Goal: Task Accomplishment & Management: Manage account settings

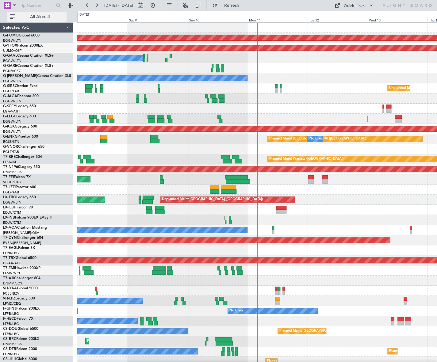
click at [44, 18] on span "All Aircraft" at bounding box center [40, 17] width 49 height 4
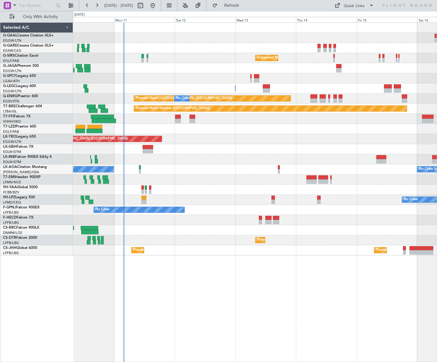
click at [202, 197] on div "No Crew Unplanned Maint London (Farnborough) A/C Unavailable London (Luton) Pla…" at bounding box center [254, 139] width 363 height 233
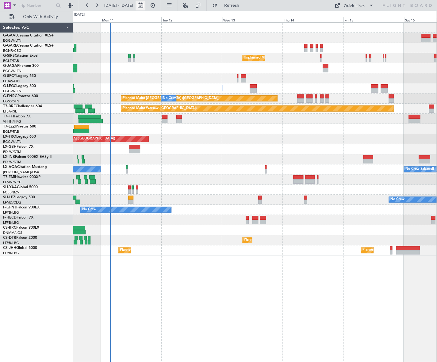
click at [145, 1] on button at bounding box center [140, 6] width 10 height 10
select select "8"
select select "2025"
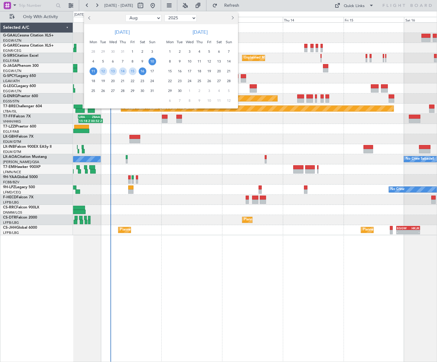
click at [95, 69] on span "11" at bounding box center [93, 71] width 8 height 8
click at [123, 81] on span "21" at bounding box center [123, 81] width 8 height 8
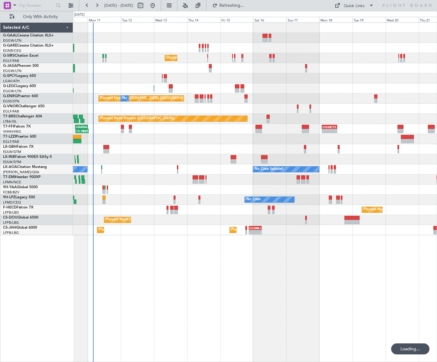
click at [164, 147] on div at bounding box center [254, 149] width 363 height 10
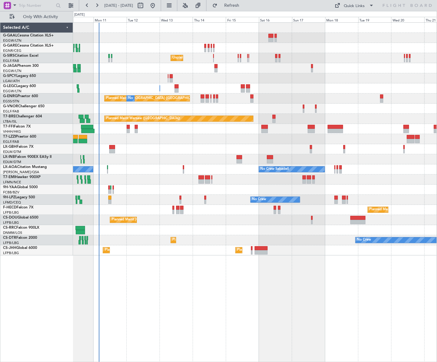
click at [157, 244] on div "Planned Maint Sofia No Crew No Crew" at bounding box center [254, 240] width 363 height 10
click at [11, 6] on span at bounding box center [14, 5] width 7 height 8
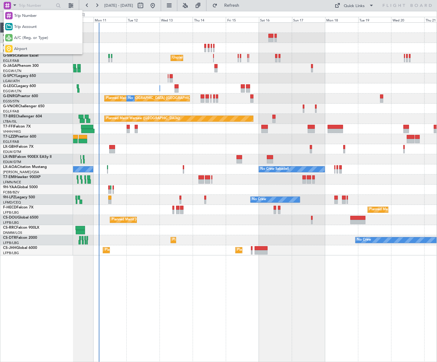
drag, startPoint x: 20, startPoint y: 49, endPoint x: 21, endPoint y: 28, distance: 21.5
click at [20, 49] on span "Airport" at bounding box center [20, 49] width 13 height 6
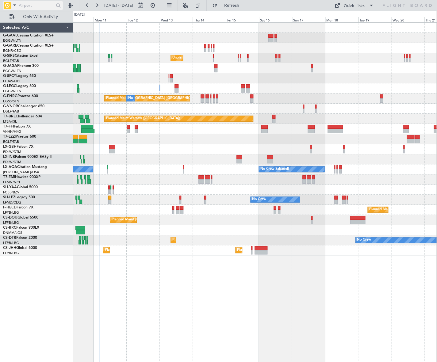
click at [21, 8] on input "text" at bounding box center [36, 5] width 35 height 9
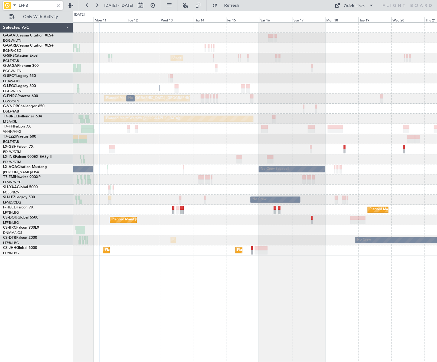
type input "LFPB"
click at [59, 4] on div at bounding box center [58, 5] width 7 height 7
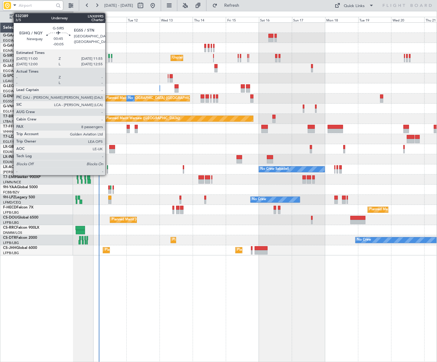
click at [108, 60] on div at bounding box center [109, 60] width 2 height 4
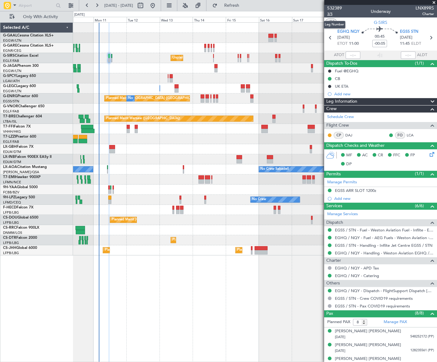
click at [330, 15] on span "3/5" at bounding box center [334, 13] width 15 height 5
click at [330, 13] on span "3/5" at bounding box center [334, 13] width 15 height 5
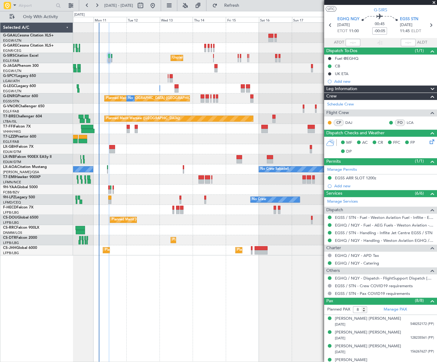
scroll to position [28, 0]
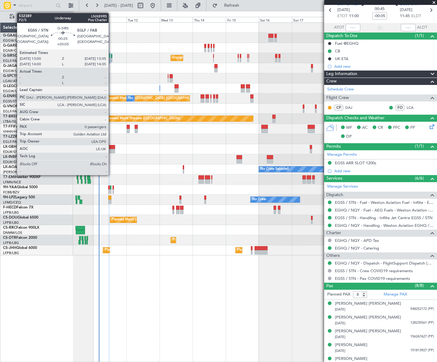
click at [111, 59] on div at bounding box center [111, 60] width 1 height 4
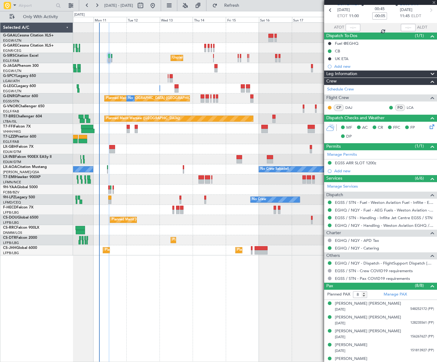
type input "+00:05"
type input "0"
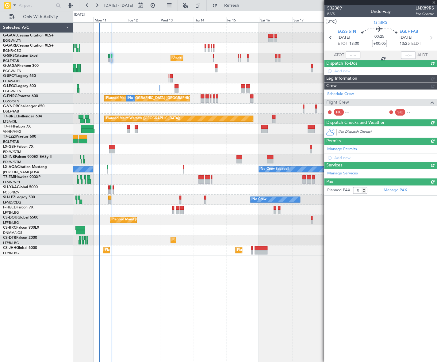
scroll to position [0, 0]
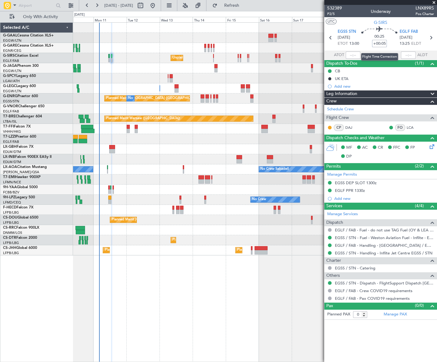
click at [384, 44] on input "+00:05" at bounding box center [379, 43] width 15 height 7
click at [384, 43] on input "+00:05" at bounding box center [379, 43] width 15 height 7
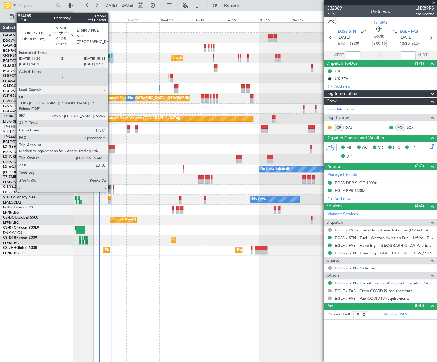
click at [111, 147] on div at bounding box center [112, 147] width 6 height 4
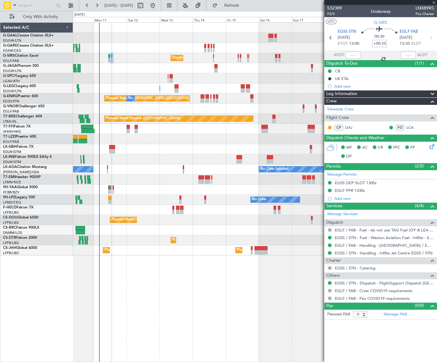
type input "+00:15"
type input "3"
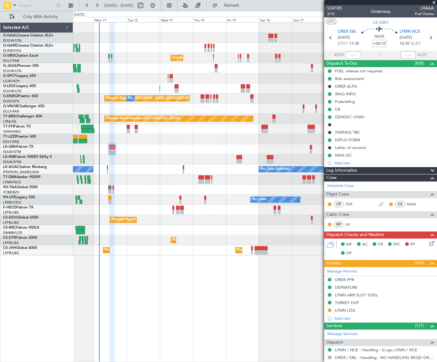
drag, startPoint x: 355, startPoint y: 96, endPoint x: 349, endPoint y: 101, distance: 8.0
click at [349, 101] on mat-tooltip-component "IRAQ INFO" at bounding box center [345, 104] width 28 height 16
click at [352, 103] on div "Prebriefing" at bounding box center [345, 101] width 20 height 5
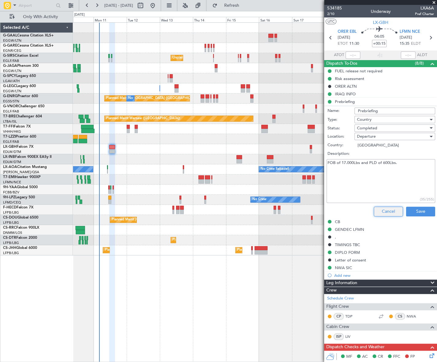
click at [386, 208] on button "Cancel" at bounding box center [387, 212] width 29 height 10
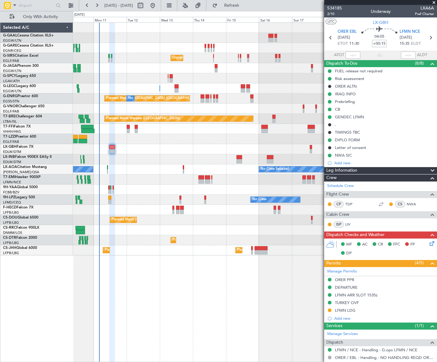
scroll to position [103, 0]
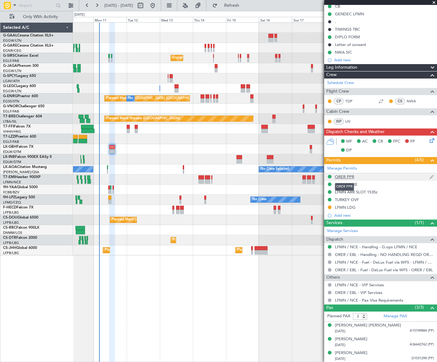
click at [347, 176] on div "ORER PPR" at bounding box center [344, 176] width 19 height 5
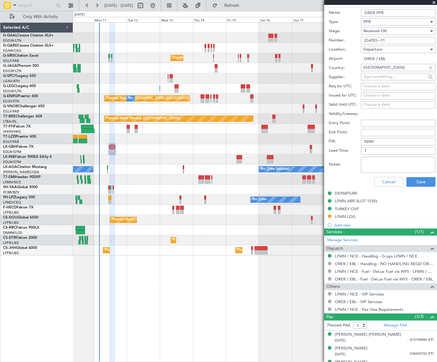
scroll to position [286, 0]
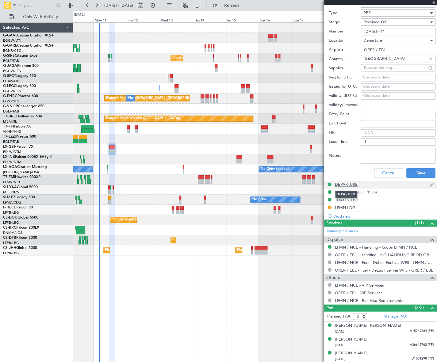
click at [355, 184] on div "DEPARTURE" at bounding box center [346, 184] width 23 height 5
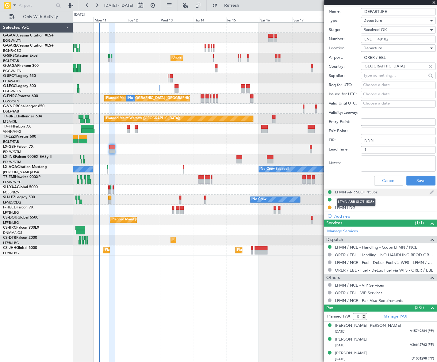
click at [366, 191] on div "LFMN ARR SLOT 1535z" at bounding box center [356, 191] width 43 height 5
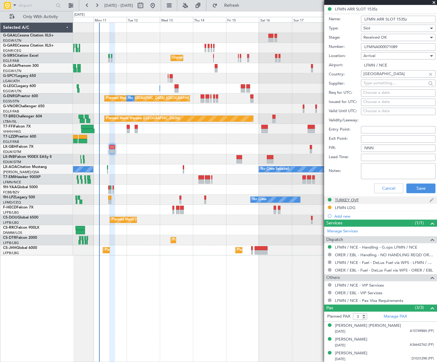
click at [350, 198] on div "TURKEY OVF" at bounding box center [347, 199] width 24 height 5
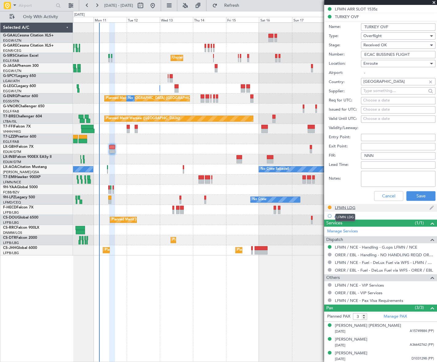
click at [349, 207] on div "LFMN LDG" at bounding box center [345, 207] width 21 height 5
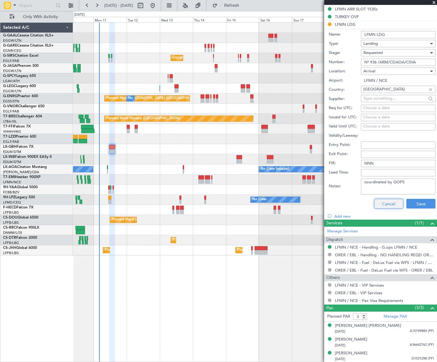
click at [386, 203] on button "Cancel" at bounding box center [388, 204] width 29 height 10
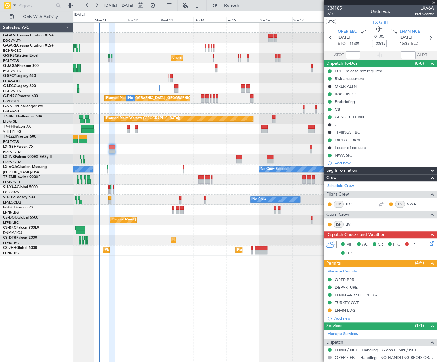
scroll to position [103, 0]
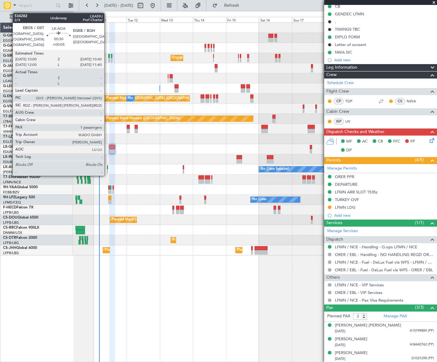
click at [107, 169] on div at bounding box center [107, 171] width 1 height 4
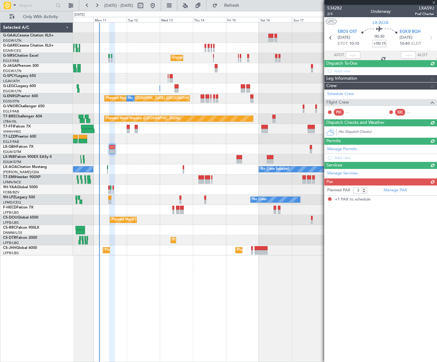
type input "+00:05"
type input "1"
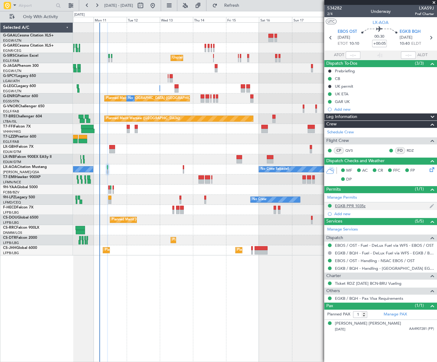
click at [341, 204] on div "EGKB PPR 1035z" at bounding box center [350, 205] width 31 height 5
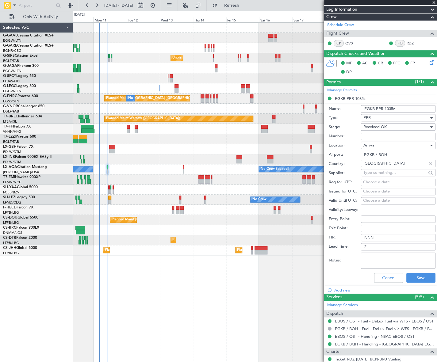
scroll to position [111, 0]
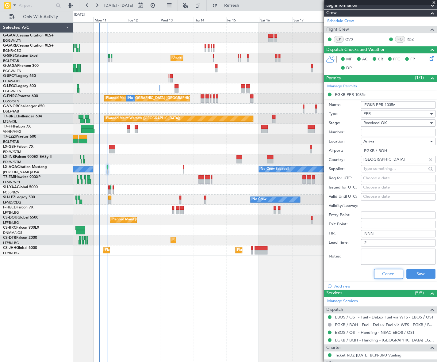
click at [387, 273] on button "Cancel" at bounding box center [388, 274] width 29 height 10
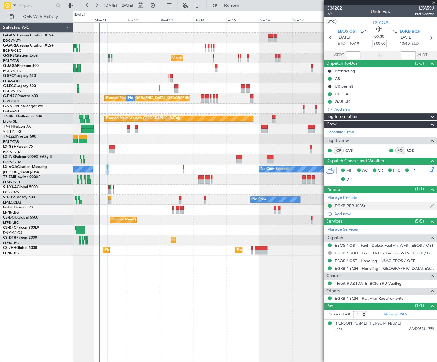
click at [346, 205] on div "EGKB PPR 1035z" at bounding box center [350, 205] width 31 height 5
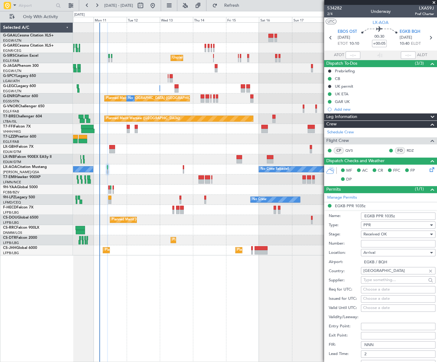
click at [369, 244] on input "Number:" at bounding box center [398, 243] width 74 height 7
paste input "BQH-233465"
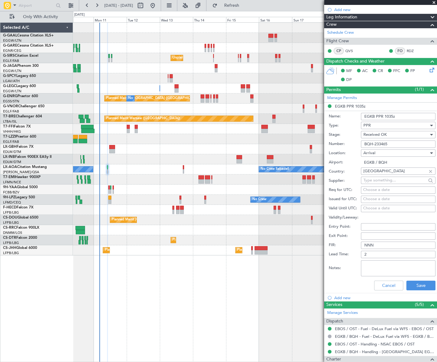
scroll to position [153, 0]
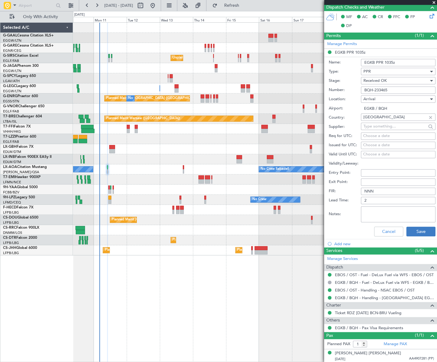
type input "BQH-233465"
click at [423, 229] on button "Save" at bounding box center [420, 231] width 29 height 10
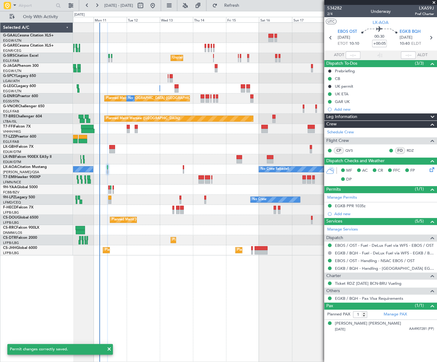
scroll to position [0, 0]
click at [388, 116] on div "Leg Information" at bounding box center [380, 116] width 113 height 7
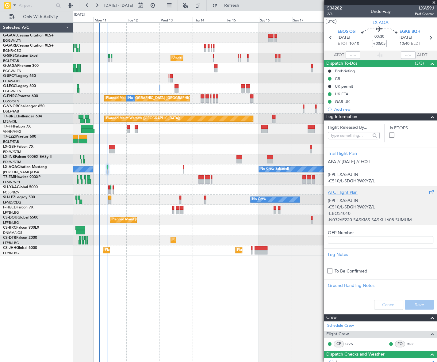
click at [355, 205] on p "-C510/L-SDGHRWXYZ/L" at bounding box center [380, 207] width 105 height 6
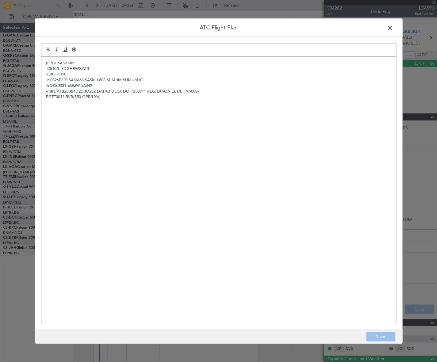
click at [106, 119] on div "(FPL-LXA59J-IN -C510/L-SDGHRWXYZ/L -EBOS1010 -N0326F220 SASKI6S SASKI L608 SUMU…" at bounding box center [218, 189] width 354 height 266
click at [380, 340] on button "Save" at bounding box center [380, 337] width 29 height 10
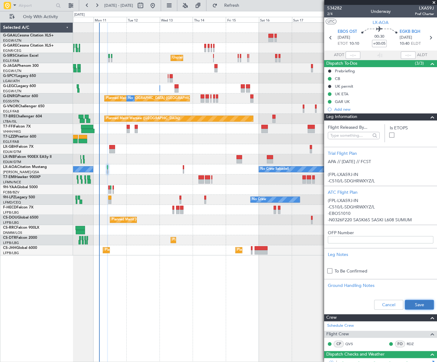
click at [418, 304] on button "Save" at bounding box center [418, 305] width 29 height 10
click at [428, 116] on span at bounding box center [431, 116] width 7 height 7
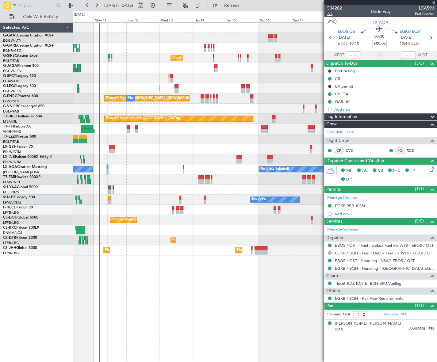
click at [328, 12] on span "2/4" at bounding box center [334, 13] width 15 height 5
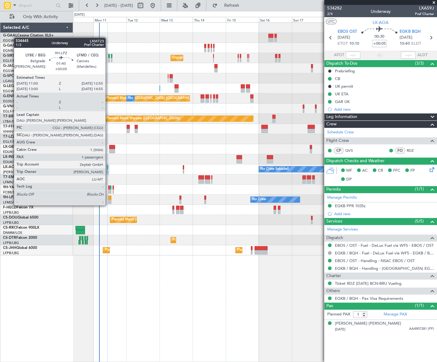
click at [108, 199] on div at bounding box center [109, 201] width 3 height 4
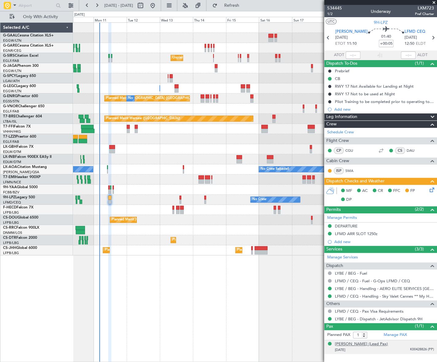
click at [357, 343] on div "Madlena ZEPTER (Lead Pax)" at bounding box center [361, 344] width 53 height 6
click at [352, 225] on div "DEPARTURE" at bounding box center [346, 225] width 23 height 5
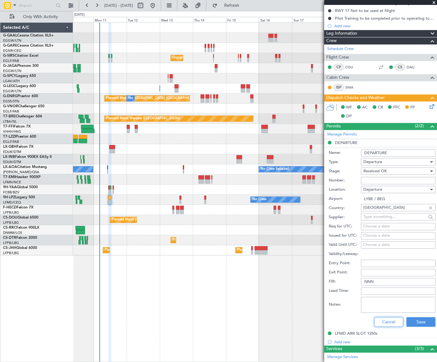
click at [393, 320] on button "Cancel" at bounding box center [388, 322] width 29 height 10
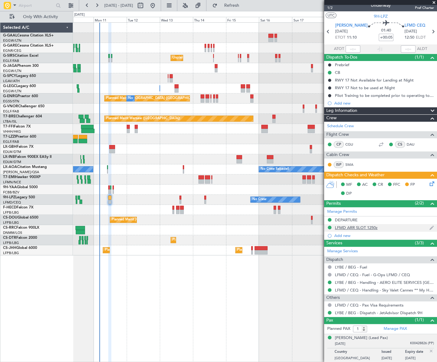
click at [370, 228] on div "LFMD ARR SLOT 1250z" at bounding box center [356, 227] width 43 height 5
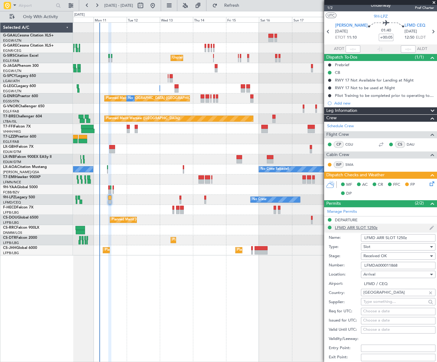
scroll to position [83, 0]
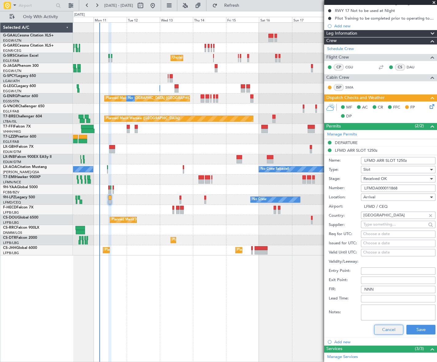
click at [383, 328] on button "Cancel" at bounding box center [388, 329] width 29 height 10
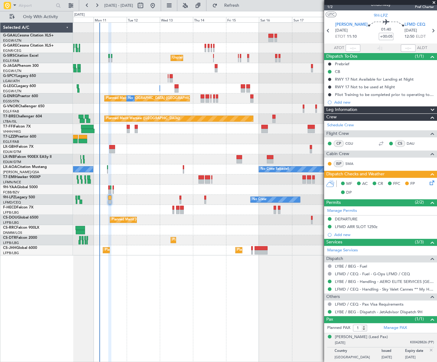
scroll to position [6, 0]
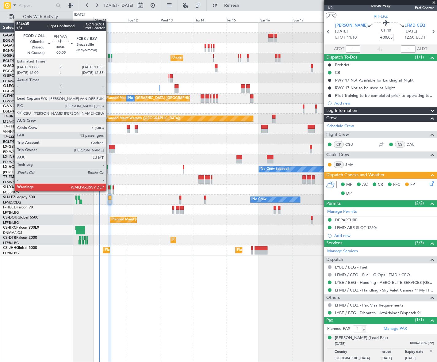
click at [109, 190] on div at bounding box center [109, 191] width 2 height 4
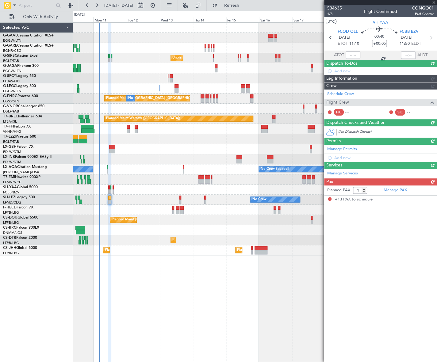
type input "-00:05"
type input "13"
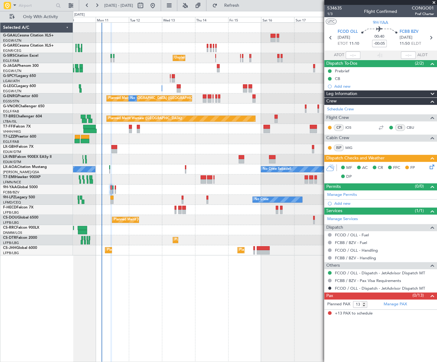
click at [270, 25] on div at bounding box center [254, 28] width 363 height 10
click at [343, 71] on div "Prebrief" at bounding box center [342, 70] width 14 height 5
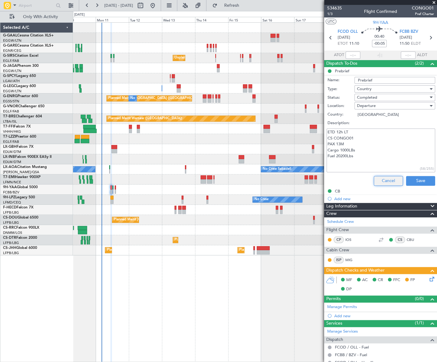
click at [379, 182] on button "Cancel" at bounding box center [387, 181] width 29 height 10
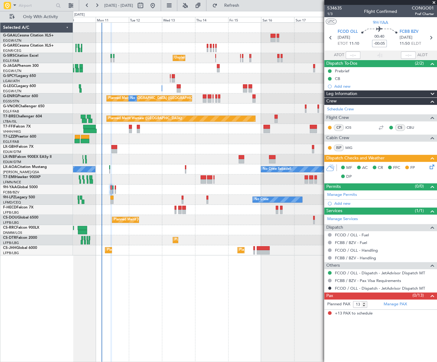
click at [385, 42] on input "-00:05" at bounding box center [379, 43] width 15 height 7
click at [384, 43] on input "-00:05" at bounding box center [379, 43] width 15 height 7
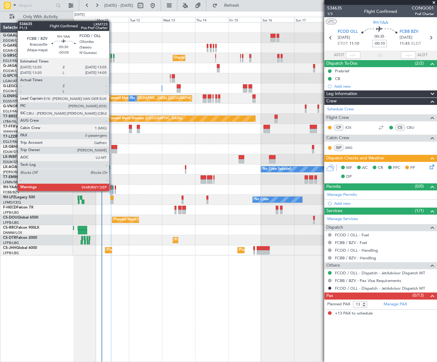
click at [112, 190] on div at bounding box center [112, 191] width 1 height 4
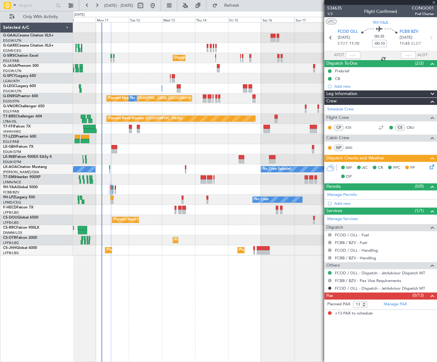
type input "-00:05"
type input "0"
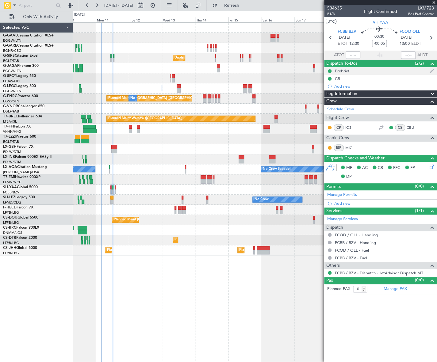
click at [340, 73] on div "Prebrief" at bounding box center [342, 70] width 14 height 5
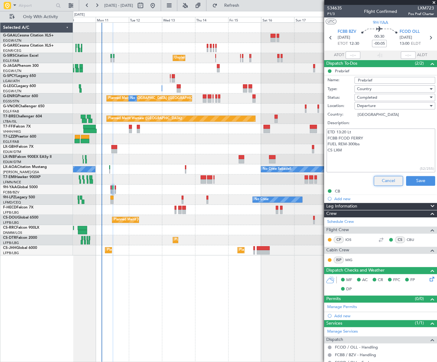
click at [385, 178] on button "Cancel" at bounding box center [387, 181] width 29 height 10
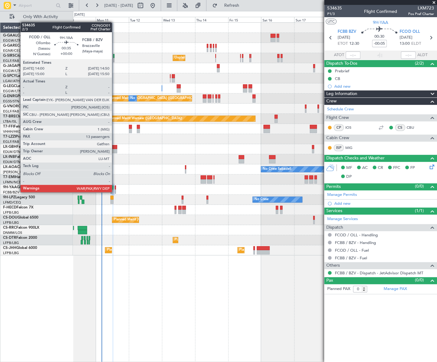
click at [115, 191] on div at bounding box center [115, 191] width 1 height 4
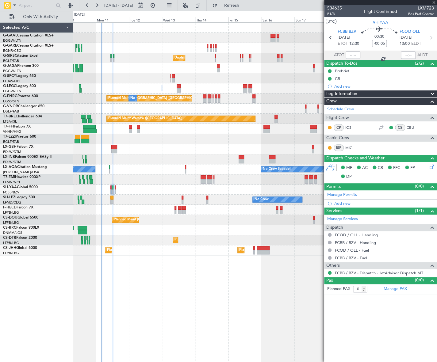
type input "13"
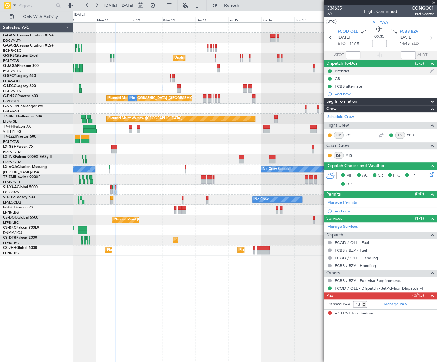
click at [342, 72] on div "Prebrief" at bounding box center [342, 70] width 14 height 5
click at [341, 71] on div "Prebrief" at bounding box center [342, 70] width 14 height 5
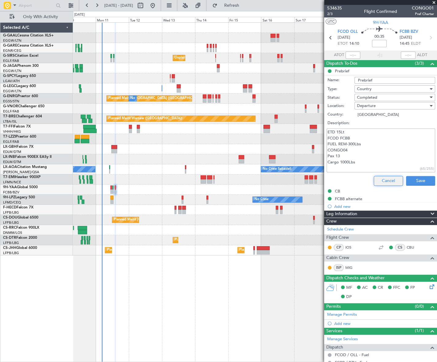
click at [381, 180] on button "Cancel" at bounding box center [387, 181] width 29 height 10
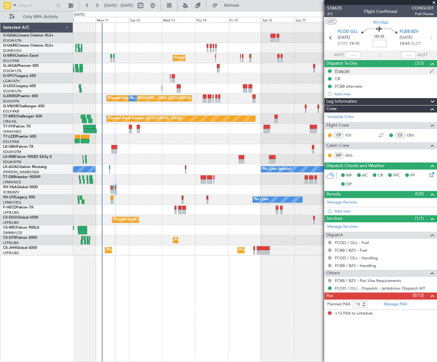
click at [340, 72] on div "Prebrief" at bounding box center [342, 70] width 14 height 5
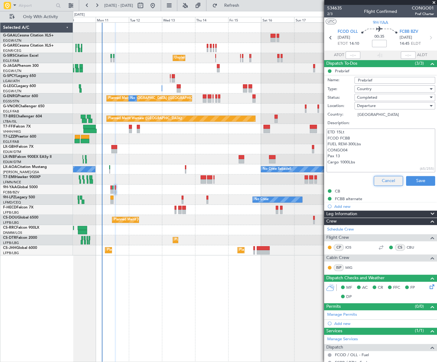
click at [378, 184] on button "Cancel" at bounding box center [387, 181] width 29 height 10
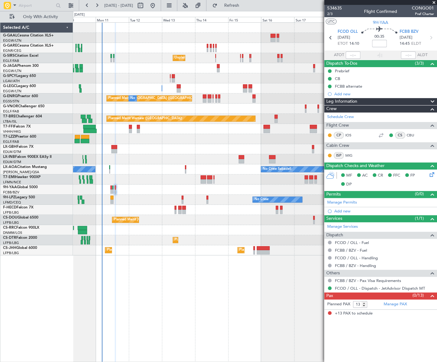
click at [234, 263] on div "No Crew Unplanned Maint [GEOGRAPHIC_DATA] ([GEOGRAPHIC_DATA]) A/C Unavailable […" at bounding box center [255, 191] width 364 height 339
click at [246, 9] on button "Refresh" at bounding box center [227, 6] width 37 height 10
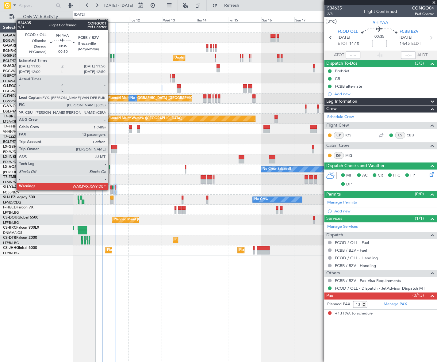
click at [111, 189] on div at bounding box center [110, 191] width 1 height 4
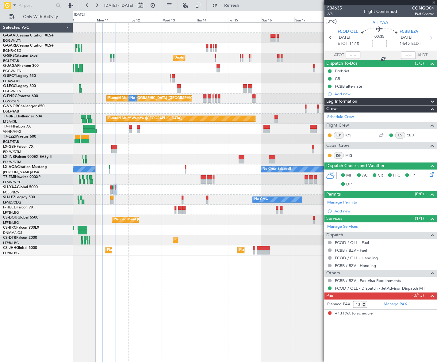
type input "-00:10"
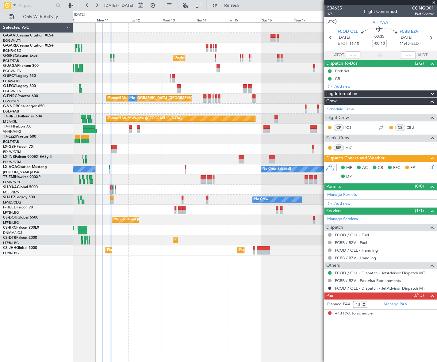
click at [344, 95] on span "Leg Information" at bounding box center [341, 93] width 31 height 7
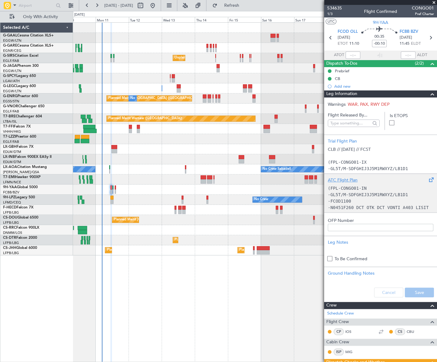
click at [351, 204] on p "-N0451F260 DCT OTK DCT VONTI A403 LISIT MENAT1P" at bounding box center [380, 210] width 105 height 13
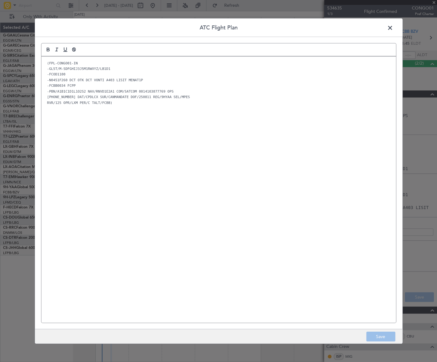
click at [68, 127] on div "(FPL-CONGO01-IN -GL5T/M-SDFGHIJ3J5M1RWXYZ/LB1D1 -FCOD1100 -N0451F260 DCT OTK DC…" at bounding box center [218, 189] width 354 height 266
drag, startPoint x: 384, startPoint y: 334, endPoint x: 388, endPoint y: 331, distance: 4.6
click at [385, 334] on button "Save" at bounding box center [380, 337] width 29 height 10
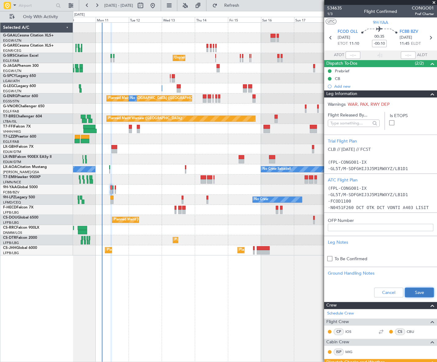
click at [423, 289] on button "Save" at bounding box center [418, 292] width 29 height 10
click at [116, 187] on div at bounding box center [254, 189] width 363 height 10
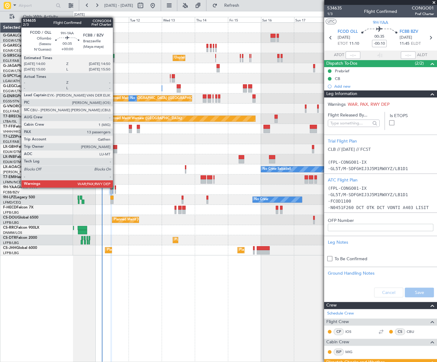
click at [115, 187] on div at bounding box center [115, 187] width 1 height 4
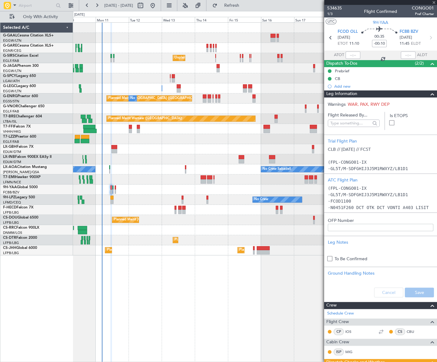
click at [430, 94] on span at bounding box center [431, 93] width 7 height 7
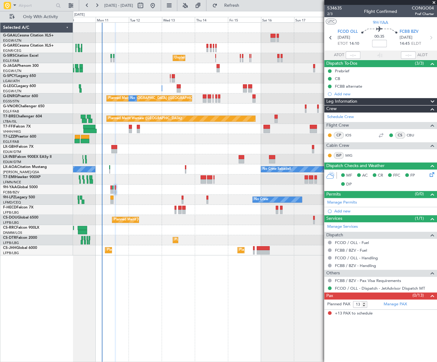
click at [343, 99] on span "Leg Information" at bounding box center [341, 101] width 31 height 7
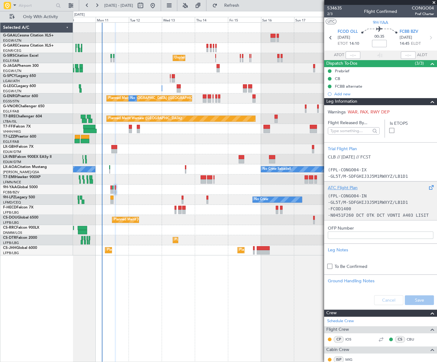
click at [364, 196] on p "(FPL-CONGO04-IN" at bounding box center [380, 196] width 105 height 6
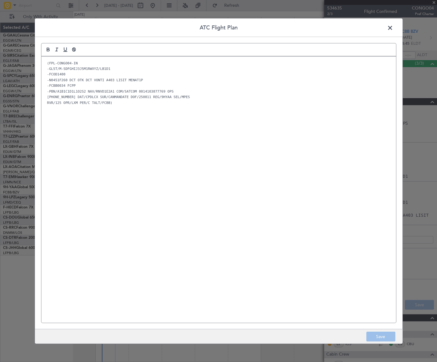
click at [141, 151] on div "(FPL-CONGO04-IN -GL5T/M-SDFGHIJ3J5M1RWXYZ/LB1D1 -FCOD1400 -N0451F260 DCT OTK DC…" at bounding box center [218, 189] width 354 height 266
click at [384, 341] on button "Save" at bounding box center [380, 337] width 29 height 10
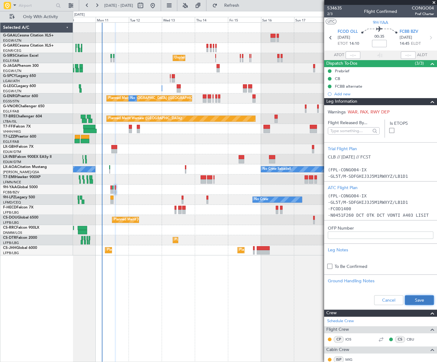
click at [425, 298] on button "Save" at bounding box center [418, 300] width 29 height 10
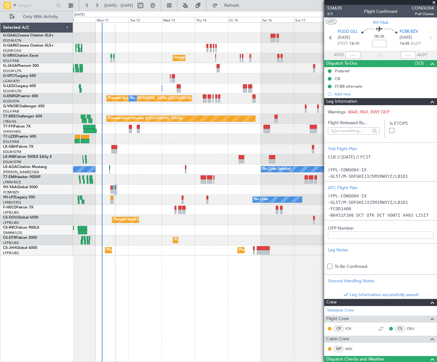
click at [429, 101] on span at bounding box center [431, 101] width 7 height 7
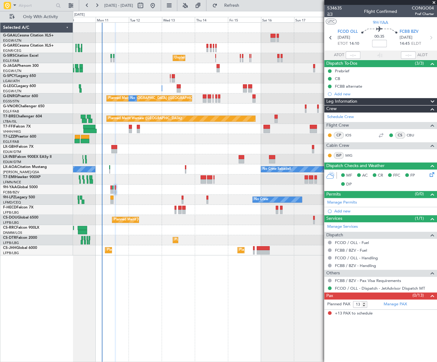
click at [330, 14] on span "2/3" at bounding box center [334, 13] width 15 height 5
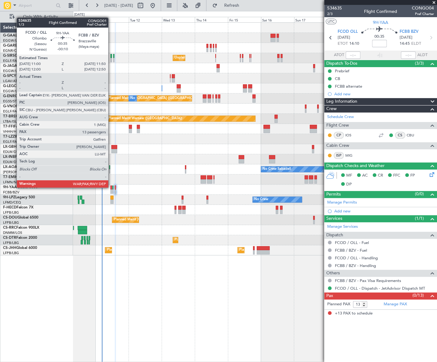
click at [111, 187] on div at bounding box center [110, 187] width 1 height 4
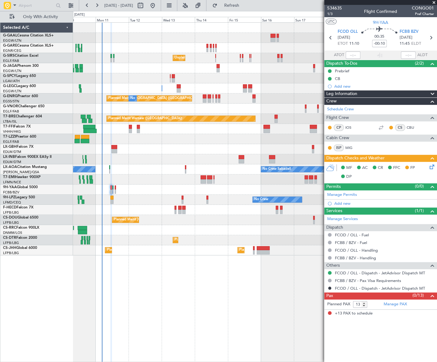
click at [431, 167] on icon at bounding box center [430, 165] width 5 height 5
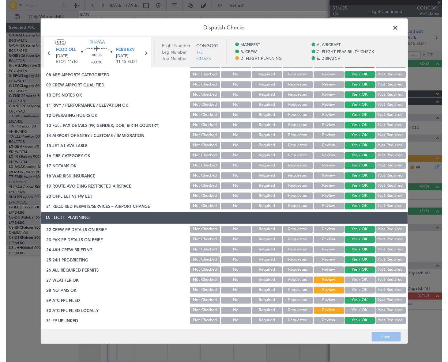
scroll to position [167, 0]
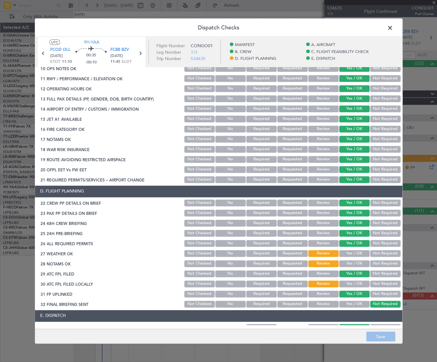
click at [393, 26] on span at bounding box center [393, 29] width 0 height 12
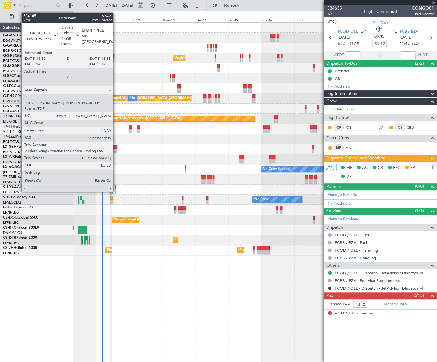
click at [116, 148] on div at bounding box center [114, 147] width 6 height 4
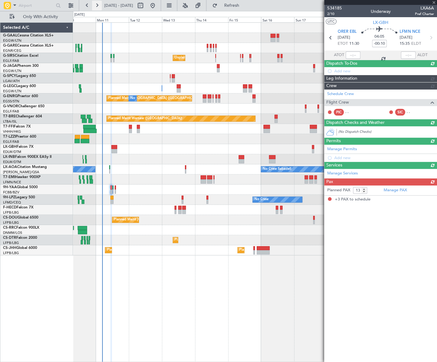
type input "+00:15"
type input "3"
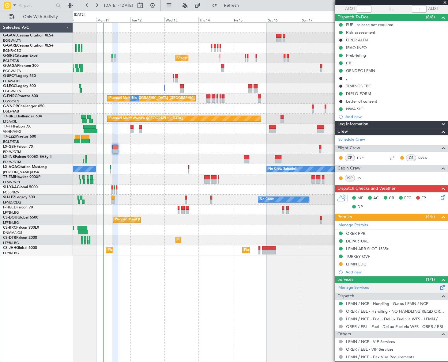
scroll to position [103, 0]
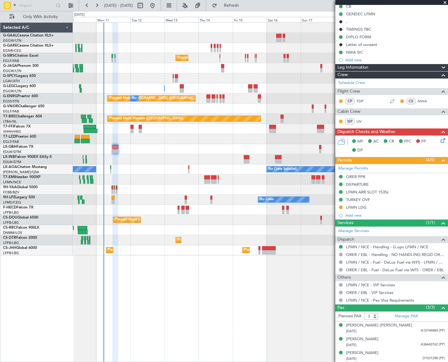
scroll to position [101, 0]
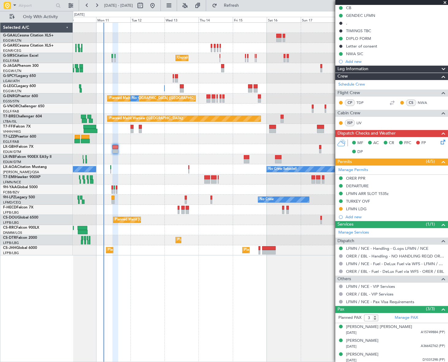
click at [194, 226] on div "Planned Maint Larnaca ([GEOGRAPHIC_DATA] Intl)" at bounding box center [260, 230] width 375 height 10
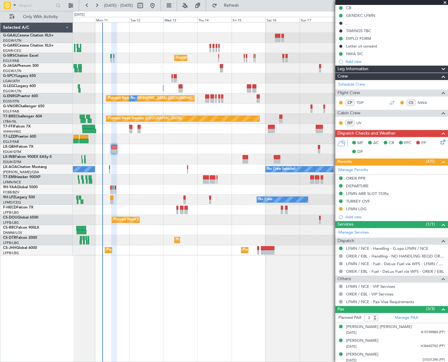
click at [288, 69] on div at bounding box center [260, 68] width 375 height 10
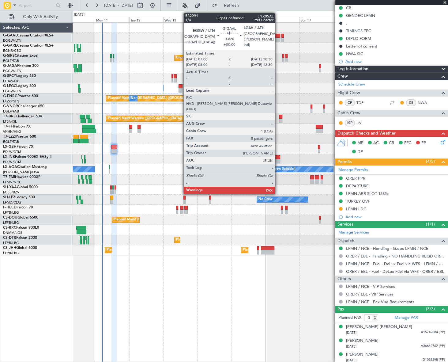
click at [278, 36] on div at bounding box center [277, 36] width 5 height 4
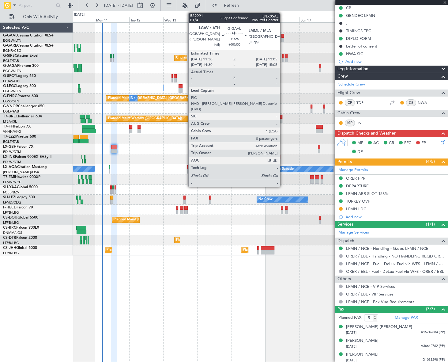
scroll to position [0, 0]
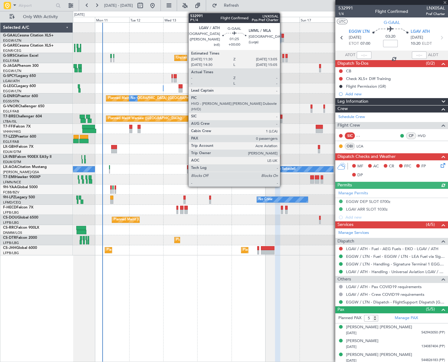
click at [283, 38] on div at bounding box center [283, 40] width 2 height 4
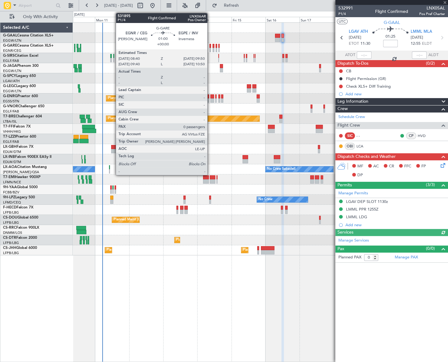
click at [210, 49] on div at bounding box center [211, 50] width 2 height 4
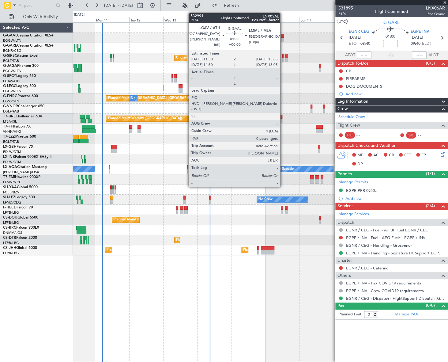
click at [283, 38] on div at bounding box center [283, 40] width 2 height 4
click at [282, 38] on div at bounding box center [283, 40] width 2 height 4
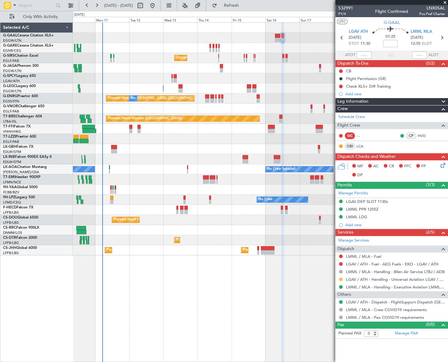
click at [339, 278] on button at bounding box center [341, 279] width 4 height 4
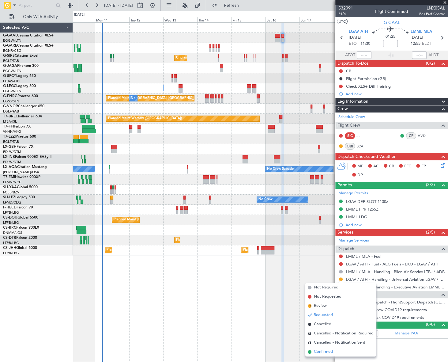
click at [319, 351] on span "Confirmed" at bounding box center [323, 352] width 19 height 6
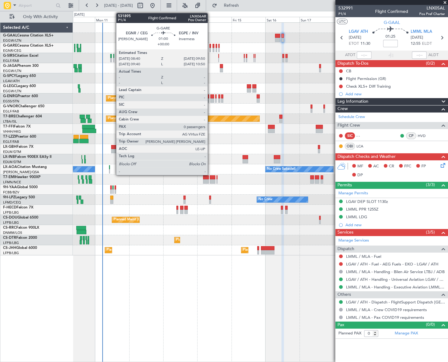
click at [210, 49] on div at bounding box center [211, 50] width 2 height 4
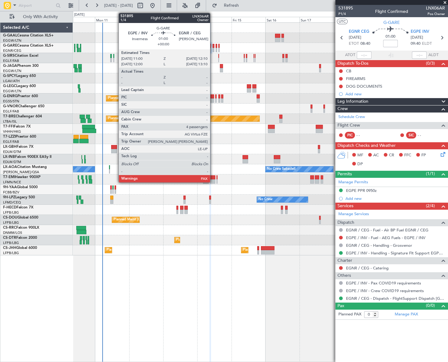
click at [213, 49] on div at bounding box center [214, 50] width 2 height 4
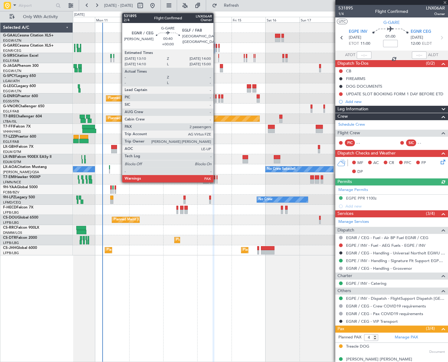
click at [216, 48] on div at bounding box center [216, 50] width 1 height 4
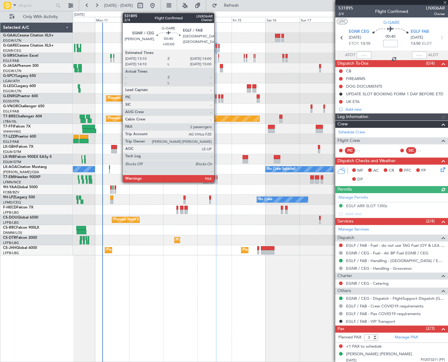
click at [217, 46] on div at bounding box center [216, 46] width 1 height 4
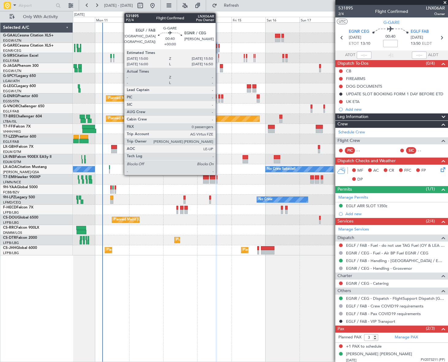
click at [218, 48] on div at bounding box center [218, 50] width 1 height 4
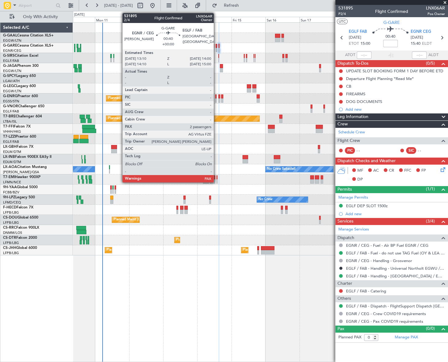
click at [217, 49] on div at bounding box center [216, 50] width 1 height 4
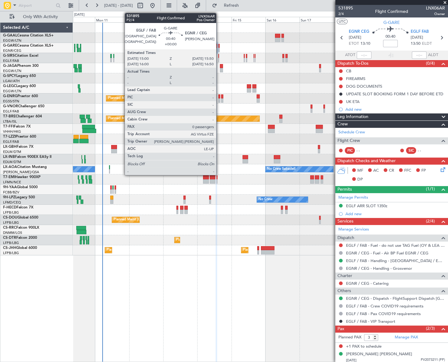
click at [219, 49] on div at bounding box center [218, 50] width 1 height 4
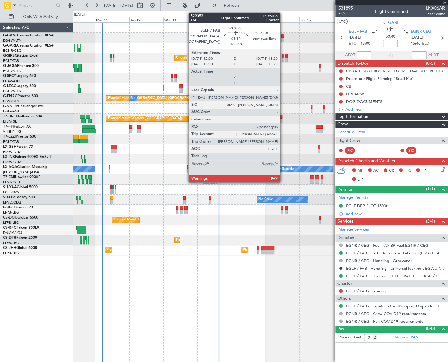
click at [283, 57] on div at bounding box center [283, 56] width 2 height 4
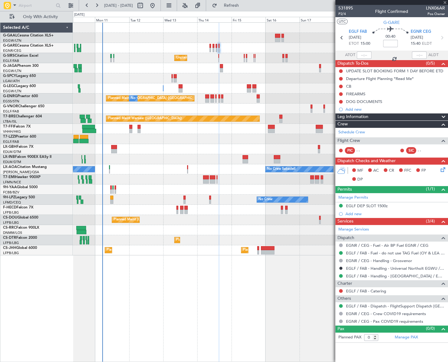
type input "7"
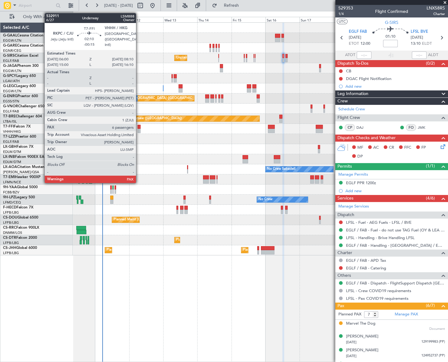
click at [139, 126] on div at bounding box center [139, 127] width 3 height 4
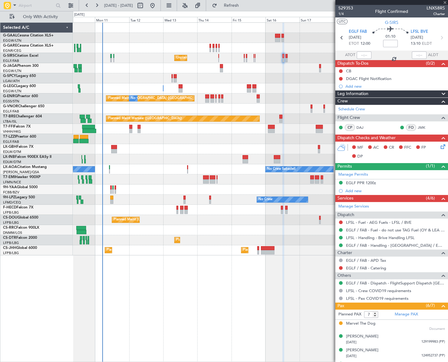
type input "-00:15"
type input "6"
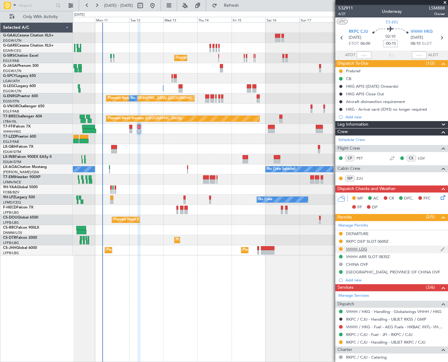
click at [354, 247] on div "VHHH LDG" at bounding box center [356, 248] width 21 height 5
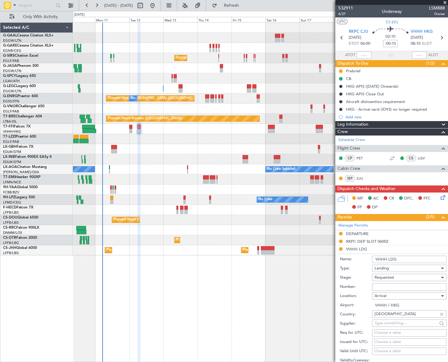
click at [388, 285] on input "Number:" at bounding box center [409, 286] width 74 height 7
paste input "858597"
type input "858597"
click at [386, 278] on span "Requested" at bounding box center [384, 278] width 19 height 6
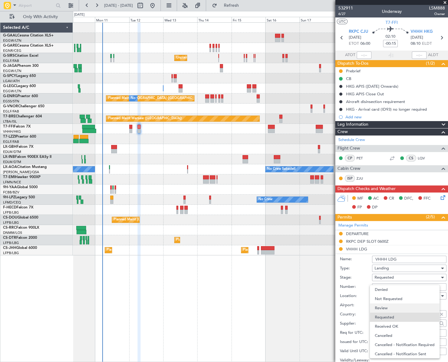
scroll to position [2, 0]
click at [394, 322] on span "Received OK" at bounding box center [407, 323] width 65 height 9
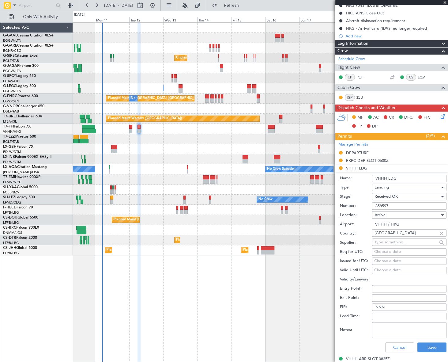
scroll to position [83, 0]
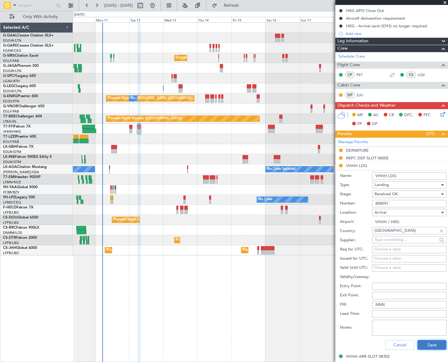
click at [426, 340] on button "Save" at bounding box center [432, 345] width 29 height 10
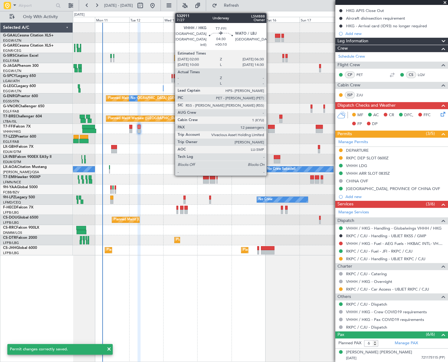
click at [269, 127] on div at bounding box center [271, 127] width 6 height 4
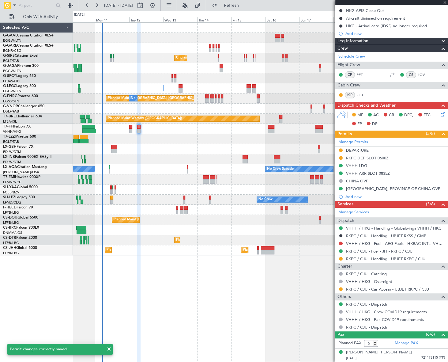
type input "+00:10"
type input "12"
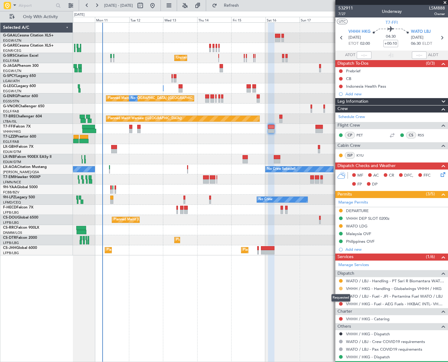
click at [340, 289] on button at bounding box center [341, 288] width 4 height 4
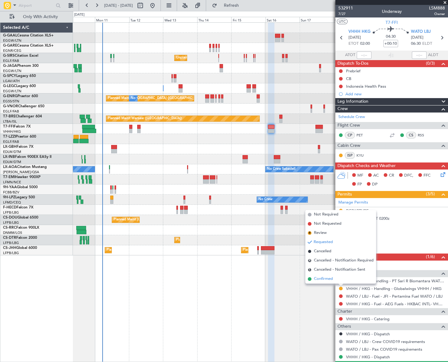
click at [323, 280] on span "Confirmed" at bounding box center [323, 279] width 19 height 6
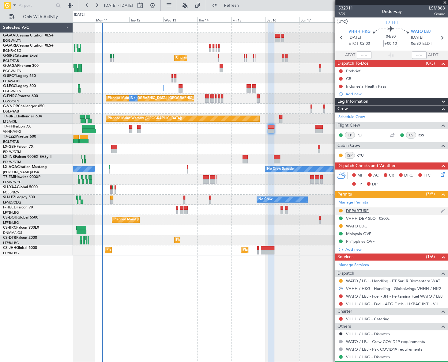
click at [351, 209] on div "DEPARTURE" at bounding box center [357, 210] width 23 height 5
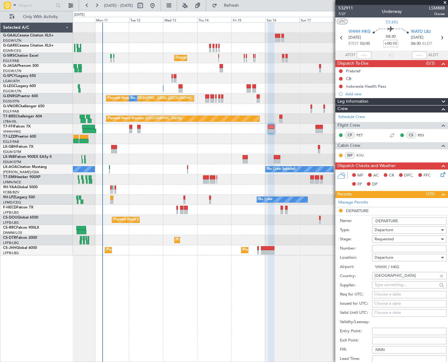
click at [390, 250] on input "Number:" at bounding box center [409, 248] width 74 height 7
paste input "858597"
type input "858597"
click at [392, 239] on span "Requested" at bounding box center [384, 239] width 19 height 6
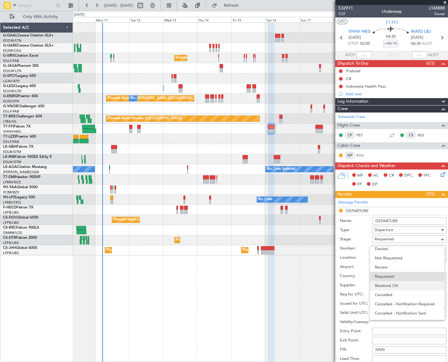
click at [391, 286] on span "Received OK" at bounding box center [407, 285] width 65 height 9
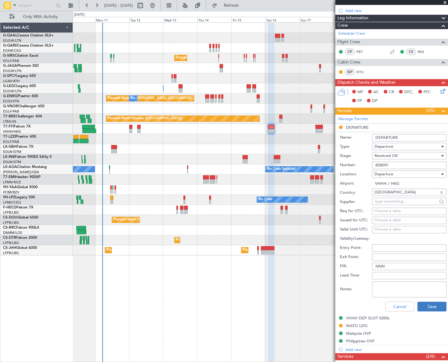
drag, startPoint x: 425, startPoint y: 311, endPoint x: 425, endPoint y: 306, distance: 4.3
click at [425, 309] on div "Cancel Save" at bounding box center [393, 306] width 107 height 16
click at [426, 305] on button "Save" at bounding box center [432, 306] width 29 height 10
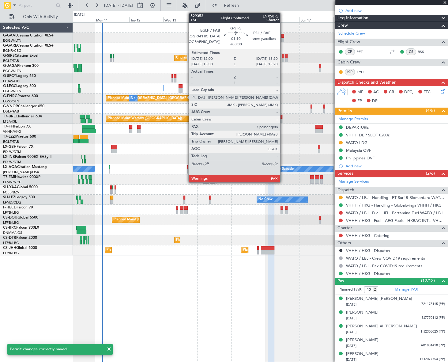
click at [283, 55] on div at bounding box center [283, 56] width 2 height 4
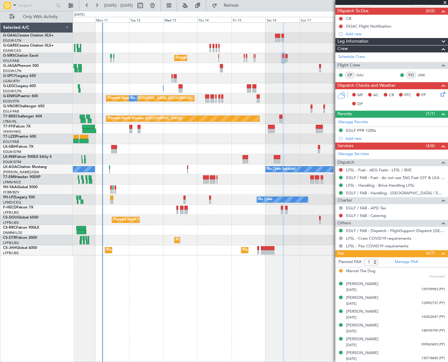
scroll to position [0, 0]
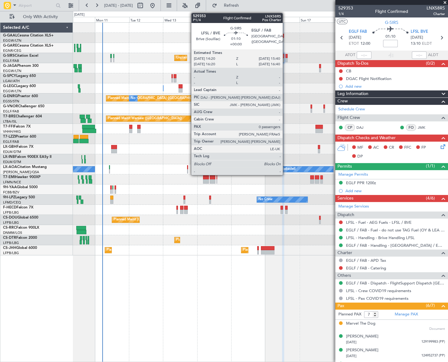
click at [286, 59] on div at bounding box center [287, 60] width 2 height 4
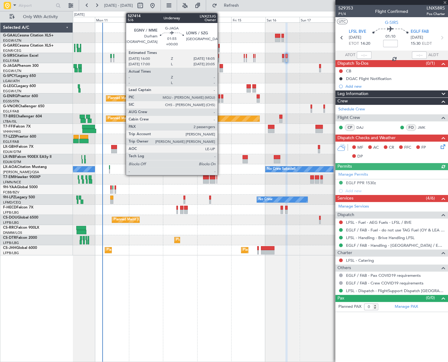
click at [220, 69] on div at bounding box center [221, 70] width 3 height 4
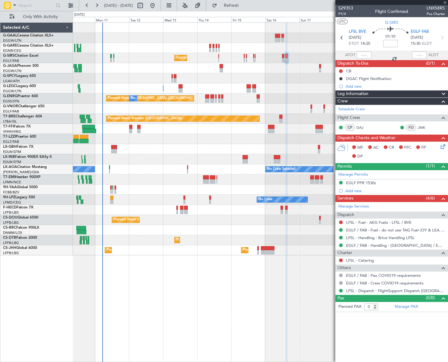
type input "2"
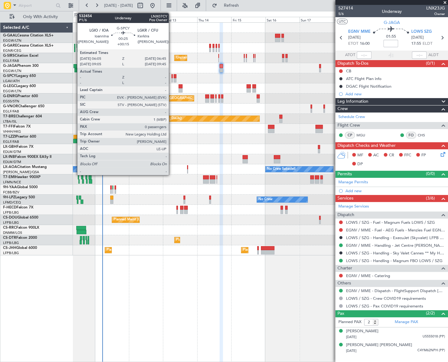
click at [172, 78] on div at bounding box center [172, 80] width 1 height 4
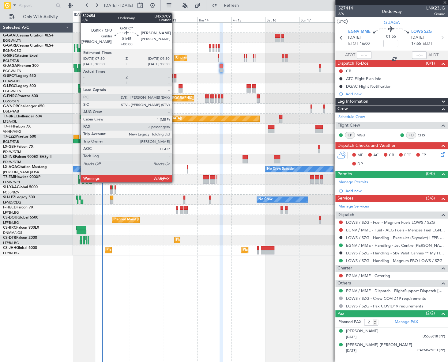
type input "+00:15"
type input "0"
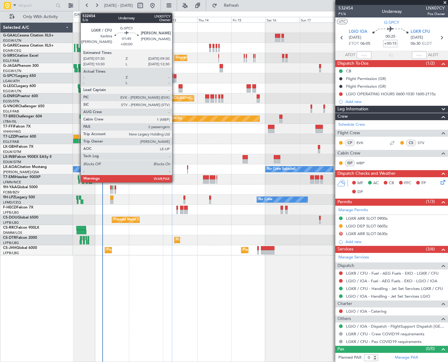
click at [175, 77] on div at bounding box center [175, 76] width 3 height 4
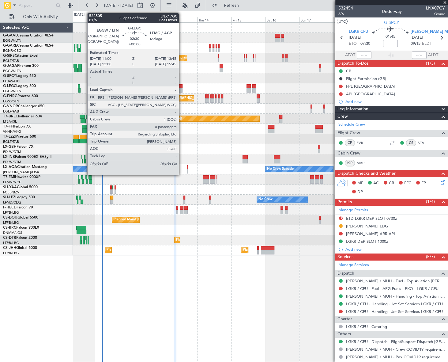
click at [182, 88] on div at bounding box center [181, 90] width 4 height 4
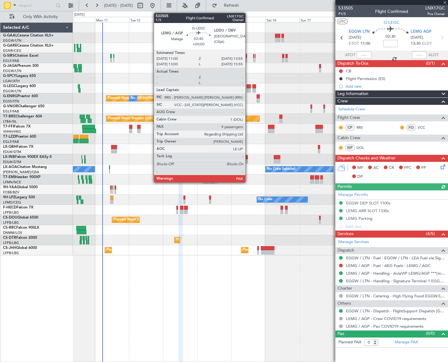
click at [248, 89] on div at bounding box center [249, 90] width 4 height 4
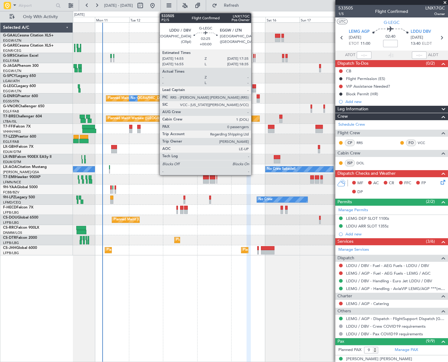
click at [253, 86] on div at bounding box center [254, 86] width 4 height 4
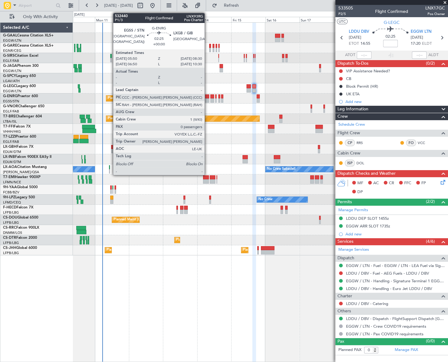
click at [207, 97] on div at bounding box center [207, 96] width 4 height 4
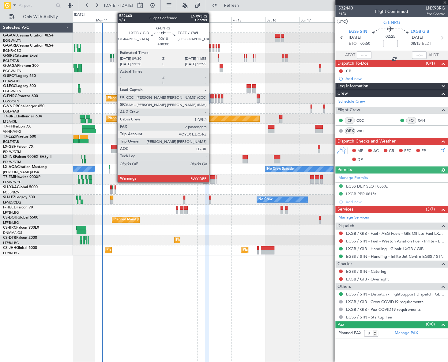
click at [212, 100] on div at bounding box center [212, 100] width 4 height 4
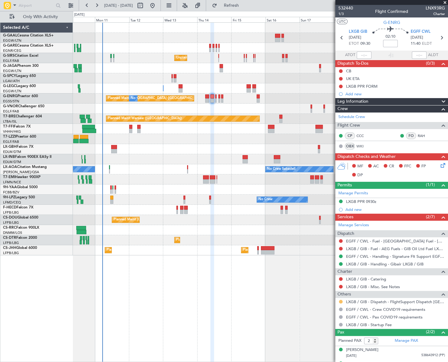
click at [340, 300] on button at bounding box center [341, 302] width 4 height 4
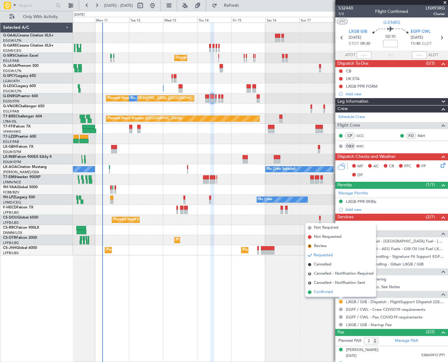
click at [325, 290] on span "Confirmed" at bounding box center [323, 292] width 19 height 6
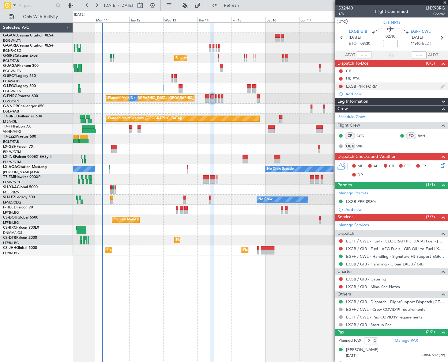
click at [362, 86] on div "LXGB PPR FORM" at bounding box center [362, 86] width 32 height 5
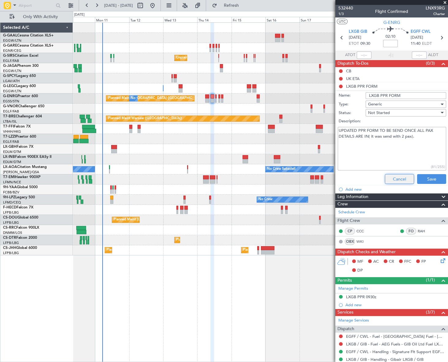
click at [402, 178] on button "Cancel" at bounding box center [399, 179] width 29 height 10
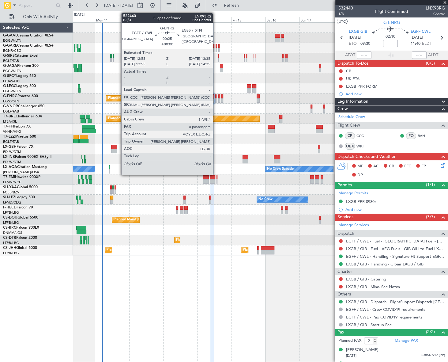
click at [216, 96] on div at bounding box center [215, 96] width 1 height 4
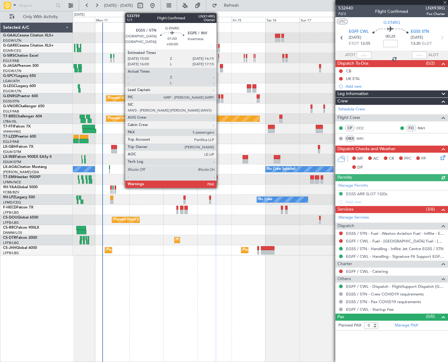
click at [219, 98] on div at bounding box center [219, 96] width 2 height 4
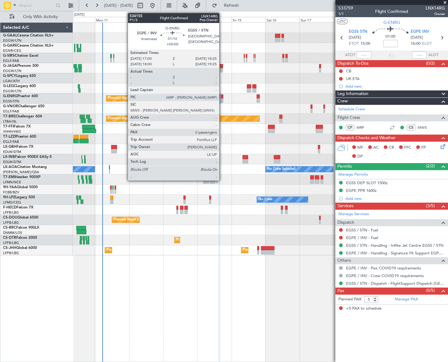
click at [222, 97] on div at bounding box center [222, 96] width 2 height 4
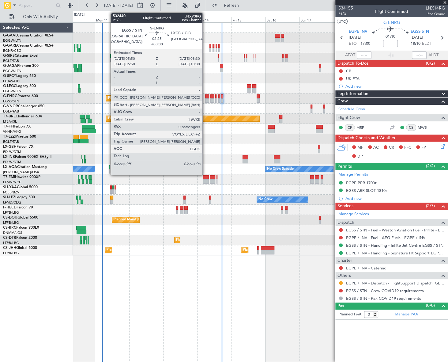
click at [205, 97] on div at bounding box center [207, 96] width 4 height 4
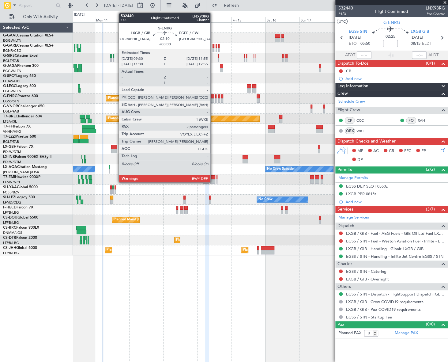
click at [213, 99] on div at bounding box center [212, 100] width 4 height 4
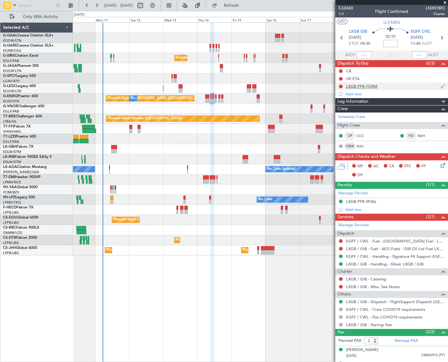
click at [375, 88] on div "LXGB PPR FORM" at bounding box center [362, 86] width 32 height 5
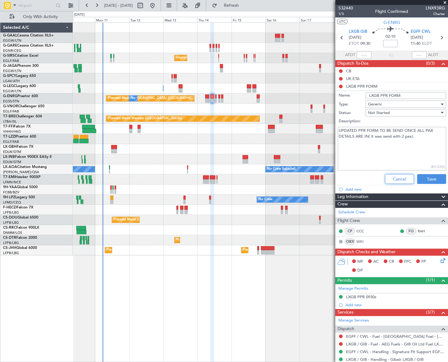
click at [401, 178] on button "Cancel" at bounding box center [399, 179] width 29 height 10
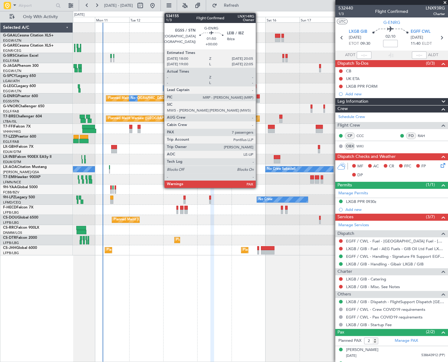
click at [259, 98] on div at bounding box center [258, 100] width 3 height 4
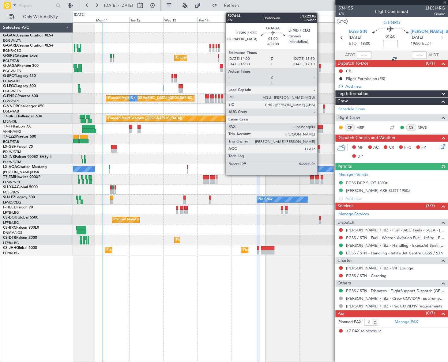
click at [320, 65] on div at bounding box center [320, 66] width 2 height 4
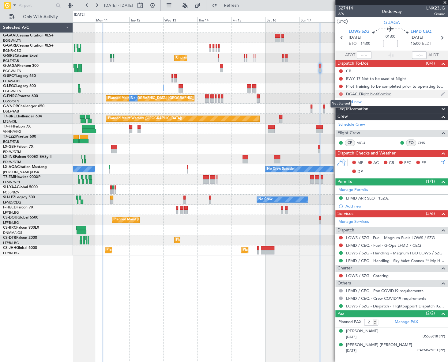
click at [341, 92] on button at bounding box center [341, 94] width 4 height 4
click at [336, 129] on span "Cancelled" at bounding box center [341, 130] width 17 height 6
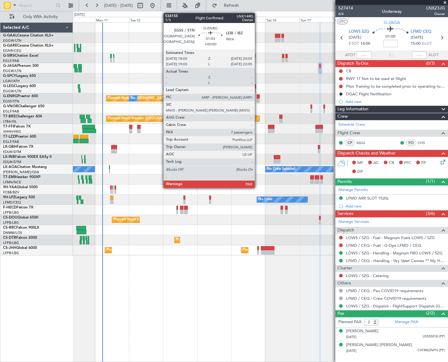
click at [258, 100] on div at bounding box center [258, 100] width 3 height 4
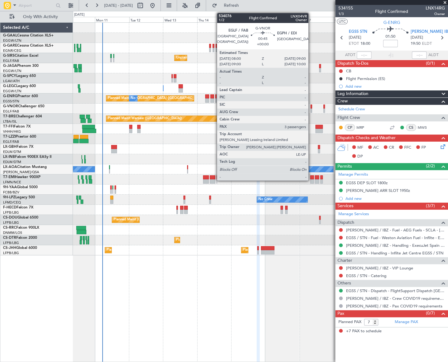
click at [311, 108] on div at bounding box center [312, 106] width 2 height 4
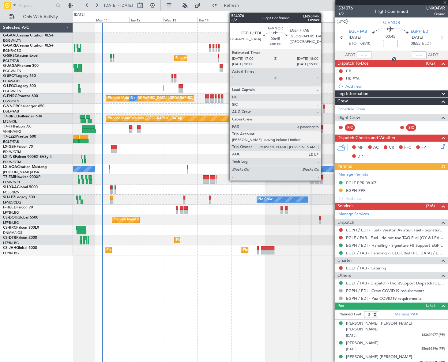
click at [324, 108] on div at bounding box center [325, 106] width 2 height 4
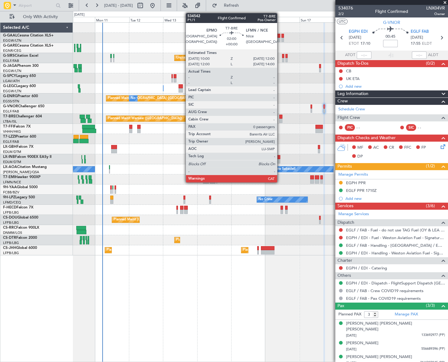
click at [280, 117] on div at bounding box center [280, 117] width 3 height 4
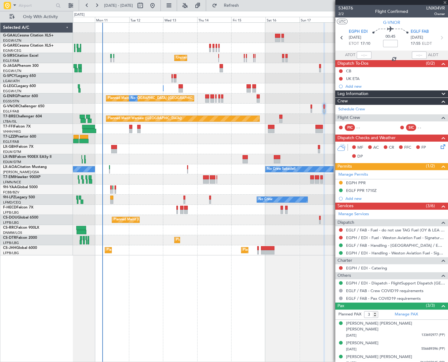
type input "0"
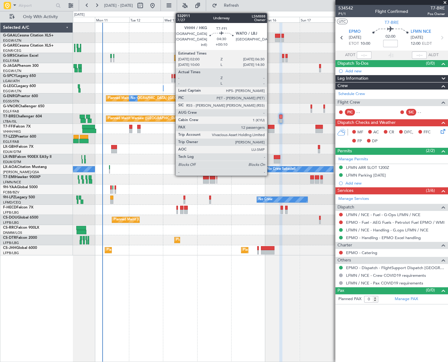
click at [270, 126] on div at bounding box center [271, 127] width 6 height 4
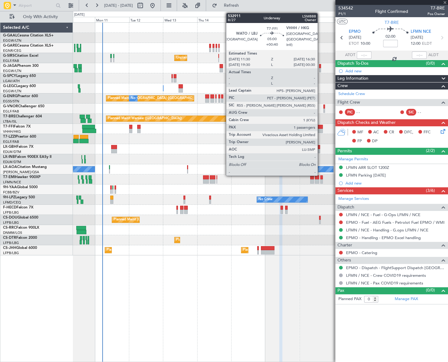
type input "+00:10"
type input "12"
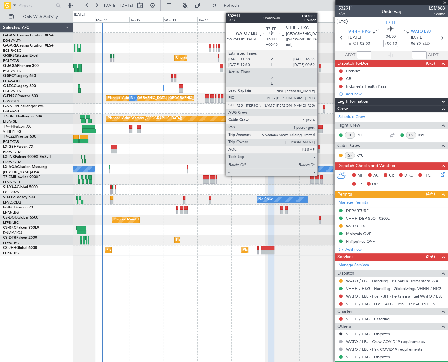
click at [320, 128] on div at bounding box center [319, 127] width 7 height 4
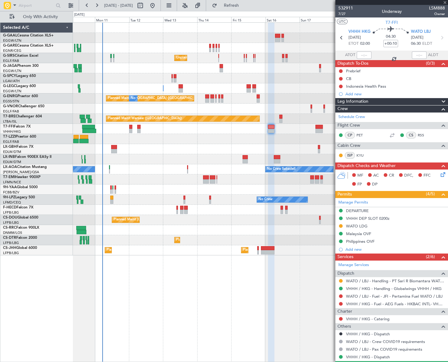
type input "+00:40"
type input "1"
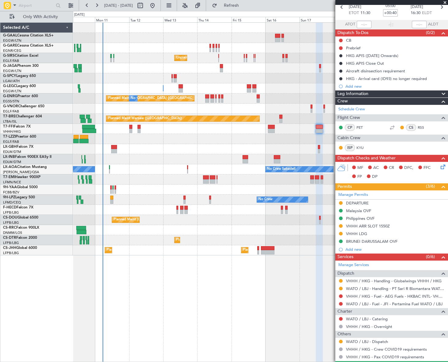
scroll to position [60, 0]
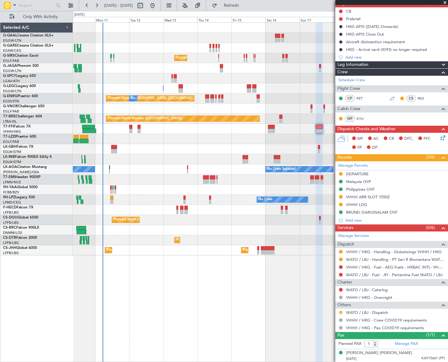
click at [340, 310] on button at bounding box center [341, 312] width 4 height 4
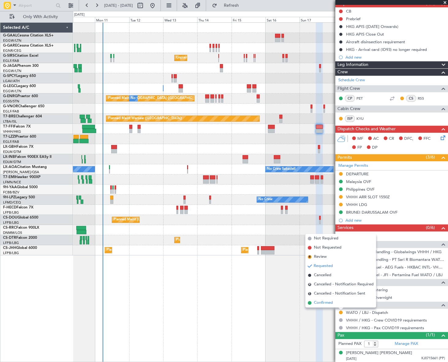
click at [325, 301] on span "Confirmed" at bounding box center [323, 303] width 19 height 6
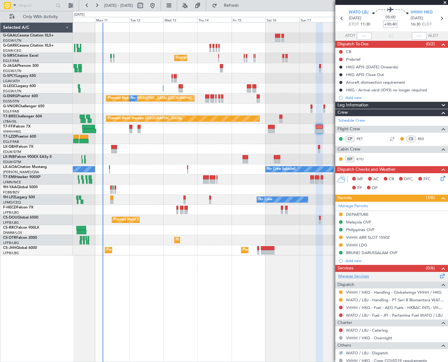
scroll to position [0, 0]
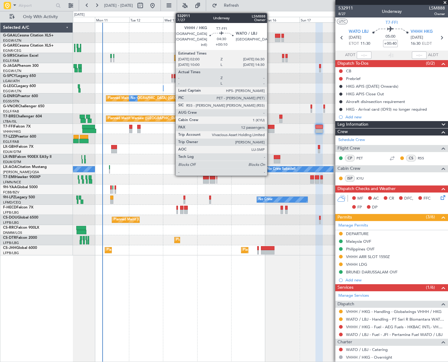
click at [270, 131] on div at bounding box center [271, 131] width 6 height 4
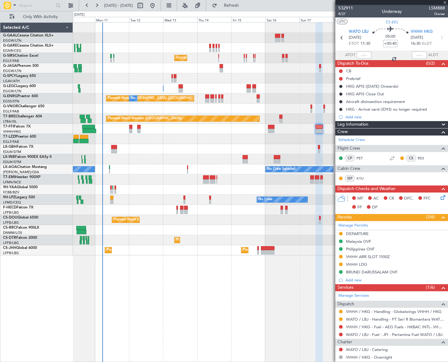
type input "+00:10"
type input "12"
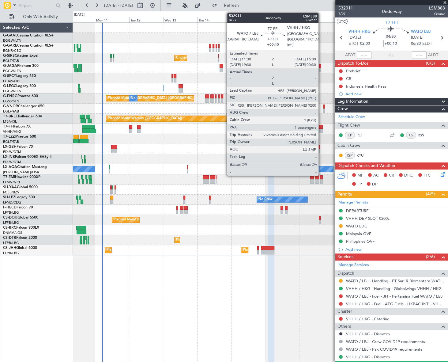
click at [321, 126] on div at bounding box center [319, 127] width 7 height 4
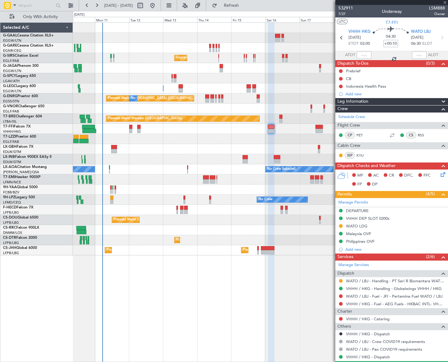
type input "+00:40"
type input "1"
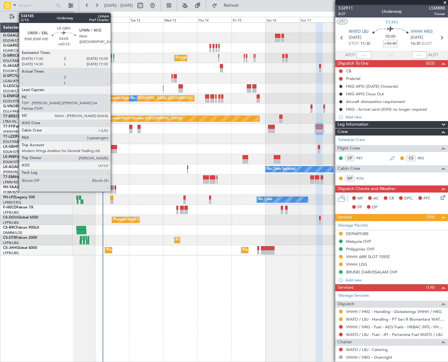
click at [113, 147] on div at bounding box center [114, 147] width 6 height 4
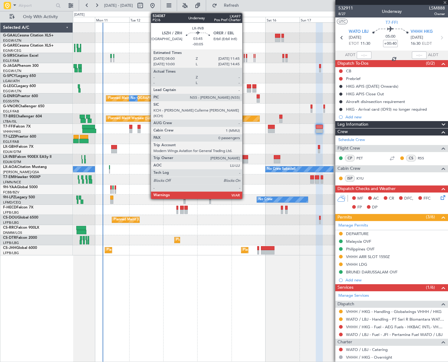
type input "+00:15"
type input "3"
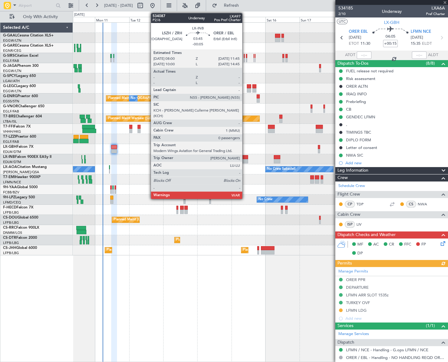
click at [245, 158] on div at bounding box center [246, 157] width 6 height 4
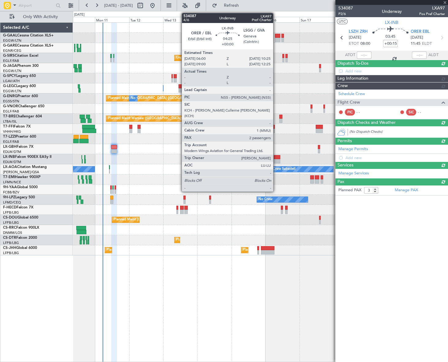
type input "-00:05"
type input "0"
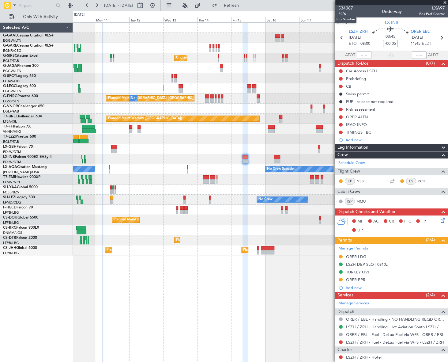
click at [344, 15] on mat-tooltip-component "Trip Number" at bounding box center [346, 19] width 30 height 16
click at [346, 15] on span "P2/6" at bounding box center [346, 13] width 15 height 5
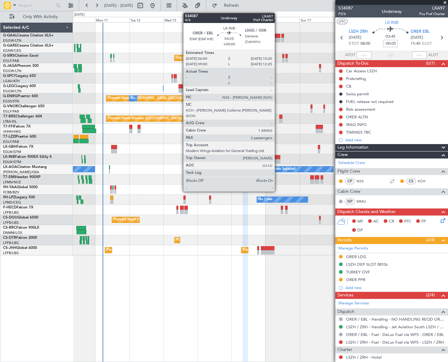
click at [278, 158] on div at bounding box center [277, 157] width 6 height 4
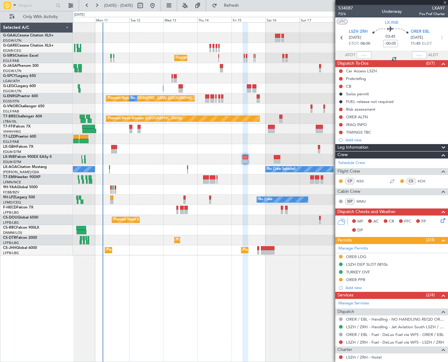
type input "2"
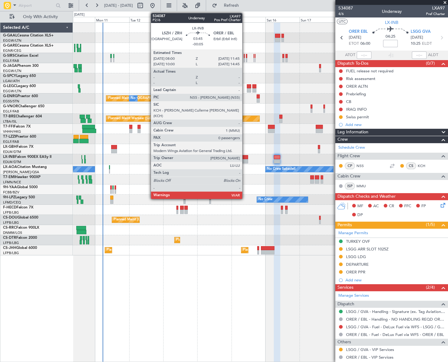
click at [245, 160] on div at bounding box center [246, 161] width 6 height 4
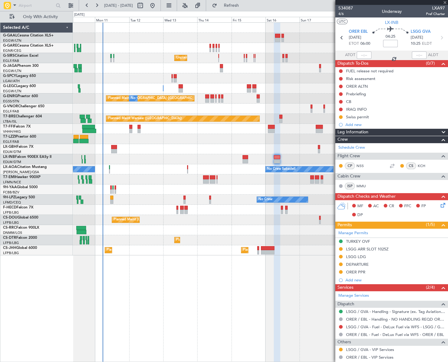
type input "-00:05"
type input "0"
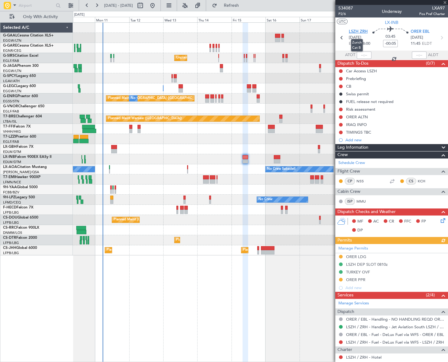
click at [355, 32] on span "LSZH ZRH" at bounding box center [358, 32] width 19 height 6
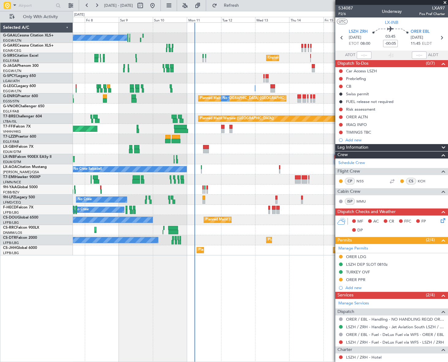
click at [248, 174] on div "No Crew Sabadell No Crew Sabadell AOG Maint Biarritz (Pays Basque)" at bounding box center [260, 169] width 375 height 10
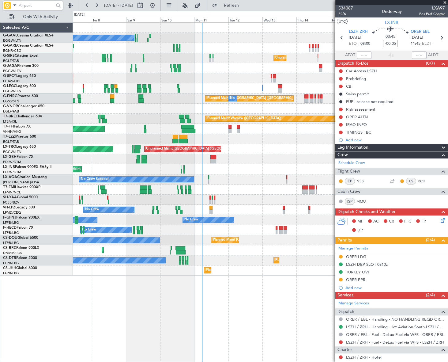
click at [27, 5] on input "text" at bounding box center [36, 5] width 35 height 9
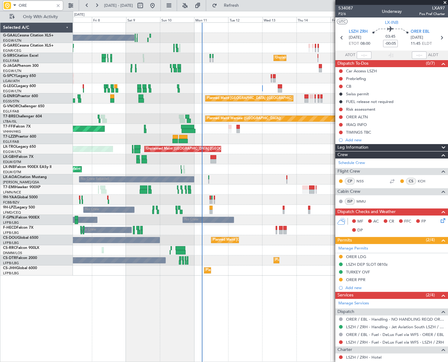
type input "ORER"
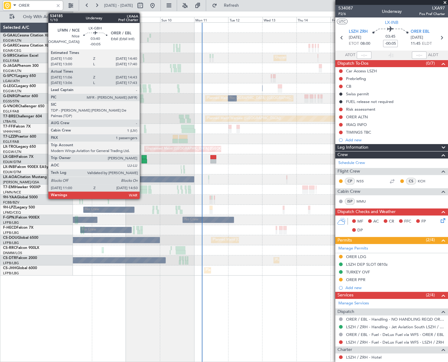
click at [142, 159] on div at bounding box center [145, 161] width 6 height 4
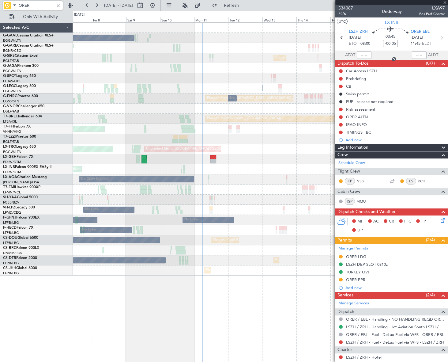
type input "11:06"
type input "14:43"
type input "1"
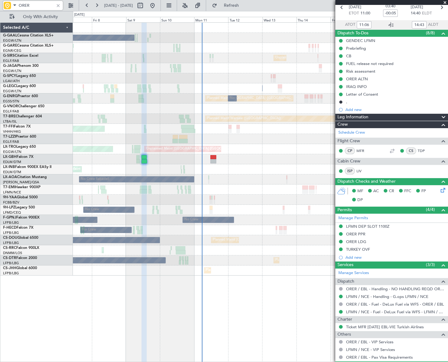
scroll to position [60, 0]
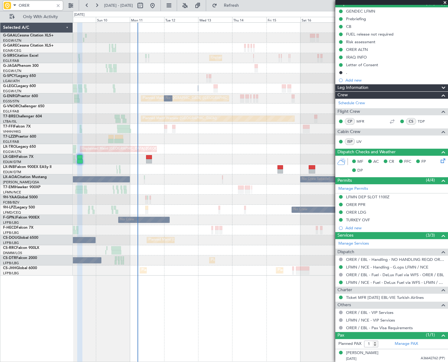
click at [139, 199] on div "No Crew Unplanned Maint London (Farnborough) A/C Unavailable London (Luton) A/C…" at bounding box center [260, 149] width 375 height 253
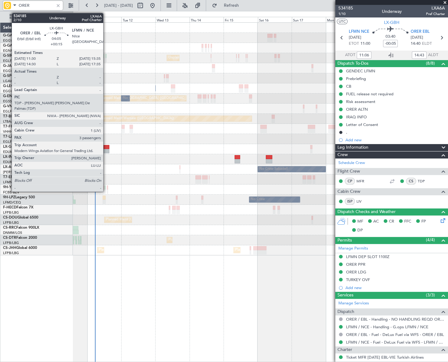
scroll to position [60, 0]
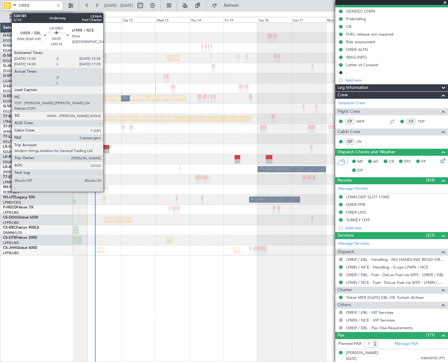
click at [106, 149] on div at bounding box center [107, 151] width 6 height 4
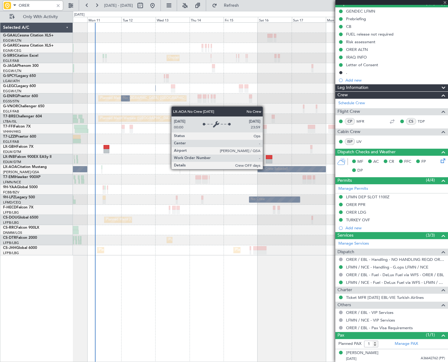
type input "+00:15"
type input "3"
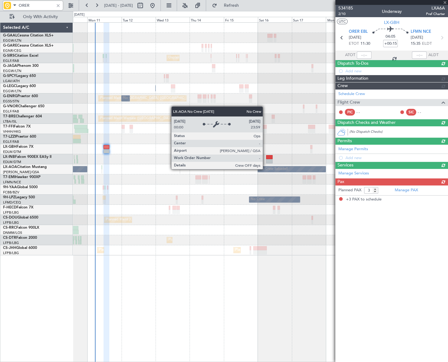
scroll to position [0, 0]
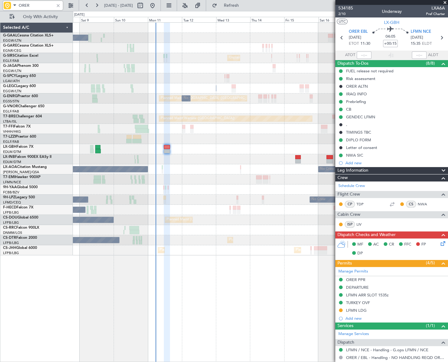
click at [161, 179] on div at bounding box center [260, 179] width 375 height 10
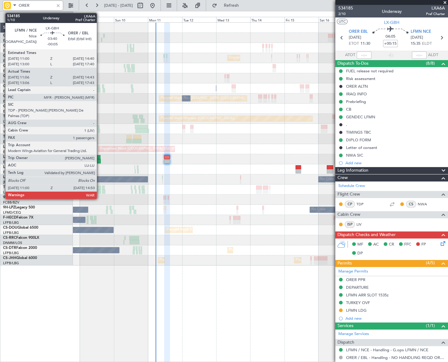
click at [100, 159] on div at bounding box center [98, 161] width 6 height 4
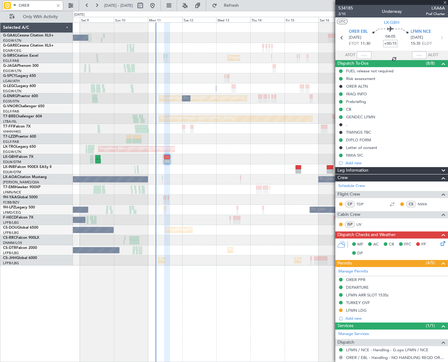
type input "-00:05"
type input "11:06"
type input "14:43"
type input "1"
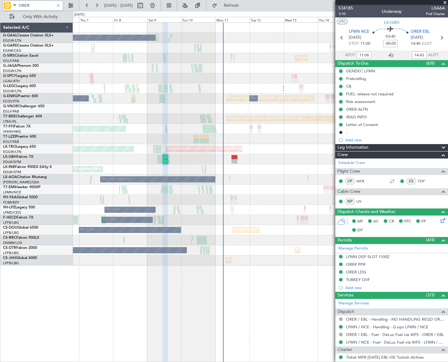
click at [251, 196] on div "No Crew Unplanned Maint London (Farnborough) A/C Unavailable Planned Maint Oxfo…" at bounding box center [260, 144] width 375 height 243
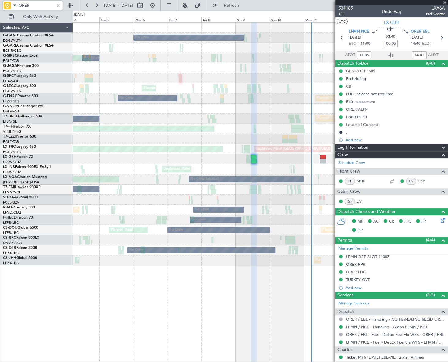
click at [325, 190] on div "A/C Unavailable" at bounding box center [260, 189] width 375 height 10
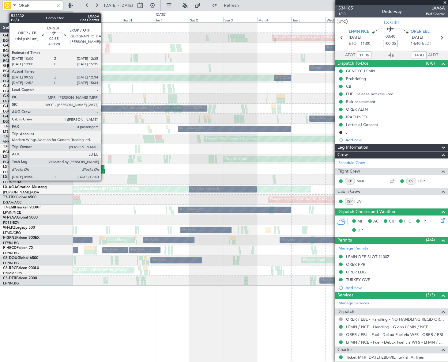
click at [104, 171] on div at bounding box center [102, 171] width 4 height 4
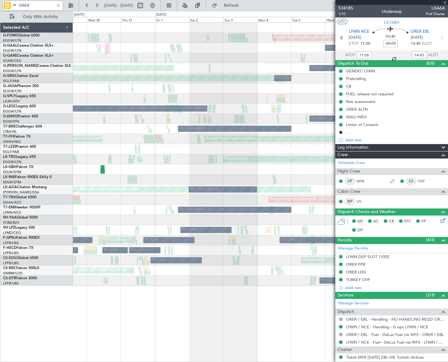
type input "+00:20"
type input "09:52"
type input "12:34"
type input "0"
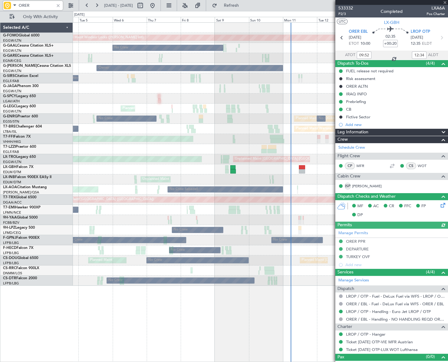
click at [47, 229] on div "Planned Maint Windsor Locks (Bradley Intl) Planned Maint Palma De Mallorca No C…" at bounding box center [224, 186] width 448 height 351
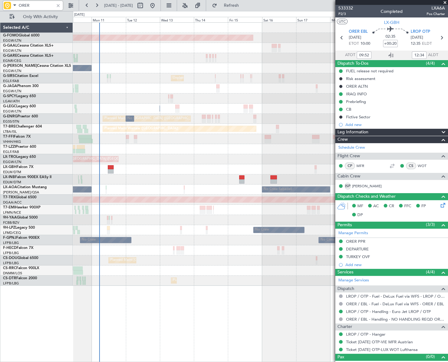
click at [51, 237] on div "Planned Maint Windsor Locks (Bradley Intl) No Crew Owner Unplanned Maint London…" at bounding box center [224, 186] width 448 height 351
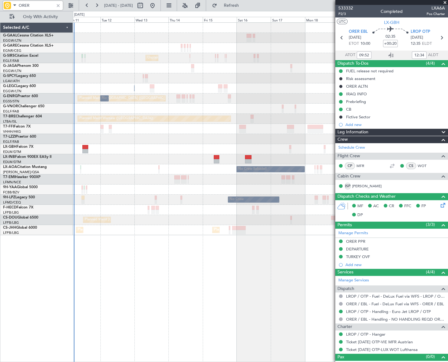
type input "ORER"
click at [58, 6] on div at bounding box center [58, 5] width 7 height 7
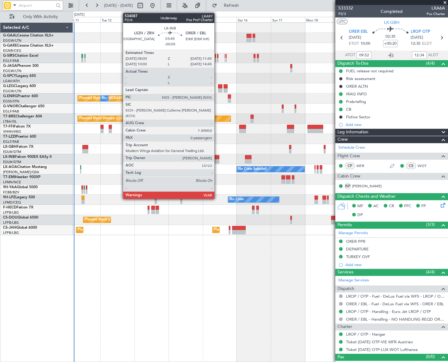
click at [217, 159] on div at bounding box center [217, 161] width 6 height 4
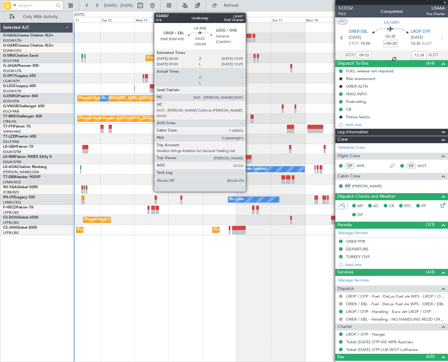
type input "-00:05"
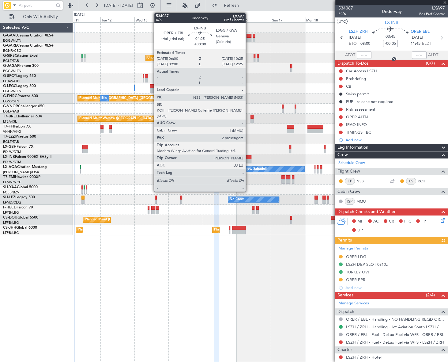
click at [248, 158] on div at bounding box center [248, 157] width 6 height 4
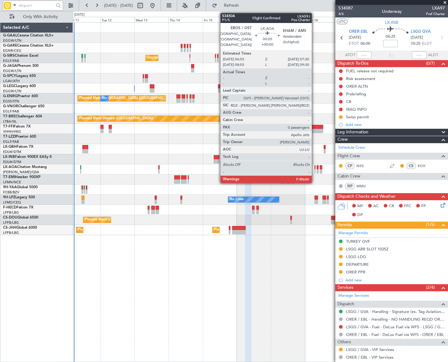
click at [315, 168] on div at bounding box center [315, 167] width 1 height 4
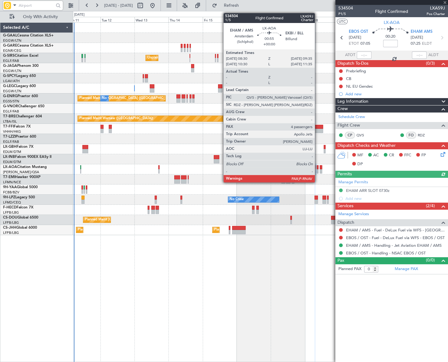
click at [318, 170] on div at bounding box center [318, 171] width 2 height 4
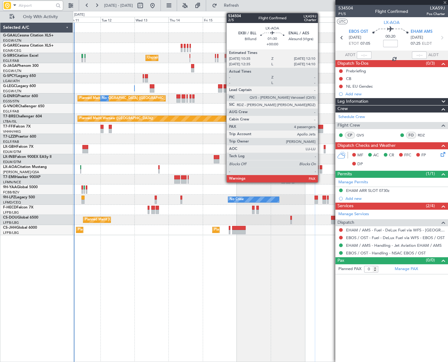
type input "4"
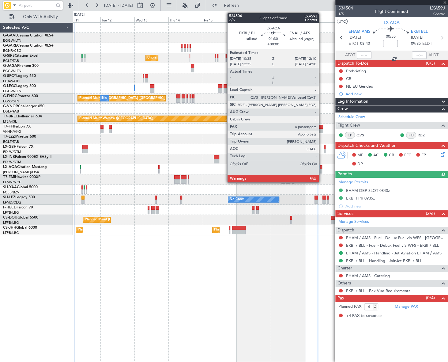
click at [322, 171] on div at bounding box center [321, 171] width 2 height 4
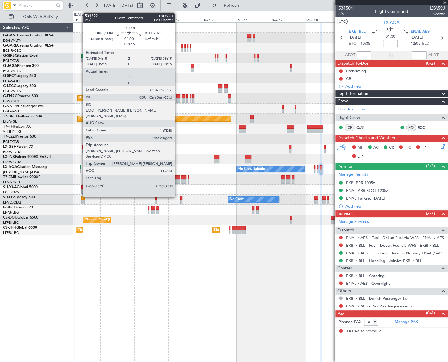
click at [177, 177] on div at bounding box center [177, 177] width 6 height 4
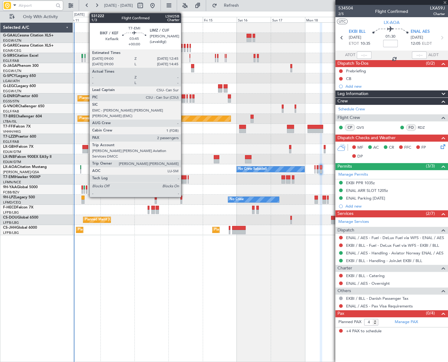
type input "+00:15"
type input "0"
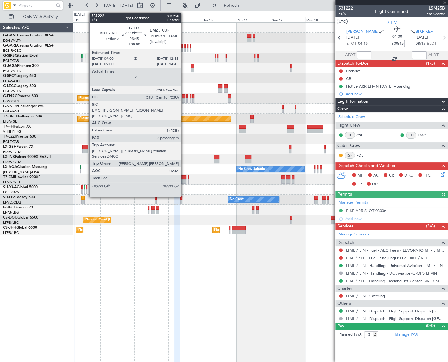
click at [184, 177] on div at bounding box center [184, 177] width 6 height 4
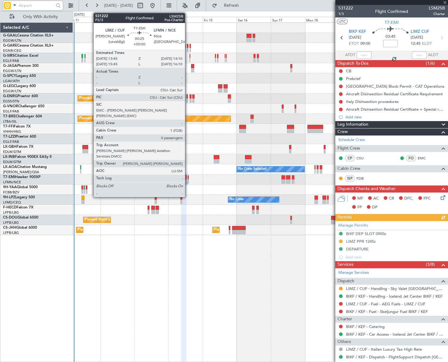
click at [188, 180] on div at bounding box center [188, 181] width 1 height 4
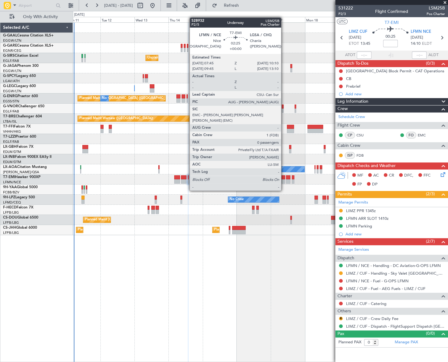
click at [284, 179] on div at bounding box center [284, 181] width 4 height 4
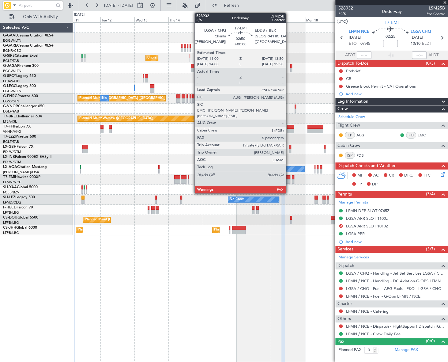
click at [289, 179] on div at bounding box center [288, 181] width 4 height 4
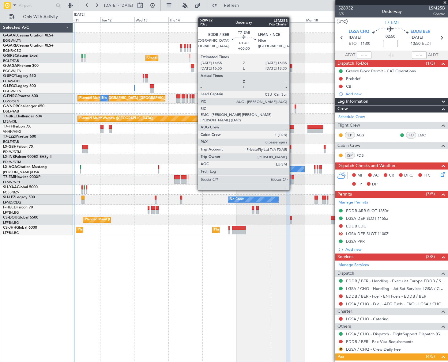
click at [292, 179] on div at bounding box center [293, 177] width 2 height 4
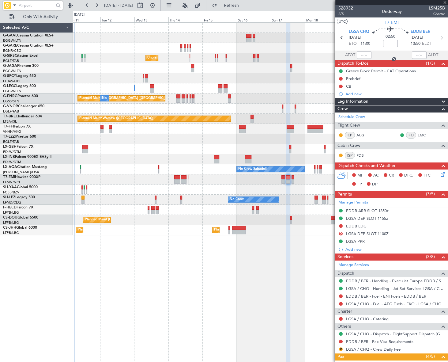
type input "0"
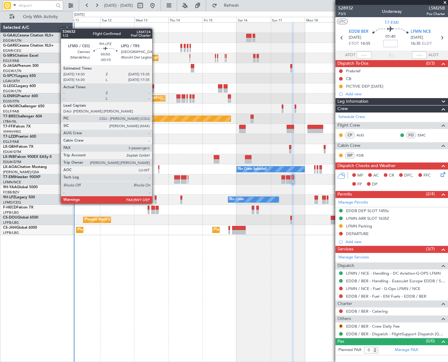
click at [155, 197] on div at bounding box center [156, 197] width 2 height 4
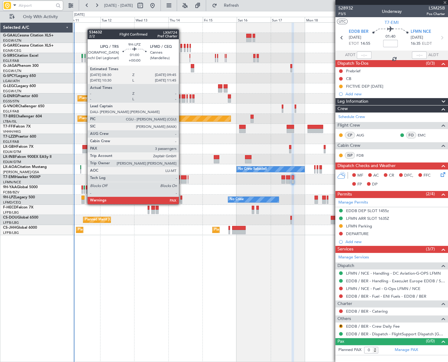
type input "-00:10"
type input "3"
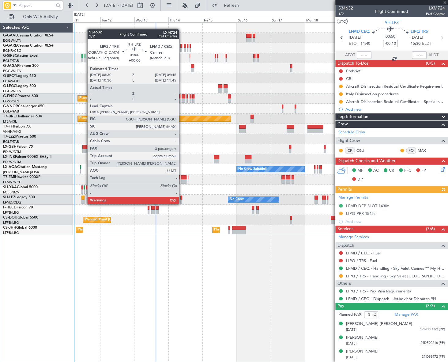
click at [182, 198] on div at bounding box center [181, 197] width 2 height 4
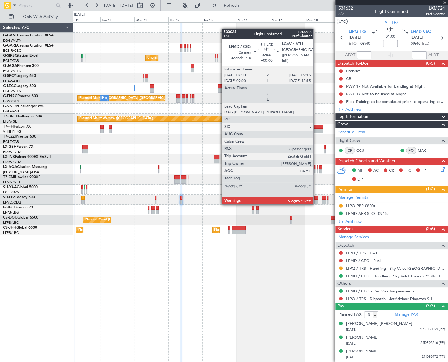
click at [316, 198] on div at bounding box center [316, 197] width 3 height 4
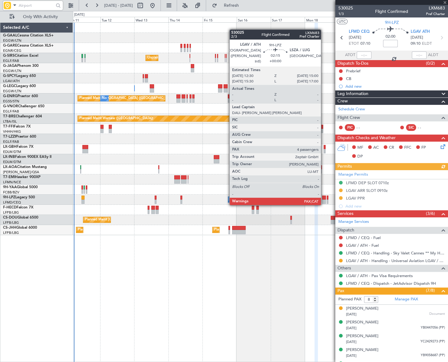
click at [324, 199] on div at bounding box center [324, 197] width 4 height 4
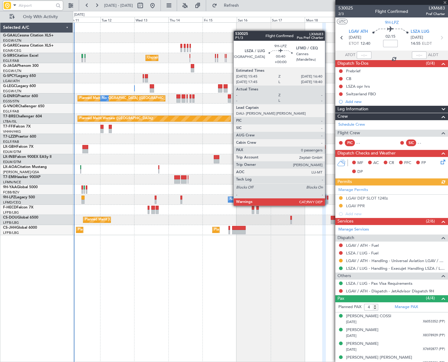
click at [328, 199] on div at bounding box center [328, 201] width 2 height 4
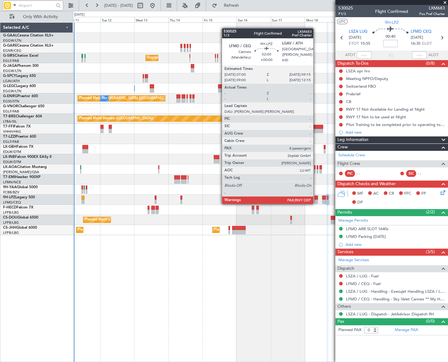
click at [316, 198] on div at bounding box center [316, 197] width 3 height 4
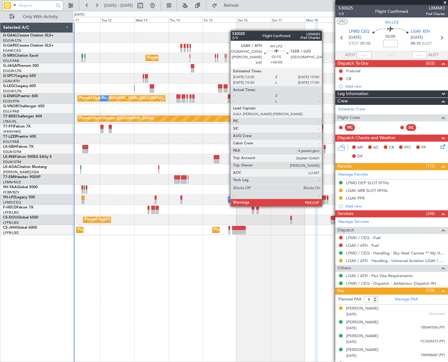
click at [325, 200] on div at bounding box center [324, 201] width 4 height 4
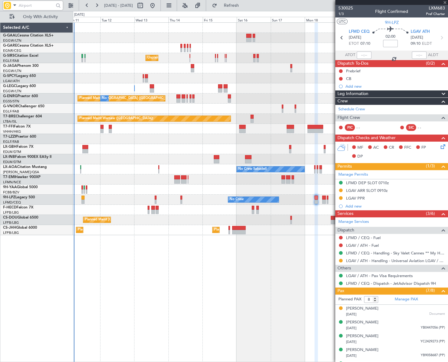
type input "4"
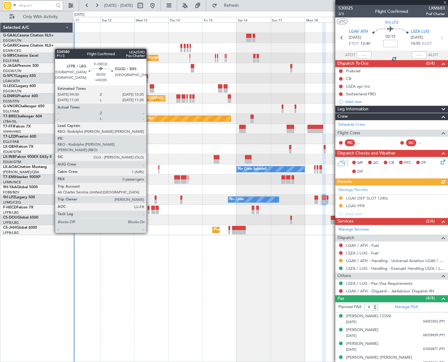
click at [149, 210] on div at bounding box center [149, 212] width 2 height 4
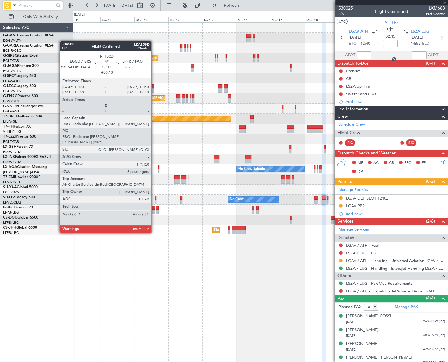
type input "+00:05"
type input "0"
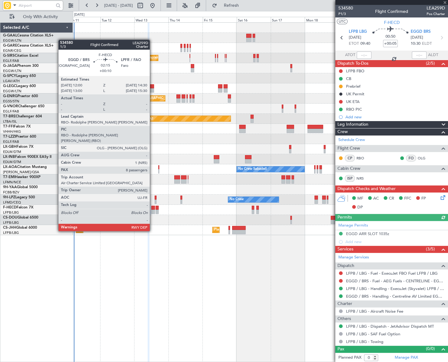
click at [153, 208] on div at bounding box center [153, 208] width 4 height 4
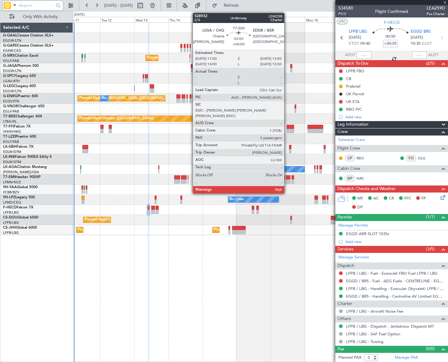
type input "+00:10"
type input "8"
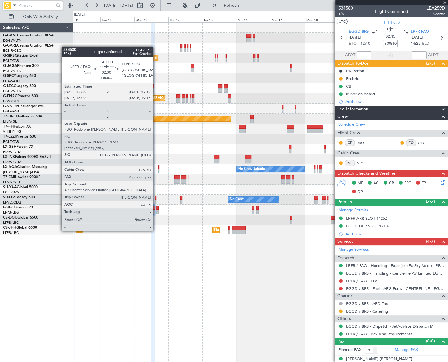
click at [156, 208] on div at bounding box center [157, 208] width 3 height 4
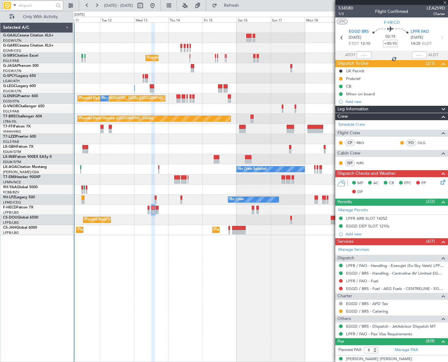
type input "+00:05"
type input "0"
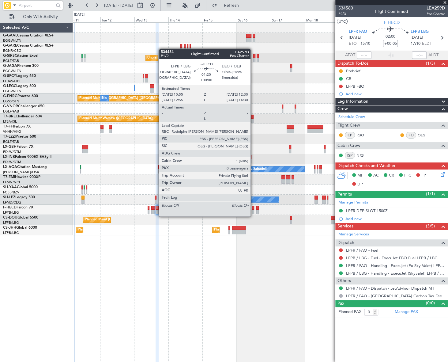
click at [253, 210] on div at bounding box center [253, 212] width 2 height 4
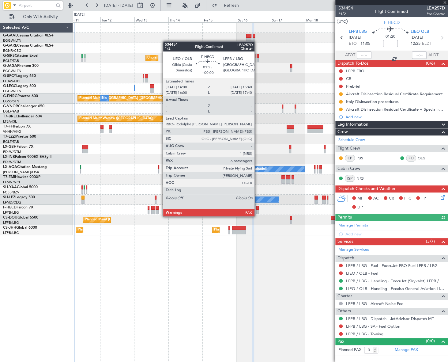
click at [257, 210] on div at bounding box center [257, 212] width 2 height 4
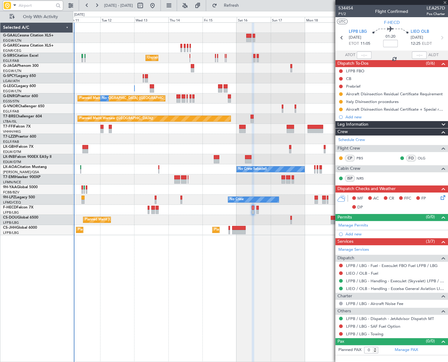
type input "6"
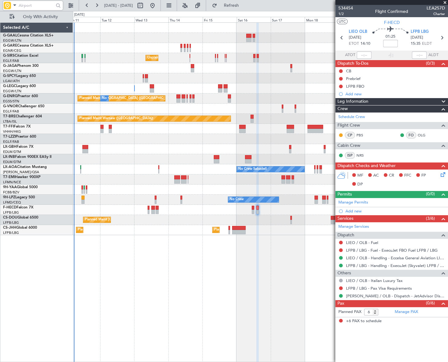
click at [292, 219] on div "Planned Maint Paris (Le Bourget) No Crew" at bounding box center [260, 220] width 375 height 10
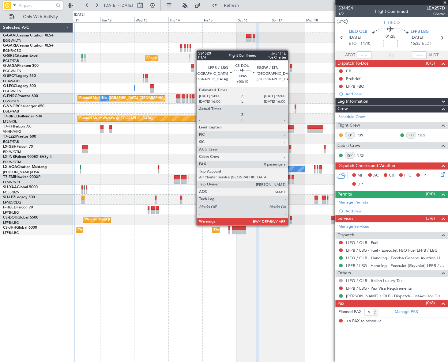
click at [291, 219] on div at bounding box center [291, 218] width 2 height 4
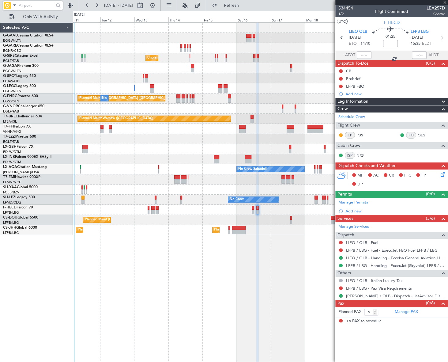
type input "+00:10"
type input "0"
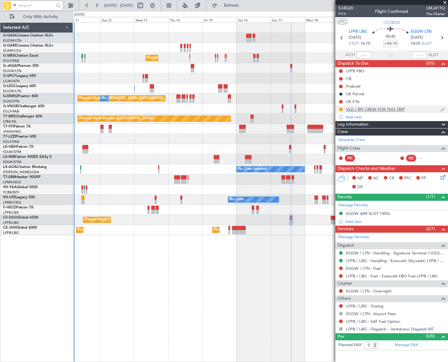
click at [380, 108] on div "VLD / RFI CREW FOR THIS TRIP" at bounding box center [375, 109] width 59 height 5
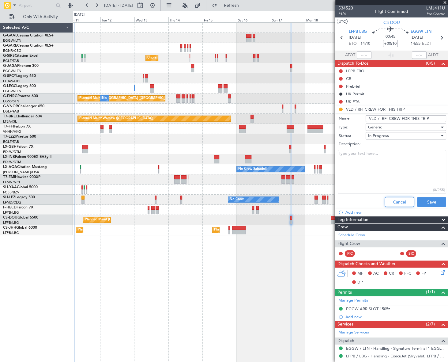
click at [397, 199] on button "Cancel" at bounding box center [399, 202] width 29 height 10
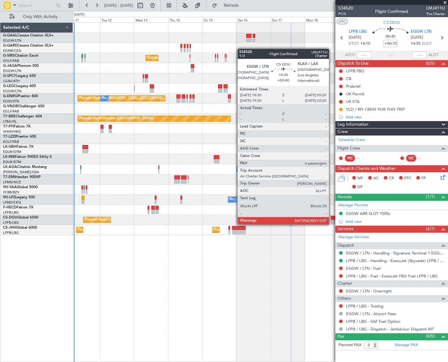
click at [332, 218] on div at bounding box center [339, 218] width 16 height 4
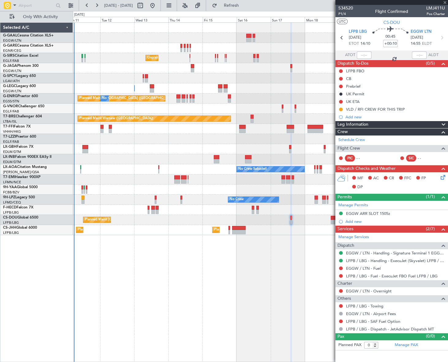
type input "+00:40"
type input "6"
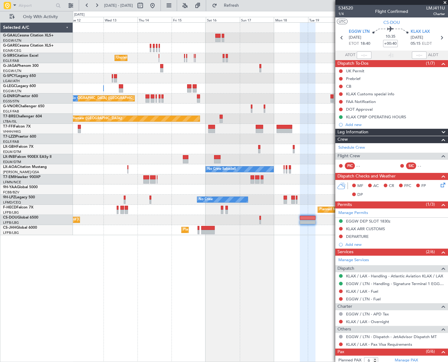
click at [273, 239] on div "Unplanned Maint London (Farnborough) A/C Unavailable London (Luton) A/C Unavail…" at bounding box center [260, 191] width 375 height 339
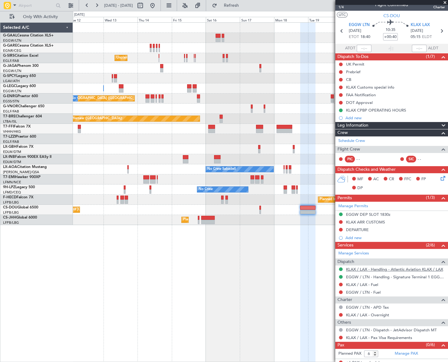
scroll to position [11, 0]
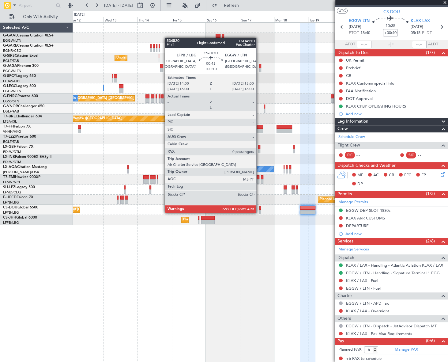
click at [260, 207] on div at bounding box center [261, 208] width 2 height 4
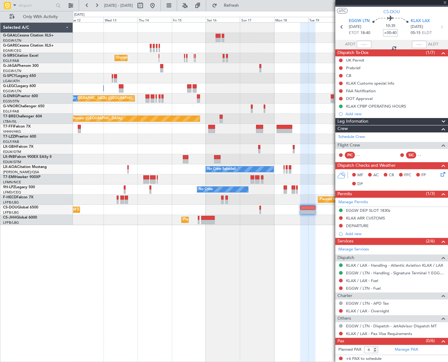
type input "+00:10"
type input "0"
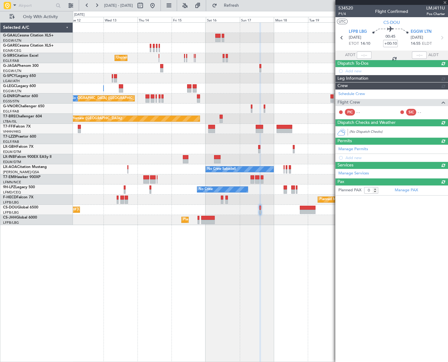
scroll to position [0, 0]
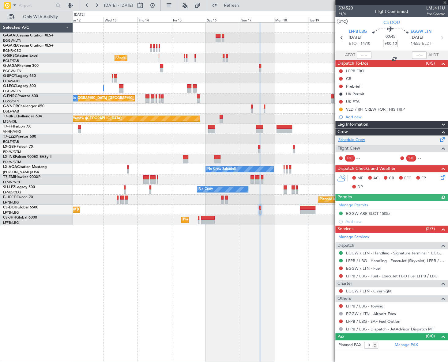
click at [351, 139] on link "Schedule Crew" at bounding box center [352, 140] width 27 height 6
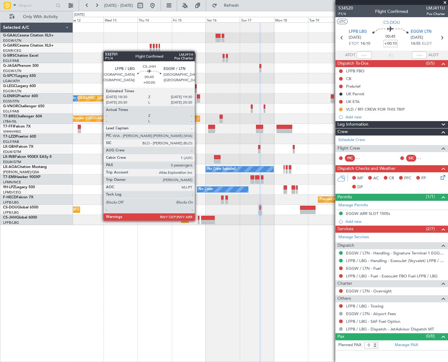
click at [198, 220] on div at bounding box center [199, 222] width 2 height 4
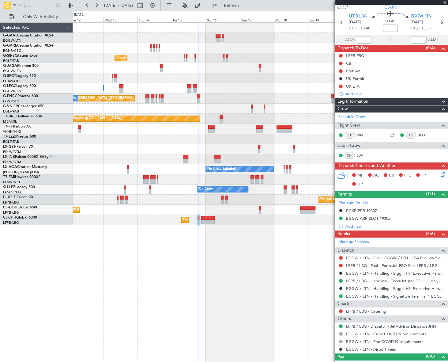
scroll to position [23, 0]
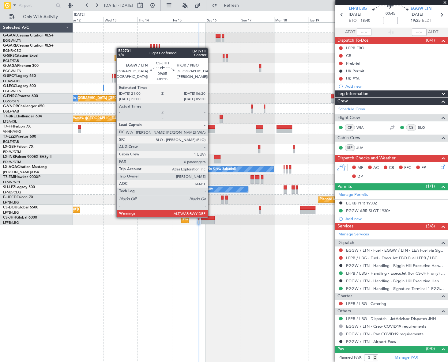
click at [211, 217] on div at bounding box center [207, 218] width 13 height 4
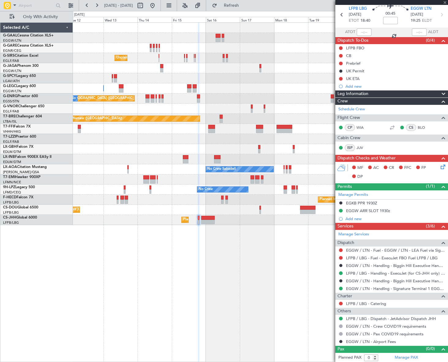
type input "+01:15"
type input "6"
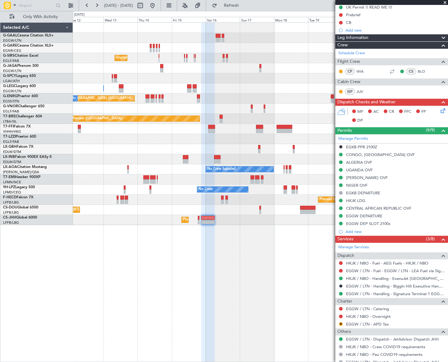
scroll to position [0, 0]
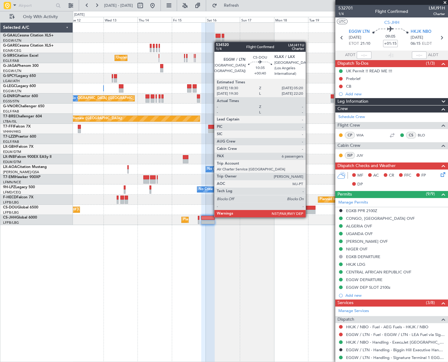
click at [309, 211] on div at bounding box center [308, 212] width 16 height 4
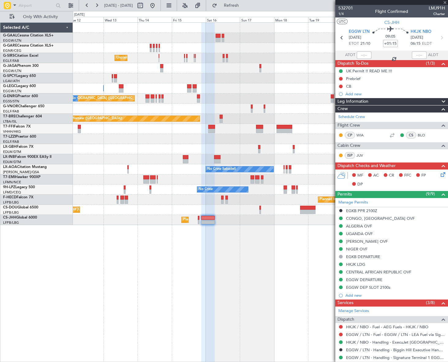
type input "+00:40"
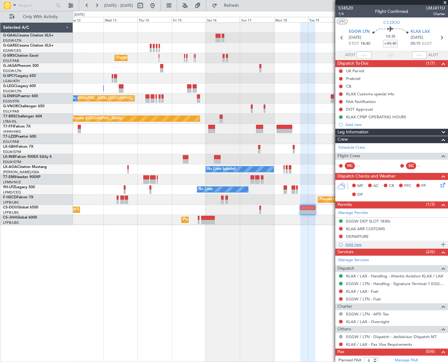
click at [358, 243] on div "Add new" at bounding box center [393, 244] width 94 height 5
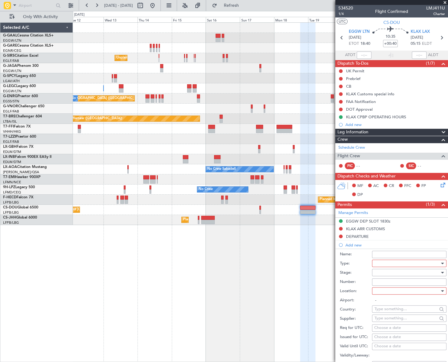
click at [380, 262] on div at bounding box center [407, 263] width 65 height 9
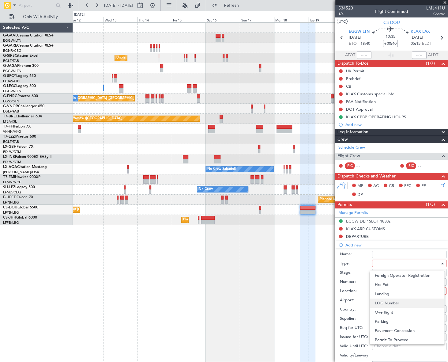
scroll to position [73, 0]
click at [386, 292] on span "EAPIS" at bounding box center [407, 294] width 65 height 9
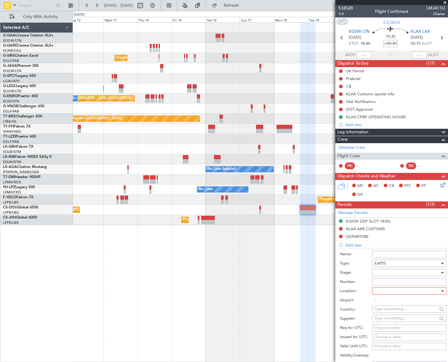
click at [418, 272] on div at bounding box center [407, 272] width 65 height 9
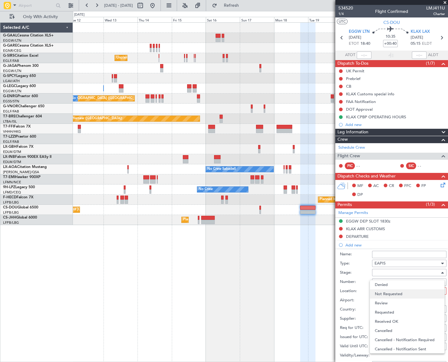
click at [391, 294] on span "Not Requested" at bounding box center [407, 293] width 65 height 9
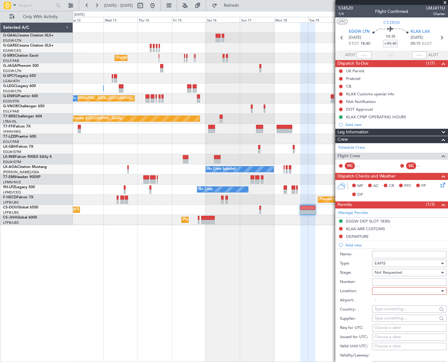
click at [423, 291] on div at bounding box center [407, 290] width 65 height 9
click at [387, 321] on span "Arrival" at bounding box center [407, 321] width 65 height 9
type input "KLAX / LAX"
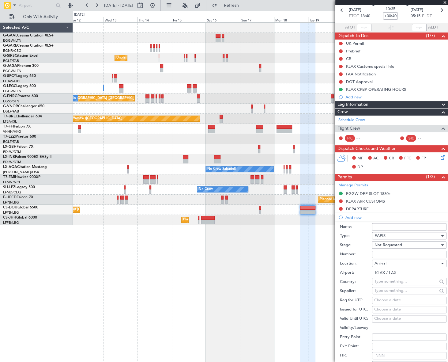
scroll to position [111, 0]
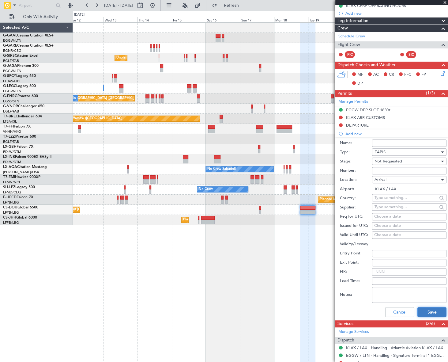
click at [437, 313] on button "Save" at bounding box center [432, 312] width 29 height 10
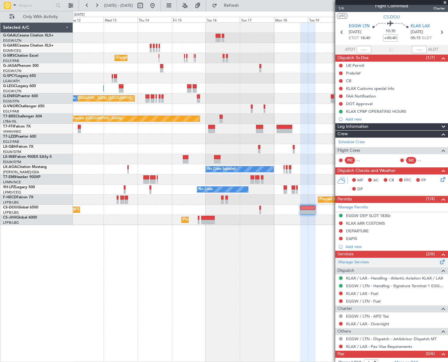
scroll to position [0, 0]
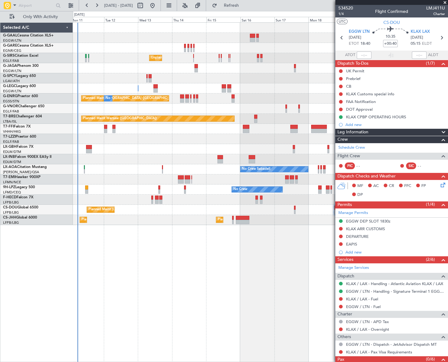
click at [205, 275] on div "No Crew Unplanned Maint London (Farnborough) A/C Unavailable London (Luton) A/C…" at bounding box center [260, 191] width 375 height 339
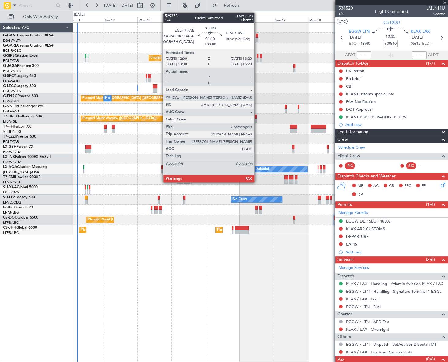
click at [257, 57] on div at bounding box center [258, 56] width 2 height 4
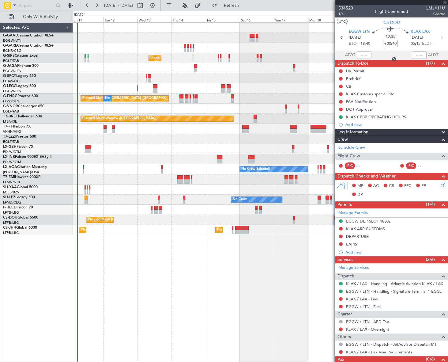
type input "7"
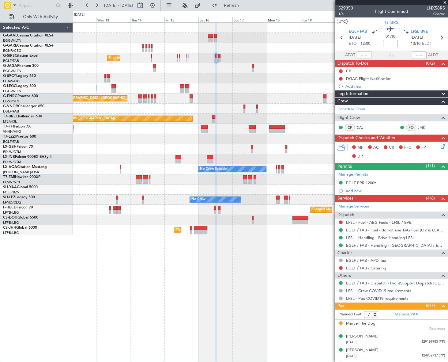
click at [258, 248] on div "Unplanned Maint London (Farnborough) A/C Unavailable London (Luton) A/C Unavail…" at bounding box center [260, 191] width 375 height 339
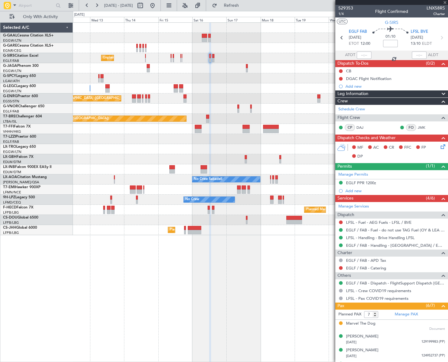
type input "+00:40"
type input "6"
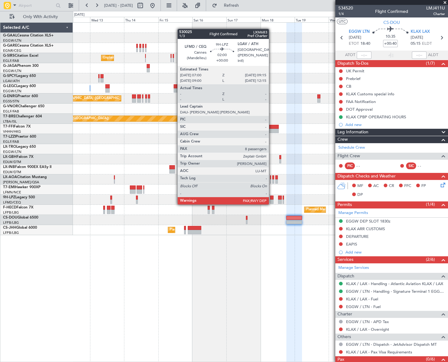
click at [272, 198] on div at bounding box center [271, 197] width 3 height 4
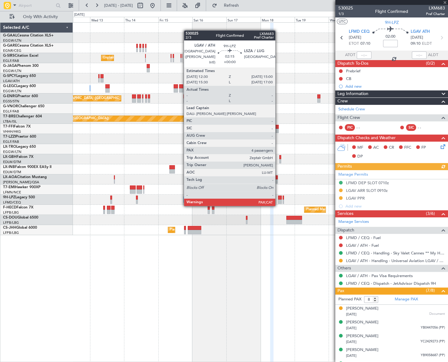
click at [278, 200] on div at bounding box center [280, 201] width 4 height 4
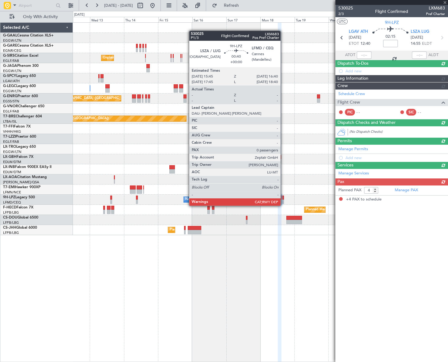
click at [283, 199] on div at bounding box center [283, 201] width 2 height 4
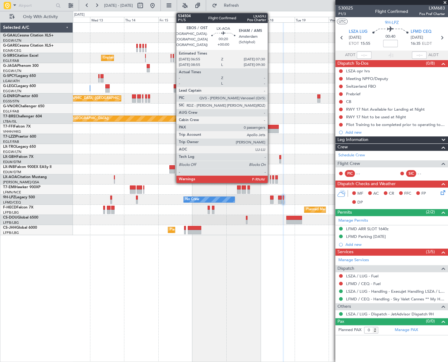
click at [271, 175] on div at bounding box center [270, 177] width 1 height 4
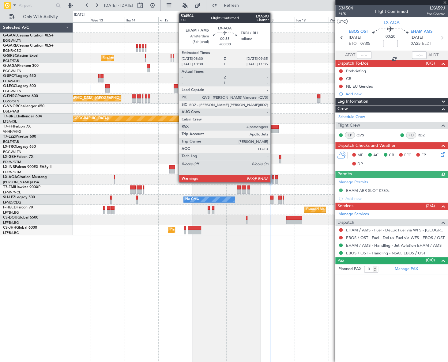
click at [273, 179] on div at bounding box center [273, 181] width 2 height 4
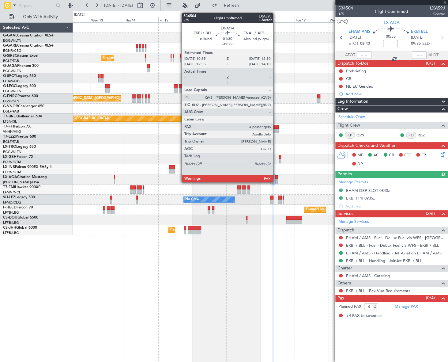
click at [276, 177] on div at bounding box center [276, 177] width 2 height 4
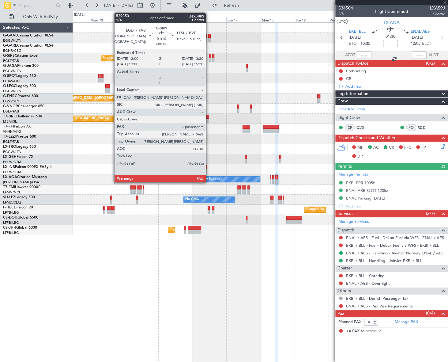
click at [209, 57] on div at bounding box center [210, 56] width 2 height 4
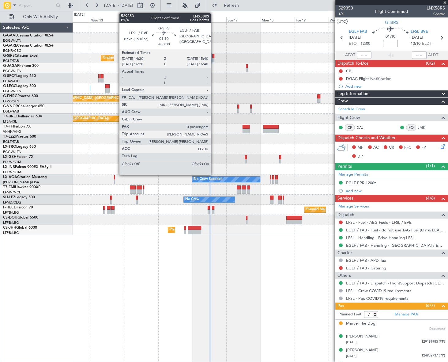
click at [214, 59] on div at bounding box center [213, 60] width 2 height 4
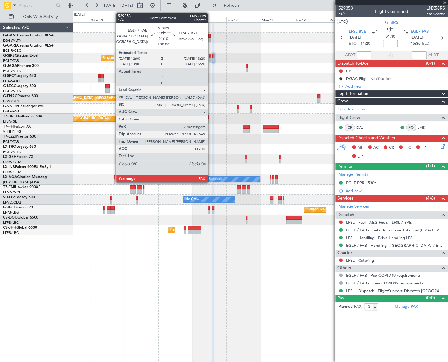
click at [210, 59] on div at bounding box center [210, 60] width 2 height 4
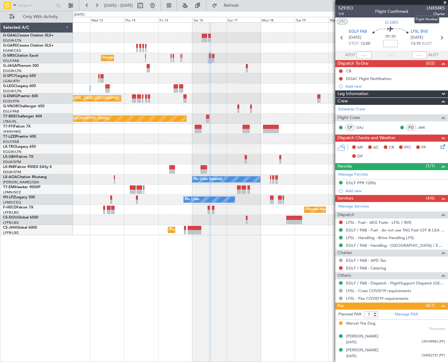
click at [432, 7] on span "LNX58RS" at bounding box center [436, 8] width 18 height 6
copy span "LNX58RS"
click at [390, 22] on span "G-SIRS" at bounding box center [391, 22] width 13 height 6
click at [423, 32] on span "LFSL BVE" at bounding box center [419, 32] width 17 height 6
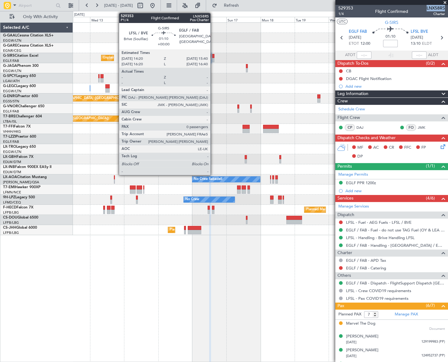
click at [213, 55] on div at bounding box center [213, 56] width 2 height 4
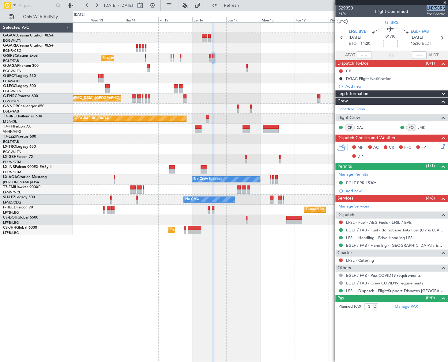
click at [441, 6] on span "LNX58RS" at bounding box center [436, 8] width 18 height 6
click at [435, 4] on div at bounding box center [391, 2] width 113 height 5
drag, startPoint x: 435, startPoint y: 4, endPoint x: 433, endPoint y: 7, distance: 3.9
click at [433, 7] on span "LNX58RS" at bounding box center [436, 8] width 18 height 6
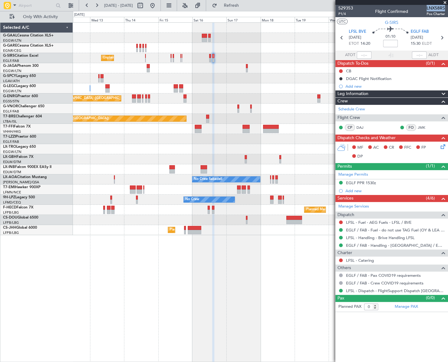
click at [433, 7] on span "LNX58RS" at bounding box center [436, 8] width 18 height 6
copy span "LNX58RS"
click at [341, 15] on span "P1/4" at bounding box center [346, 13] width 15 height 5
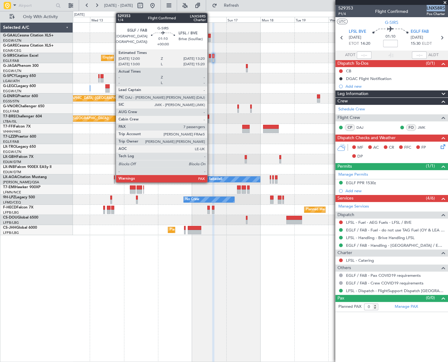
click at [210, 58] on div at bounding box center [210, 60] width 2 height 4
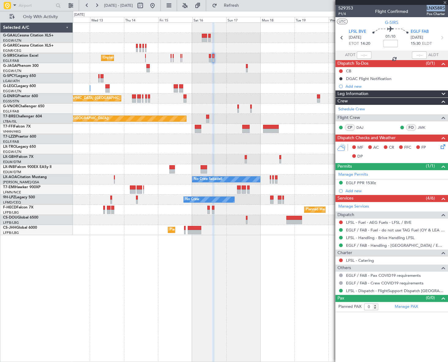
type input "7"
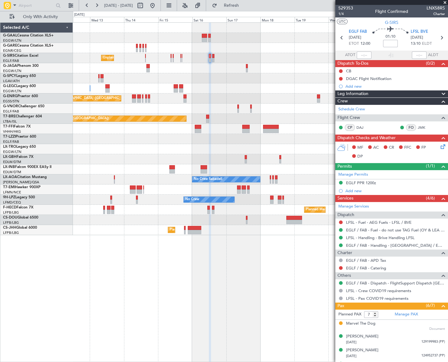
click at [352, 77] on div "DGAC Flight Notification" at bounding box center [368, 78] width 45 height 5
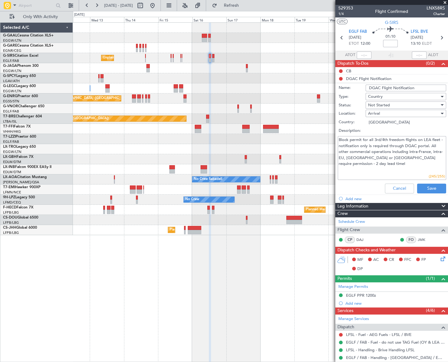
click at [423, 87] on input "DGAC Flight Notification" at bounding box center [406, 88] width 81 height 7
paste input "Request No 147104"
type input "DGAC Flight Notification Request No 147104"
click at [392, 105] on div "Not Started" at bounding box center [403, 104] width 71 height 9
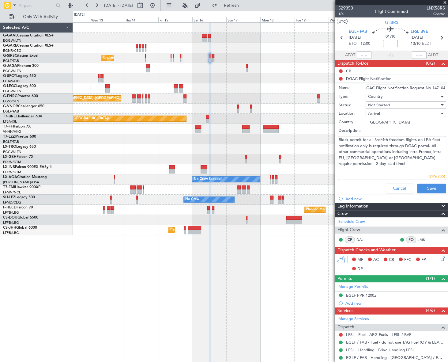
scroll to position [0, 0]
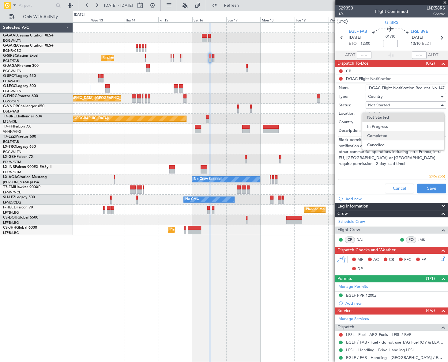
click at [390, 135] on span "Completed" at bounding box center [403, 135] width 72 height 9
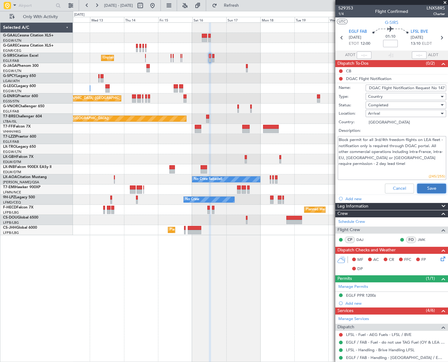
click at [434, 186] on button "Save" at bounding box center [431, 189] width 29 height 10
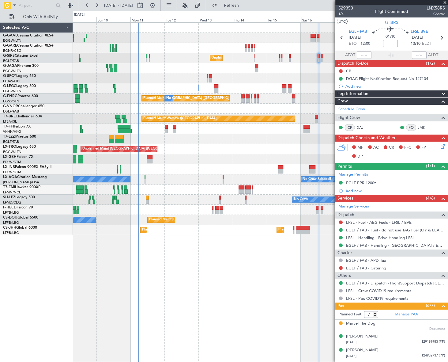
click at [221, 265] on div "No Crew Unplanned Maint London (Farnborough) A/C Unavailable London (Luton) A/C…" at bounding box center [260, 191] width 375 height 339
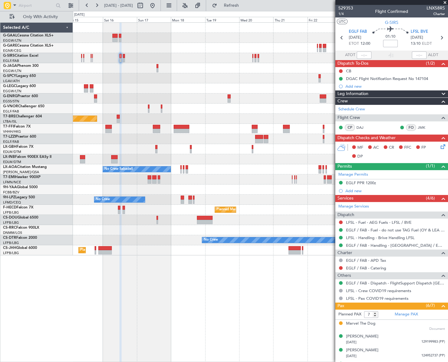
click at [113, 152] on div "Planned Maint Dusseldorf Unplanned Maint [GEOGRAPHIC_DATA] ([GEOGRAPHIC_DATA]) …" at bounding box center [260, 139] width 375 height 233
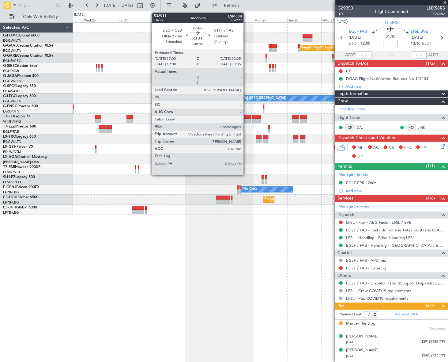
click at [246, 119] on div at bounding box center [247, 121] width 8 height 4
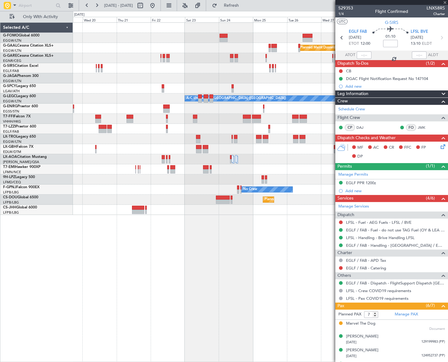
type input "-00:30"
type input "2"
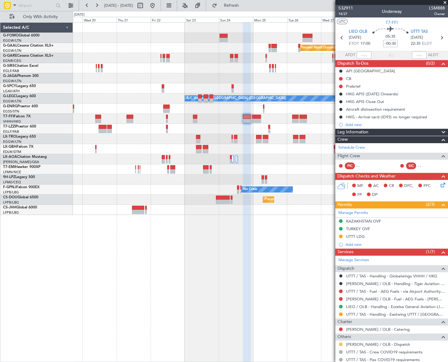
click at [341, 344] on button at bounding box center [341, 344] width 4 height 4
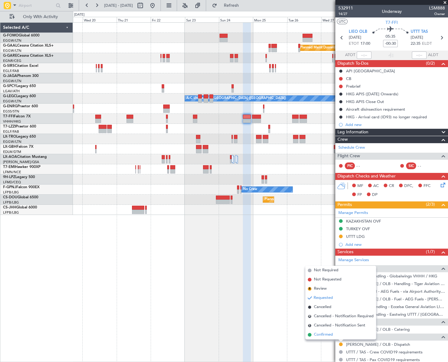
click at [322, 334] on span "Confirmed" at bounding box center [323, 335] width 19 height 6
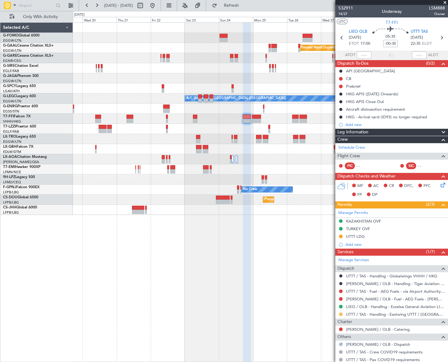
click at [341, 313] on button at bounding box center [341, 314] width 4 height 4
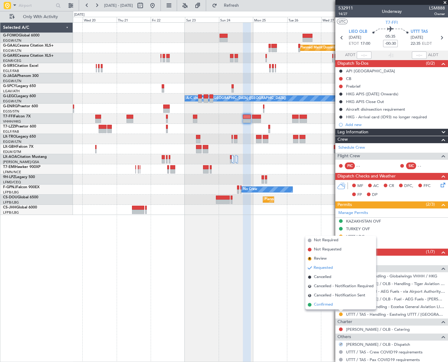
click at [323, 305] on span "Confirmed" at bounding box center [323, 304] width 19 height 6
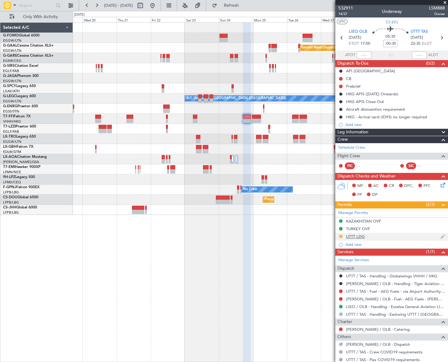
click at [340, 236] on button at bounding box center [341, 236] width 4 height 4
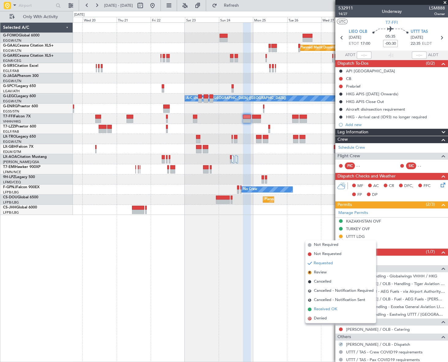
click at [318, 310] on span "Received OK" at bounding box center [325, 309] width 23 height 6
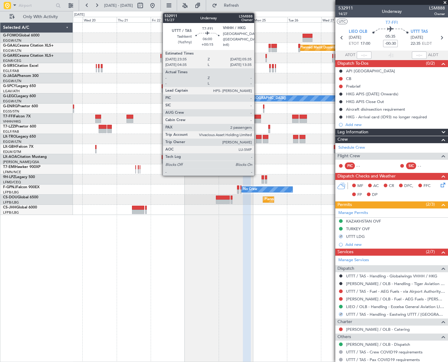
click at [257, 118] on div at bounding box center [256, 117] width 9 height 4
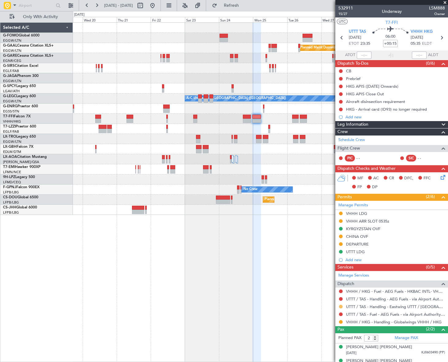
click at [341, 306] on button at bounding box center [341, 307] width 4 height 4
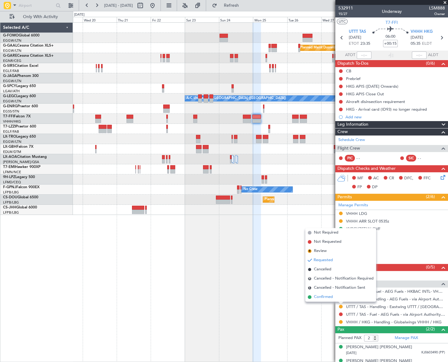
click at [324, 293] on li "Confirmed" at bounding box center [340, 296] width 71 height 9
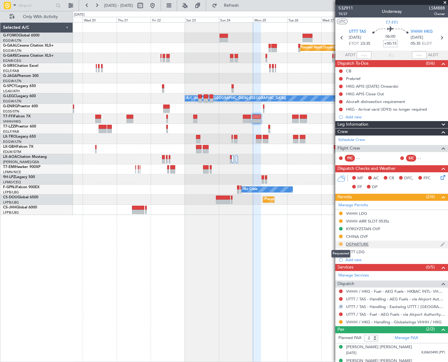
click at [341, 244] on button at bounding box center [341, 244] width 4 height 4
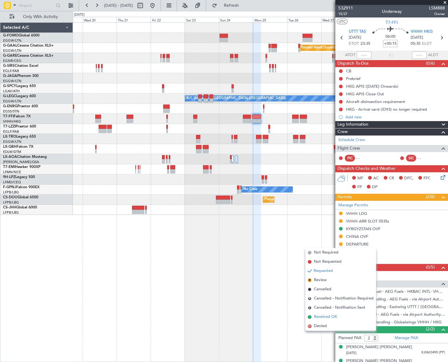
click at [321, 319] on span "Received OK" at bounding box center [325, 317] width 23 height 6
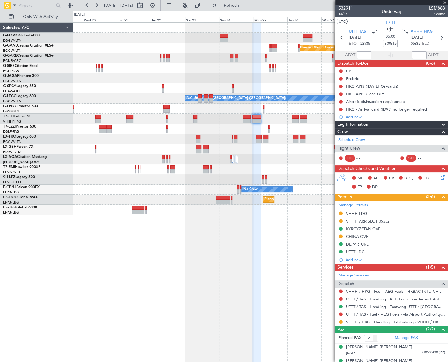
click at [360, 182] on fb-app "[DATE] - [DATE] Refresh Quick Links Only With Activity Planned [GEOGRAPHIC_DATA…" at bounding box center [224, 183] width 448 height 357
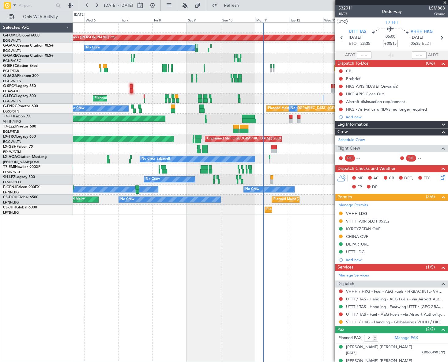
click at [346, 203] on fb-app "[DATE] - [DATE] Refresh Quick Links Only With Activity Planned Maint Windsor Lo…" at bounding box center [224, 183] width 448 height 357
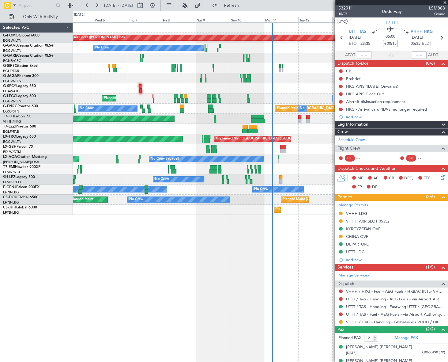
click at [87, 242] on div "Planned Maint Windsor Locks ([PERSON_NAME] Intl) No Crew Unplanned Maint [GEOGR…" at bounding box center [260, 191] width 375 height 339
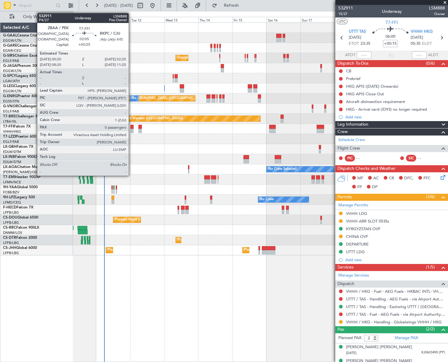
click at [131, 129] on div at bounding box center [132, 131] width 3 height 4
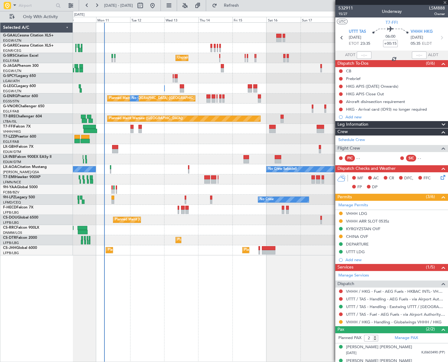
type input "+00:25"
type input "0"
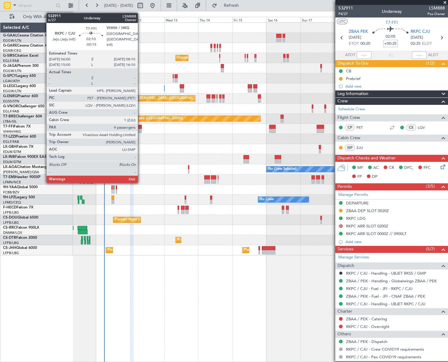
click at [140, 125] on div at bounding box center [139, 127] width 3 height 4
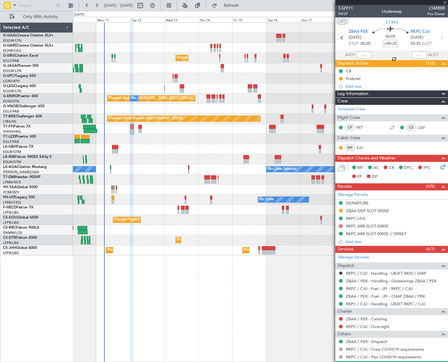
type input "-00:15"
type input "9"
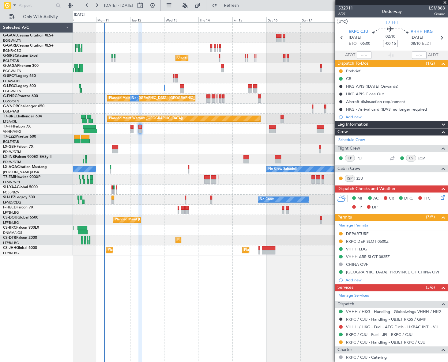
click at [278, 273] on div "No Crew Unplanned Maint London (Farnborough) A/C Unavailable London (Luton) A/C…" at bounding box center [260, 191] width 375 height 339
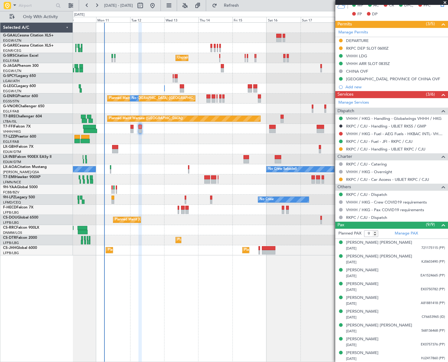
click at [214, 144] on div at bounding box center [260, 149] width 375 height 10
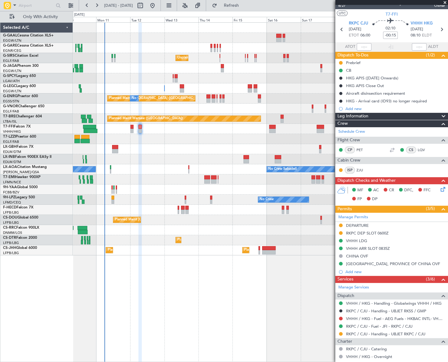
scroll to position [0, 0]
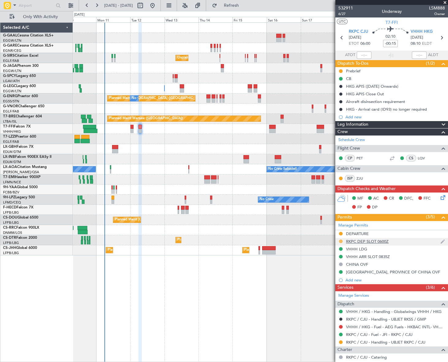
click at [341, 239] on button at bounding box center [341, 241] width 4 height 4
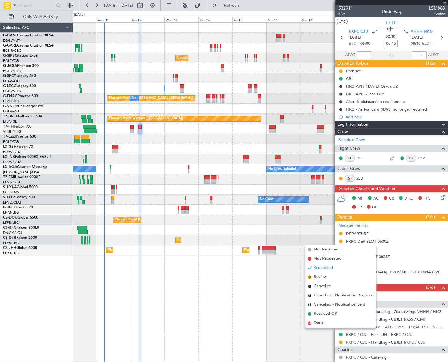
click at [318, 326] on li "D Denied" at bounding box center [340, 322] width 71 height 9
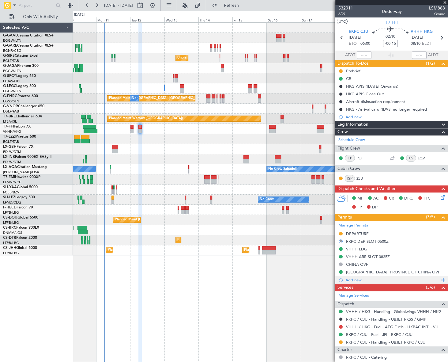
click at [359, 279] on div "Add new" at bounding box center [393, 279] width 94 height 5
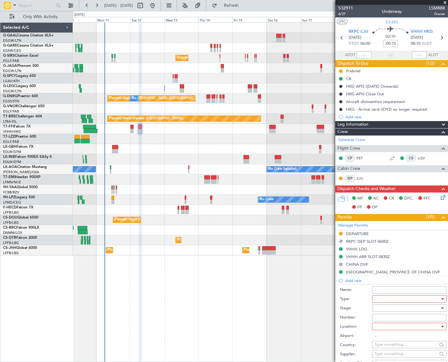
click at [385, 298] on div at bounding box center [407, 298] width 65 height 9
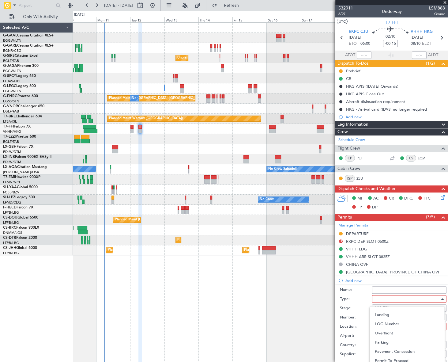
scroll to position [184, 0]
click at [388, 353] on span "Slot" at bounding box center [407, 356] width 65 height 9
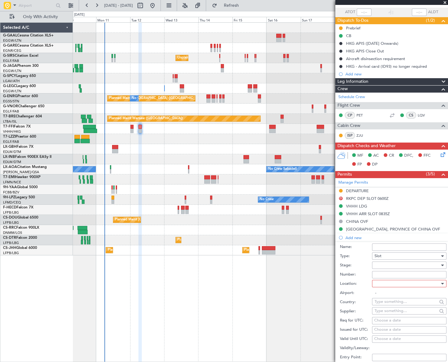
scroll to position [83, 0]
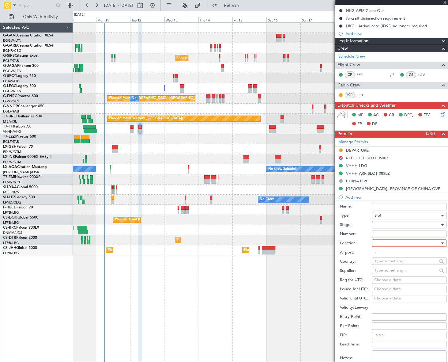
click at [440, 222] on div at bounding box center [442, 224] width 4 height 5
click at [403, 276] on span "Received OK" at bounding box center [407, 273] width 65 height 9
click at [440, 242] on div at bounding box center [442, 243] width 4 height 5
click at [392, 257] on span "Departure" at bounding box center [407, 254] width 65 height 9
type input "RKPC / CJU"
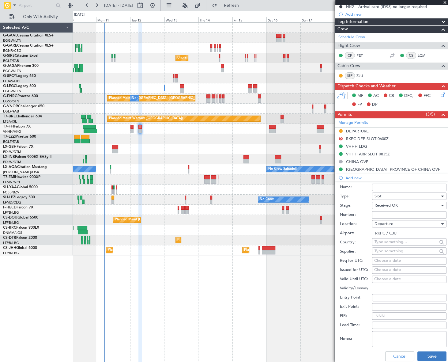
scroll to position [167, 0]
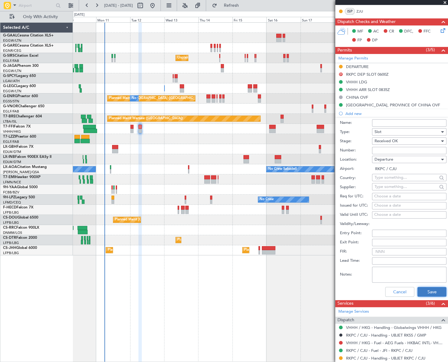
click at [430, 287] on button "Save" at bounding box center [432, 292] width 29 height 10
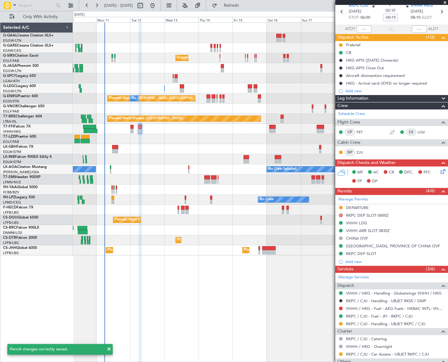
scroll to position [0, 0]
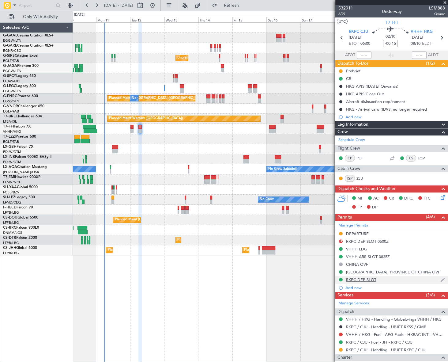
click at [367, 279] on div "RKPC DEP SLOT" at bounding box center [361, 279] width 30 height 5
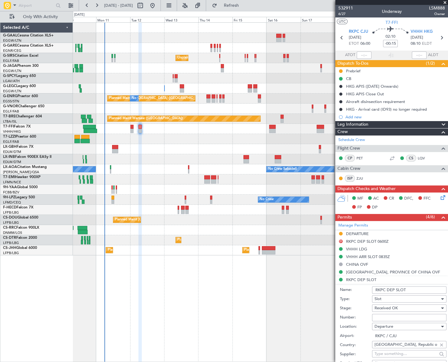
click at [413, 290] on input "RKPC DEP SLOT" at bounding box center [409, 289] width 74 height 7
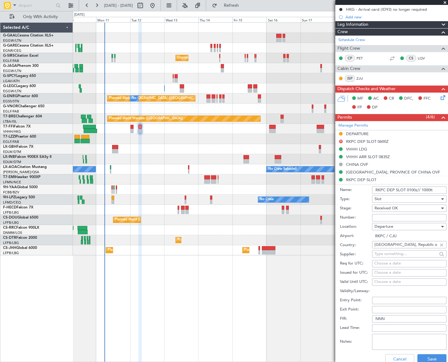
scroll to position [139, 0]
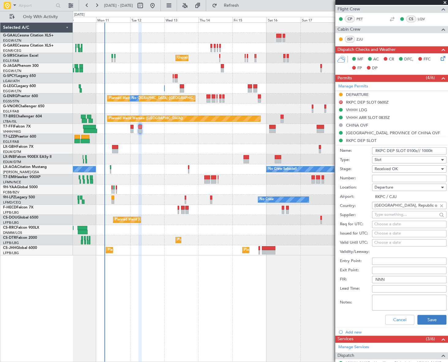
type input "RKPC DEP SLOT 0100z// 1000lt"
click at [432, 319] on button "Save" at bounding box center [432, 320] width 29 height 10
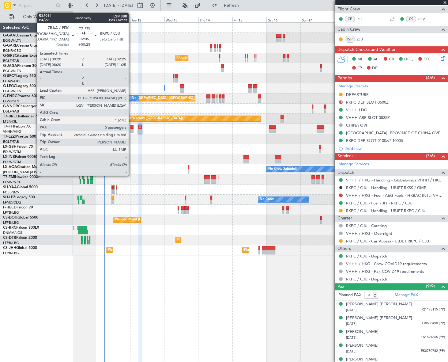
click at [131, 129] on div at bounding box center [132, 131] width 3 height 4
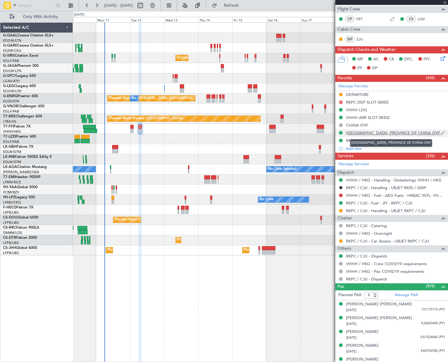
type input "+00:25"
type input "0"
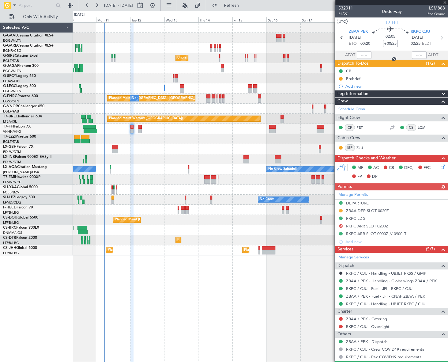
click at [382, 92] on div "Leg Information" at bounding box center [391, 93] width 113 height 7
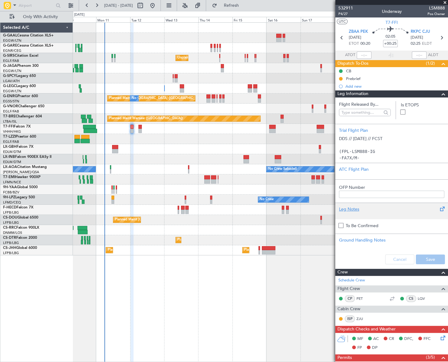
click at [348, 208] on div "Leg Notes" at bounding box center [391, 209] width 105 height 6
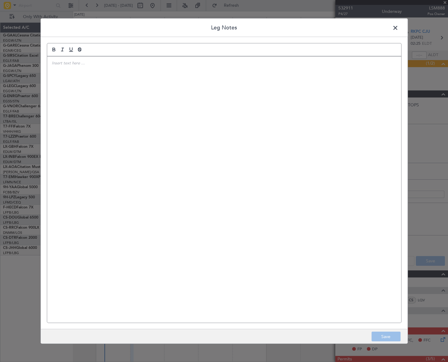
click at [108, 116] on div at bounding box center [224, 189] width 354 height 266
click at [249, 127] on div at bounding box center [224, 189] width 354 height 266
click at [393, 339] on button "Save" at bounding box center [386, 337] width 29 height 10
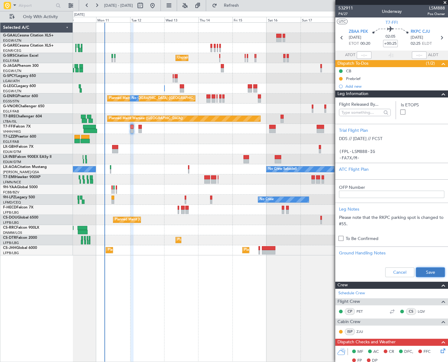
click at [436, 271] on button "Save" at bounding box center [430, 272] width 29 height 10
click at [440, 94] on span at bounding box center [443, 93] width 7 height 7
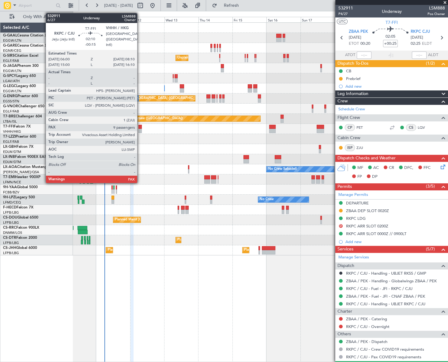
click at [140, 126] on div at bounding box center [139, 127] width 3 height 4
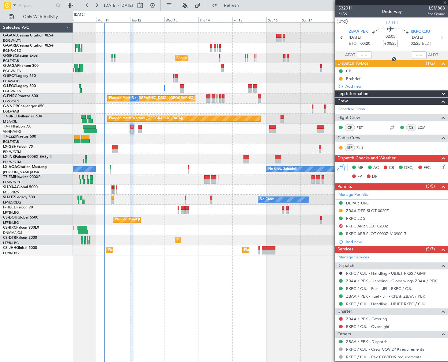
type input "-00:15"
type input "9"
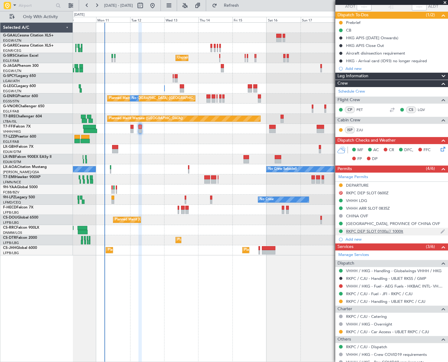
scroll to position [55, 0]
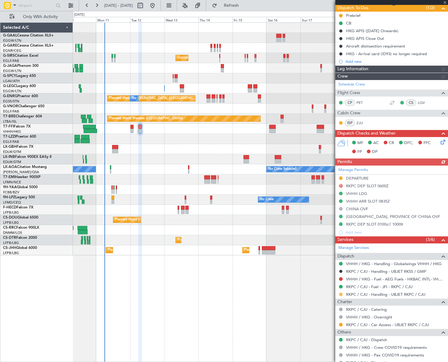
click at [341, 294] on button at bounding box center [341, 294] width 4 height 4
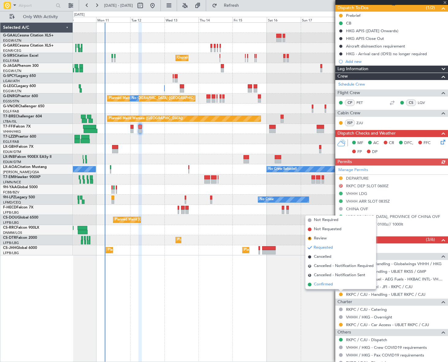
click at [327, 284] on span "Confirmed" at bounding box center [323, 284] width 19 height 6
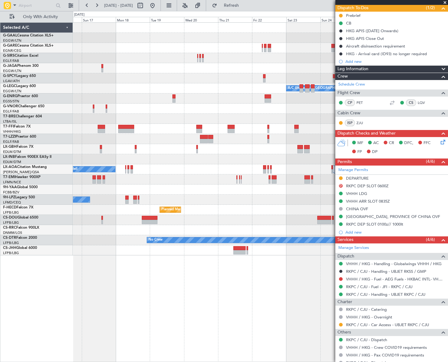
click at [59, 210] on div "Planned Maint Dusseldorf A/C Unavailable London (Luton) Planned Maint Warsaw (M…" at bounding box center [224, 186] width 448 height 351
click at [103, 233] on div "Planned Maint Dusseldorf A/C Unavailable London (Luton) Planned Maint Warsaw (M…" at bounding box center [260, 139] width 375 height 233
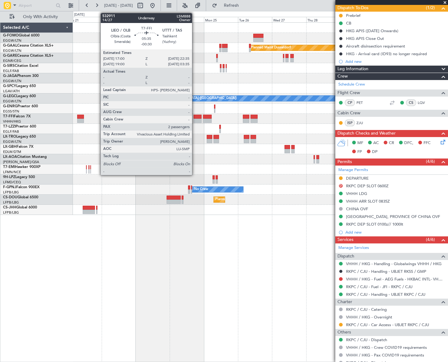
click at [195, 116] on div at bounding box center [198, 117] width 8 height 4
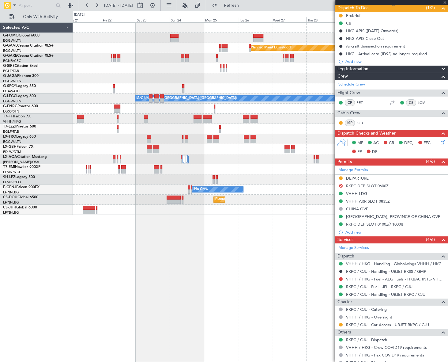
type input "-00:30"
type input "2"
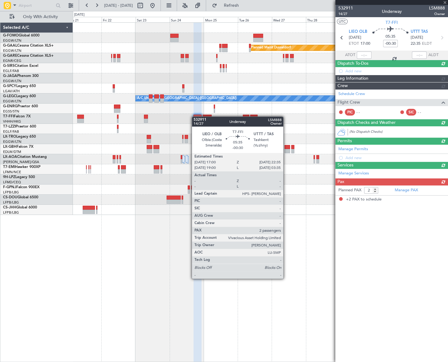
scroll to position [0, 0]
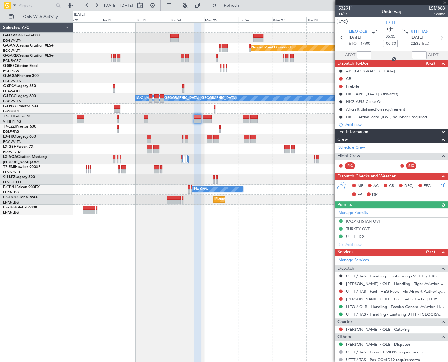
click at [341, 236] on div "Manage Permits KAZAKHSTAN OVF TURKEY OVF UTTT LDG Add new" at bounding box center [391, 228] width 113 height 40
click at [341, 236] on button at bounding box center [341, 236] width 4 height 4
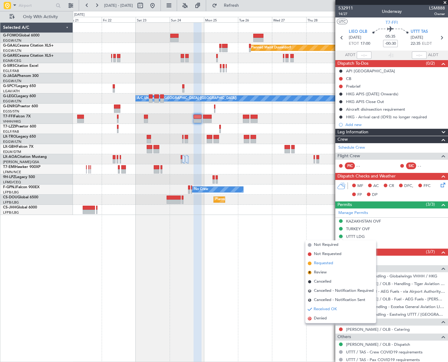
click at [325, 264] on span "Requested" at bounding box center [323, 263] width 19 height 6
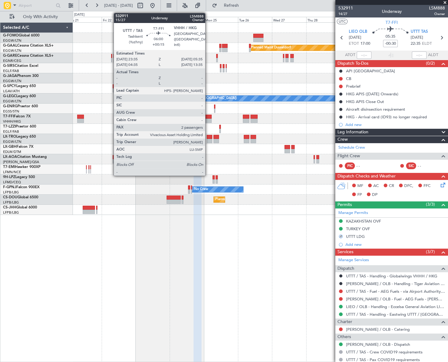
click at [208, 119] on div at bounding box center [207, 121] width 9 height 4
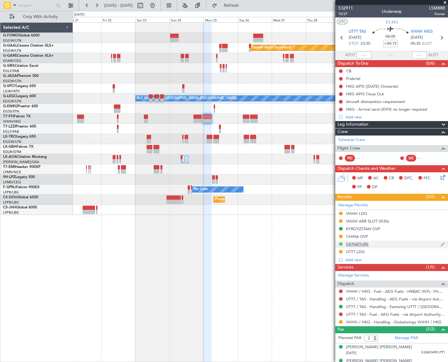
click at [341, 243] on button at bounding box center [341, 244] width 4 height 4
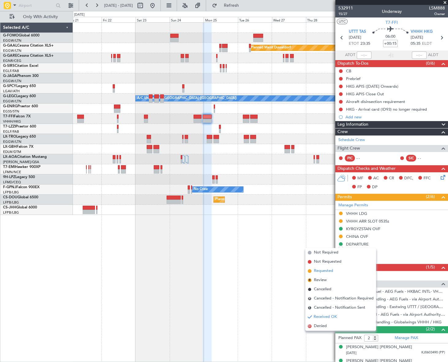
click at [323, 271] on span "Requested" at bounding box center [323, 271] width 19 height 6
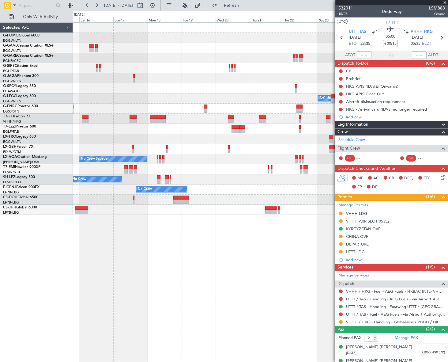
click at [306, 214] on div "Planned Maint Windsor Locks (Bradley Intl) Planned Maint Dusseldorf Unplanned M…" at bounding box center [260, 191] width 375 height 339
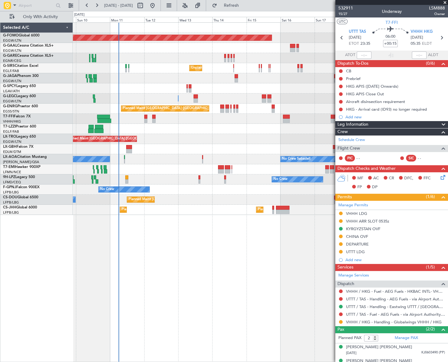
click at [353, 235] on fb-app "21 Aug 2025 - 01 Sep 2025 Refresh Quick Links Only With Activity Planned Maint …" at bounding box center [224, 183] width 448 height 357
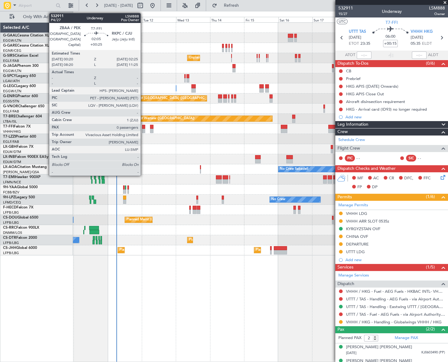
click at [143, 128] on div at bounding box center [143, 127] width 3 height 4
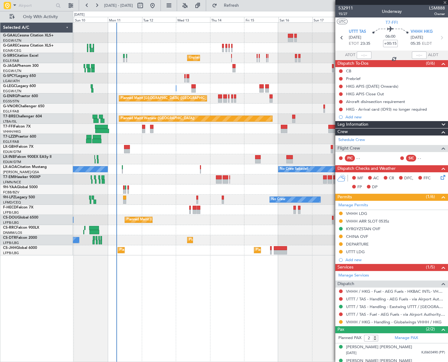
type input "+00:25"
type input "0"
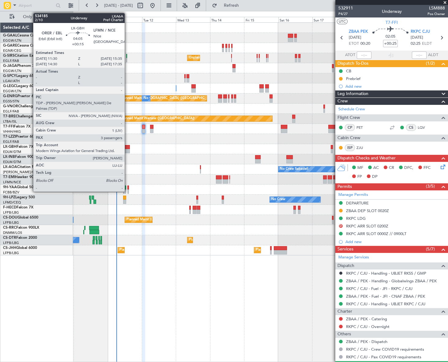
click at [127, 145] on div at bounding box center [127, 147] width 6 height 4
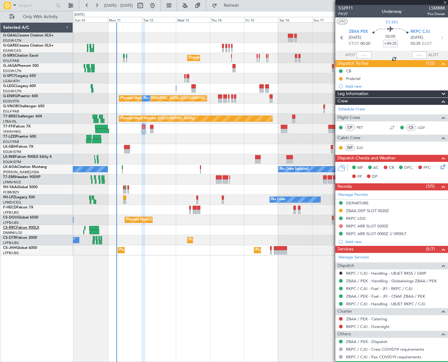
type input "+00:15"
type input "3"
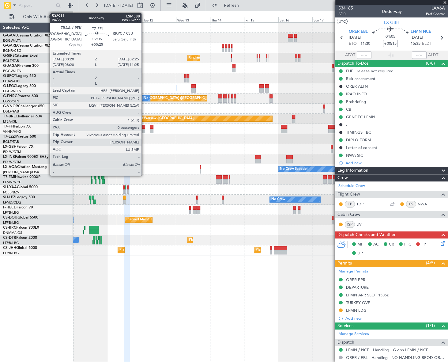
click at [144, 129] on div at bounding box center [143, 131] width 3 height 4
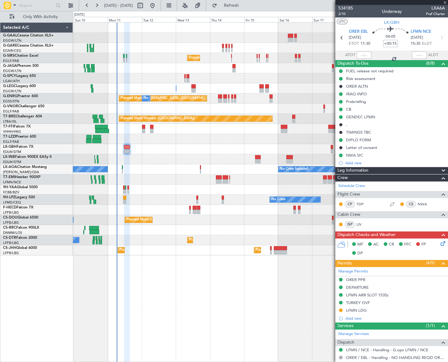
type input "+00:25"
type input "0"
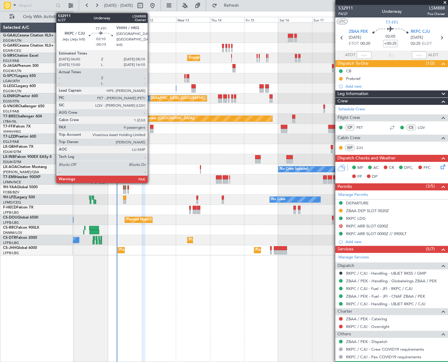
click at [150, 128] on div at bounding box center [151, 127] width 3 height 4
type input "-00:15"
type input "9"
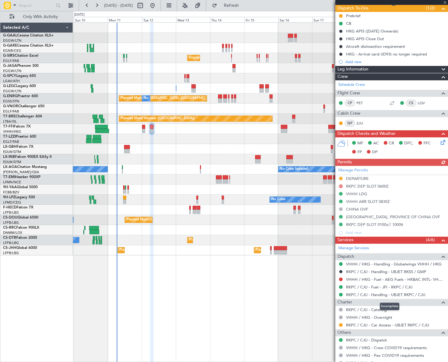
scroll to position [55, 0]
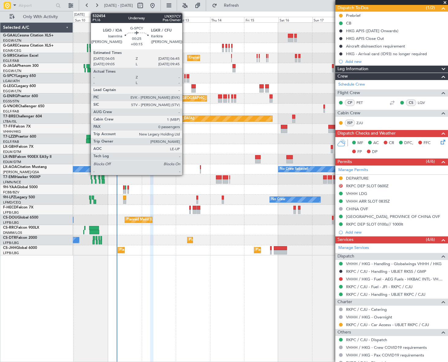
click at [185, 76] on div at bounding box center [184, 76] width 1 height 4
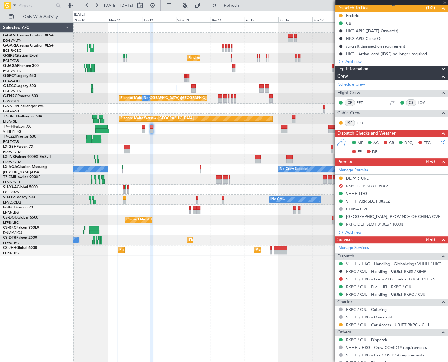
type input "+00:15"
type input "0"
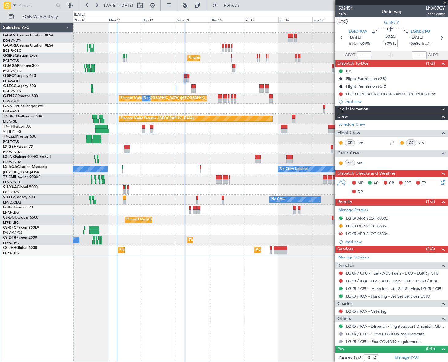
click at [261, 292] on div "No Crew Unplanned Maint London (Farnborough) A/C Unavailable London (Luton) A/C…" at bounding box center [260, 191] width 375 height 339
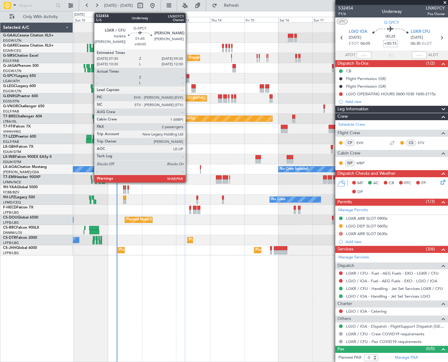
click at [188, 78] on div at bounding box center [188, 80] width 3 height 4
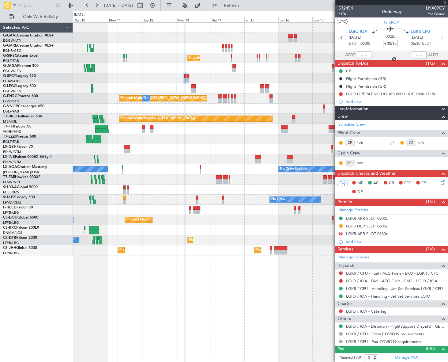
type input "2"
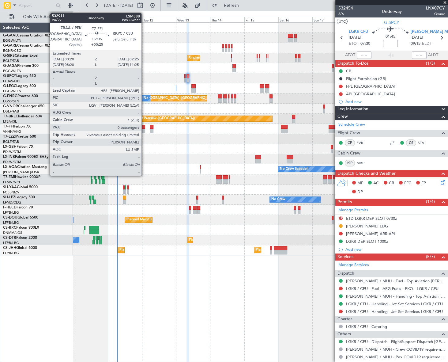
click at [144, 130] on div at bounding box center [143, 131] width 3 height 4
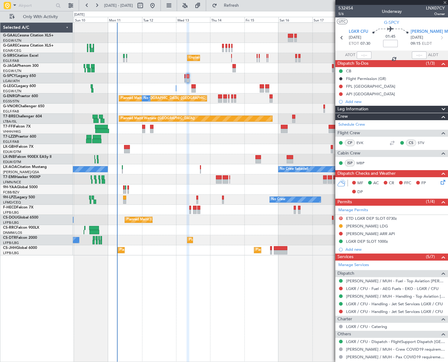
type input "+00:25"
type input "0"
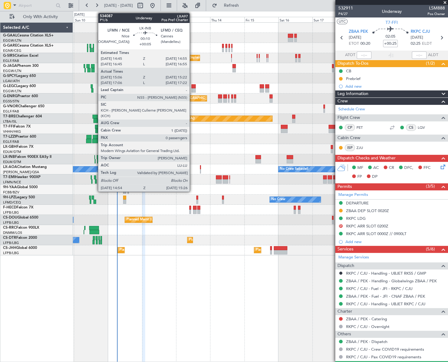
click at [95, 160] on div at bounding box center [95, 161] width 1 height 4
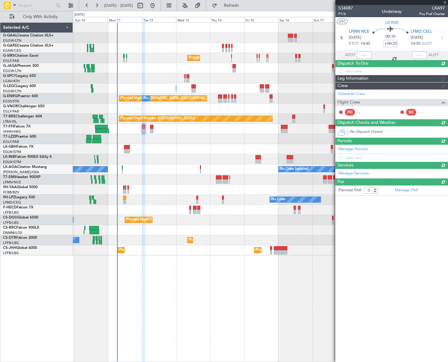
type input "+00:05"
type input "15:06"
type input "15:22"
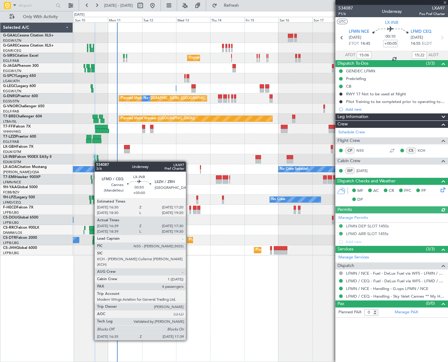
click at [97, 161] on div at bounding box center [98, 161] width 2 height 4
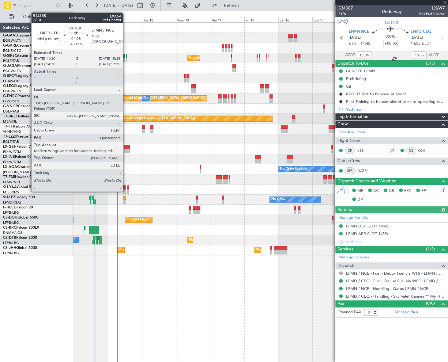
type input "16:39"
type input "17:30"
type input "4"
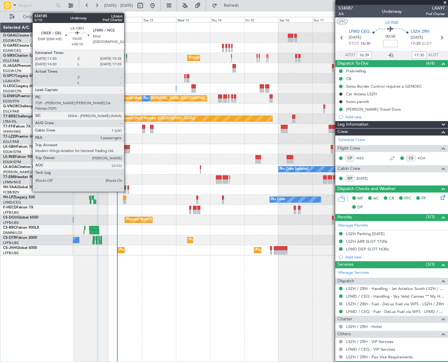
click at [127, 148] on div at bounding box center [127, 147] width 6 height 4
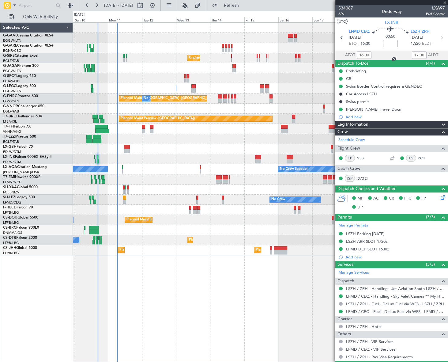
type input "+00:15"
type input "3"
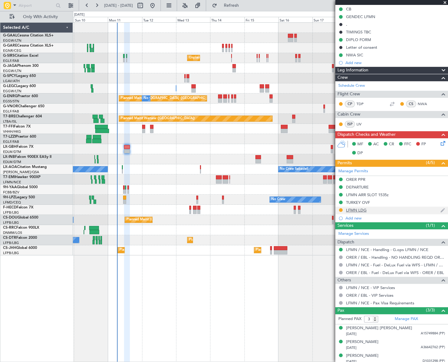
scroll to position [103, 0]
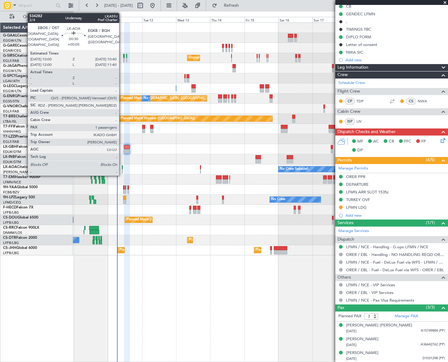
click at [122, 170] on div at bounding box center [122, 171] width 1 height 4
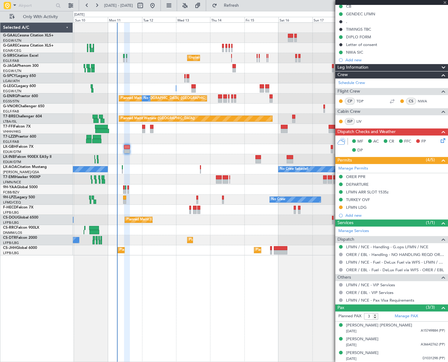
type input "+00:05"
type input "1"
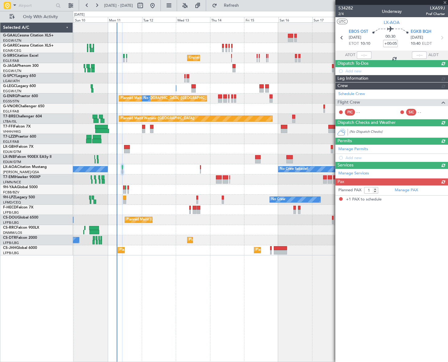
scroll to position [0, 0]
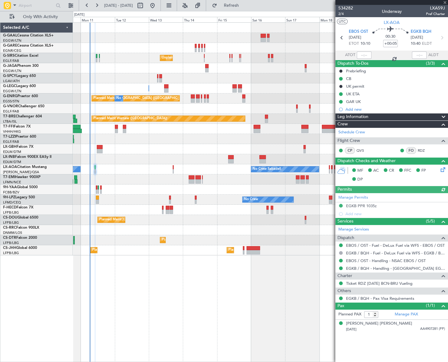
click at [286, 233] on div "Planned Maint Larnaca ([GEOGRAPHIC_DATA] Intl)" at bounding box center [260, 230] width 375 height 10
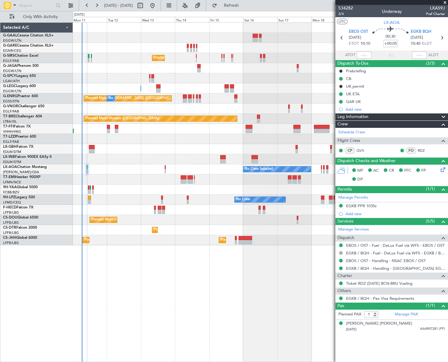
click at [305, 231] on div "No Crew Planned Maint Sofia No Crew" at bounding box center [260, 230] width 375 height 10
click at [294, 213] on div "Planned Maint Paris (Le Bourget) No Crew" at bounding box center [260, 210] width 375 height 10
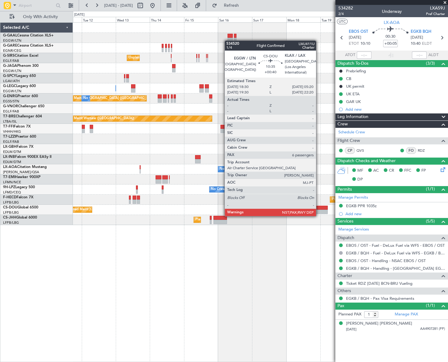
click at [319, 210] on div at bounding box center [320, 212] width 16 height 4
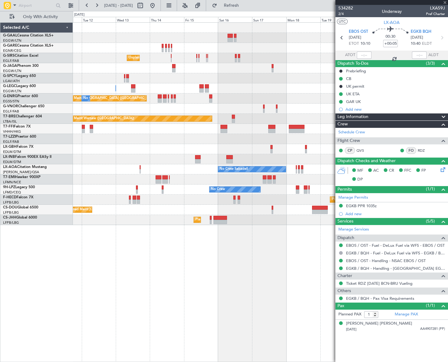
type input "+00:40"
type input "6"
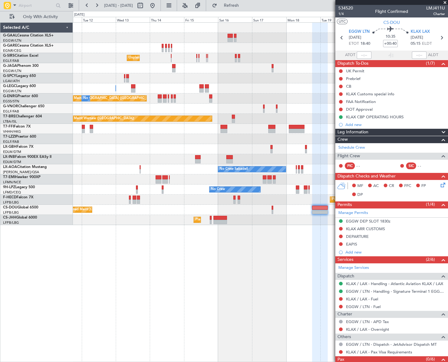
click at [344, 131] on span "Leg Information" at bounding box center [353, 132] width 31 height 7
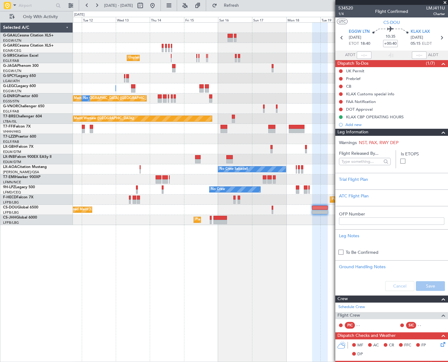
click at [344, 131] on span "Leg Information" at bounding box center [353, 132] width 31 height 7
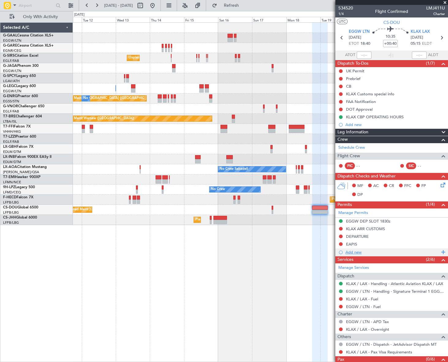
click at [357, 253] on div "Add new" at bounding box center [393, 251] width 94 height 5
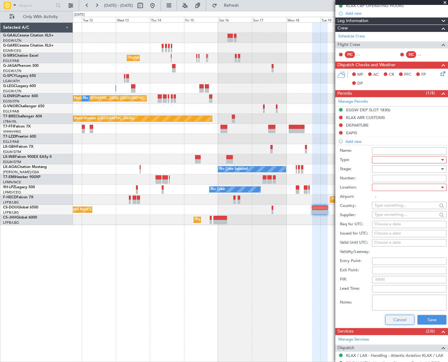
click at [399, 318] on button "Cancel" at bounding box center [399, 320] width 29 height 10
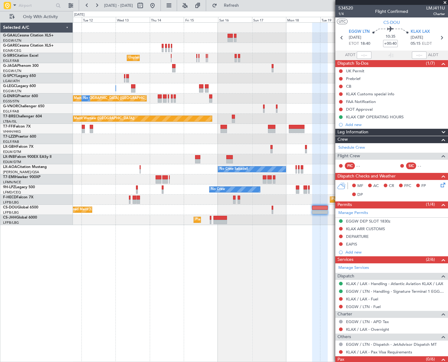
scroll to position [18, 0]
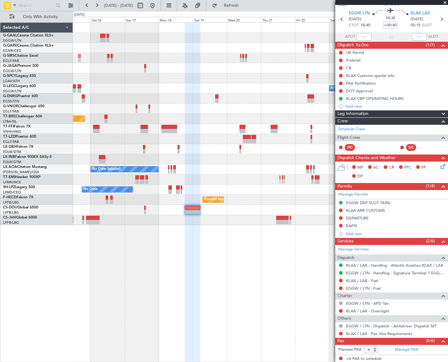
click at [25, 224] on div "Planned Maint Dusseldorf Unplanned Maint [GEOGRAPHIC_DATA] ([GEOGRAPHIC_DATA]) …" at bounding box center [224, 186] width 448 height 351
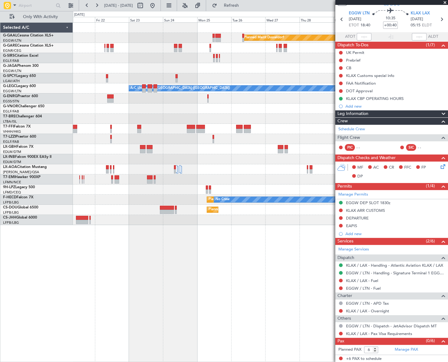
click at [0, 320] on html "[DATE] - [DATE] Refresh Quick Links Only With Activity Planned [GEOGRAPHIC_DATA…" at bounding box center [224, 181] width 448 height 362
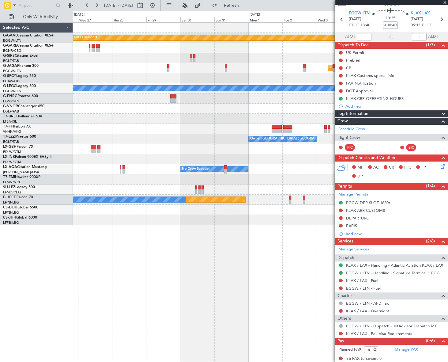
click at [0, 322] on html "[DATE] - [DATE] Refresh Quick Links Only With Activity Planned [GEOGRAPHIC_DATA…" at bounding box center [224, 181] width 448 height 362
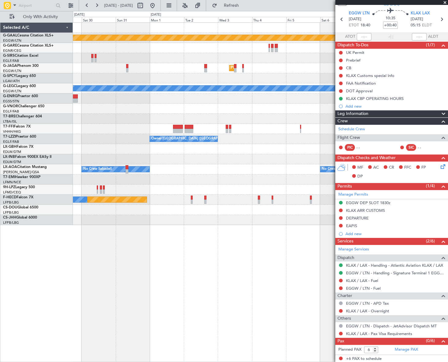
click at [84, 292] on div "Planned Maint Dusseldorf Planned Maint [GEOGRAPHIC_DATA] ([GEOGRAPHIC_DATA]) A/…" at bounding box center [260, 191] width 375 height 339
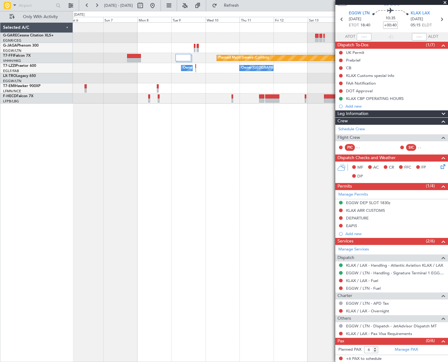
click at [108, 271] on div "Planned Maint [GEOGRAPHIC_DATA] ([GEOGRAPHIC_DATA]) Planned Maint Geneva ([GEOG…" at bounding box center [260, 191] width 375 height 339
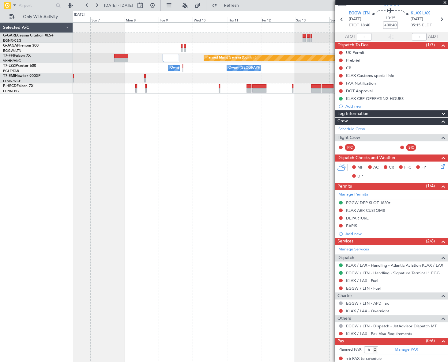
click at [19, 331] on div "Planned Maint Geneva (Cointrin) Owner London ([GEOGRAPHIC_DATA]) Owner [GEOGRAP…" at bounding box center [224, 186] width 448 height 351
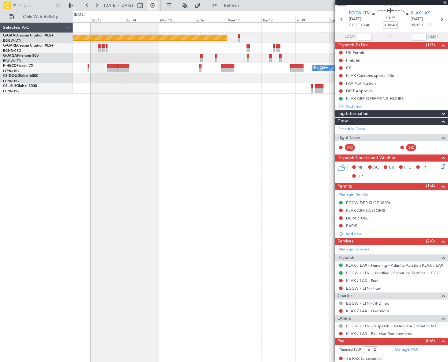
click at [157, 6] on button at bounding box center [153, 6] width 10 height 10
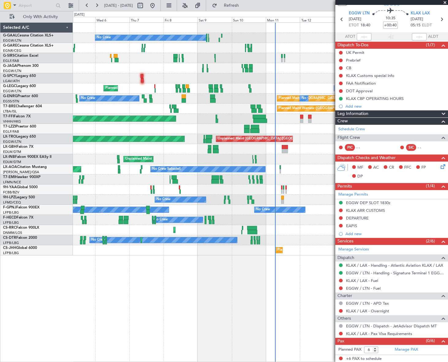
click at [297, 295] on div "No Crew Unplanned Maint [GEOGRAPHIC_DATA] ([GEOGRAPHIC_DATA]) A/C Unavailable P…" at bounding box center [260, 191] width 375 height 339
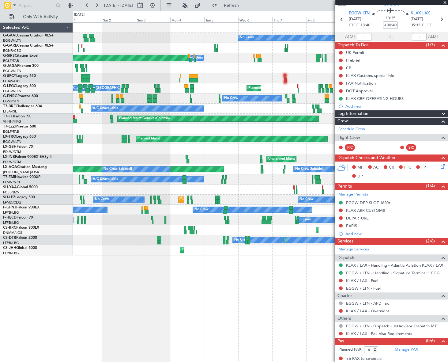
click at [276, 301] on div "No Crew A/C Unavailable Planned Maint [GEOGRAPHIC_DATA] ([GEOGRAPHIC_DATA]) Unp…" at bounding box center [260, 191] width 375 height 339
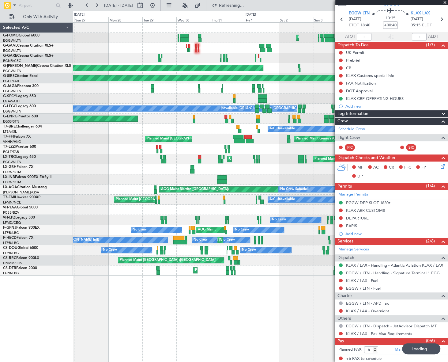
click at [377, 316] on fb-app "[DATE] - [DATE] Refreshing... Quick Links Only With Activity Planned Maint Wind…" at bounding box center [224, 183] width 448 height 357
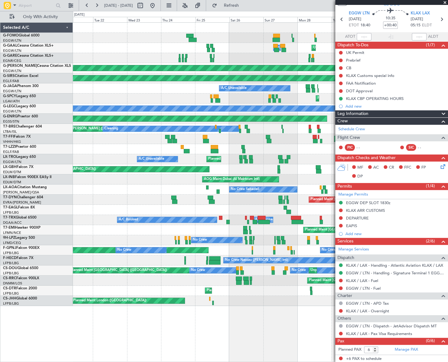
click at [333, 313] on div "Planned Maint Palma De Mallorca Unplanned Maint London (Luton) A/C Unavailable …" at bounding box center [260, 191] width 375 height 339
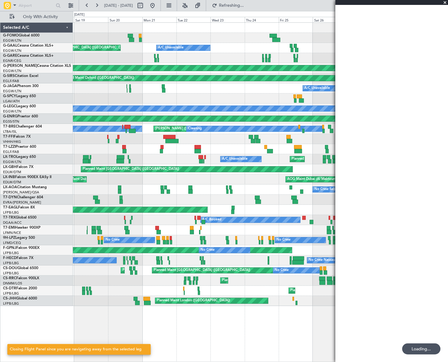
scroll to position [0, 0]
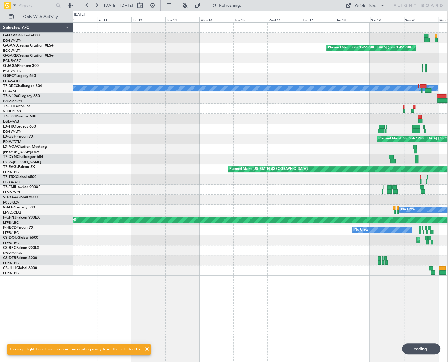
click at [448, 306] on html "18 Jul 2025 - 29 Jul 2025 Refreshing... Quick Links Only With Activity Planned …" at bounding box center [224, 181] width 448 height 362
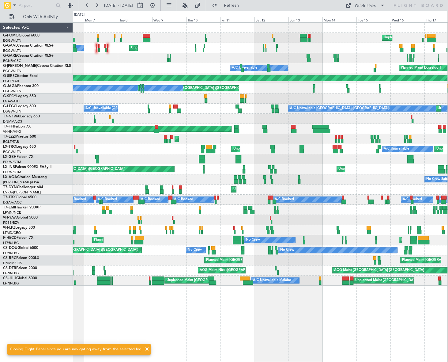
click at [448, 332] on html "08 Jul 2025 - 19 Jul 2025 Refresh Quick Links Only With Activity Unplanned Main…" at bounding box center [224, 181] width 448 height 362
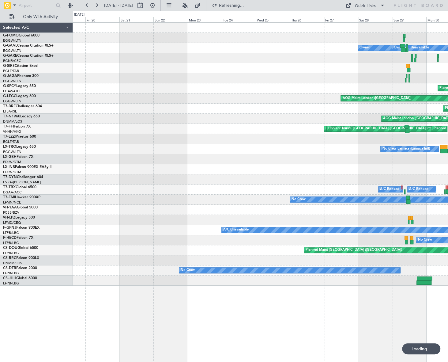
click at [448, 280] on html "29 Jun 2025 - 10 Jul 2025 Refreshing... Quick Links Only With Activity Owner Lo…" at bounding box center [224, 181] width 448 height 362
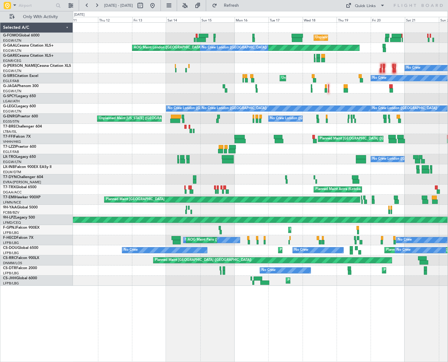
click at [448, 305] on html "19 Jun 2025 - 30 Jun 2025 Refresh Quick Links Only With Activity Unplanned Main…" at bounding box center [224, 181] width 448 height 362
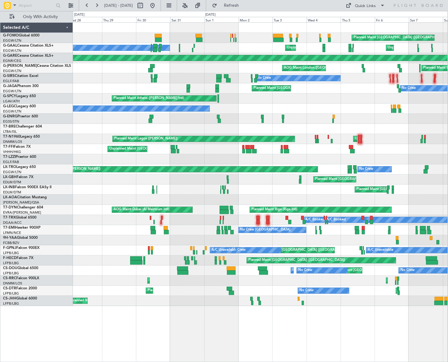
click at [448, 308] on html "07 Jun 2025 - 18 Jun 2025 Refresh Quick Links Only With Activity Planned Maint …" at bounding box center [224, 181] width 448 height 362
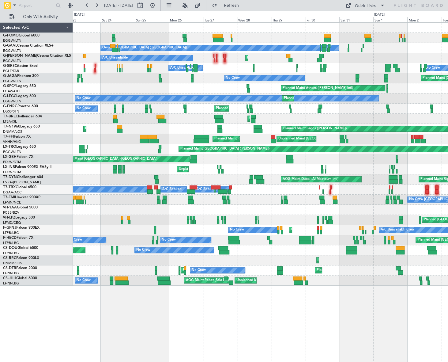
click at [448, 292] on html "27 May 2025 - 07 Jun 2025 Refresh Quick Links Only With Activity Planned Maint …" at bounding box center [224, 181] width 448 height 362
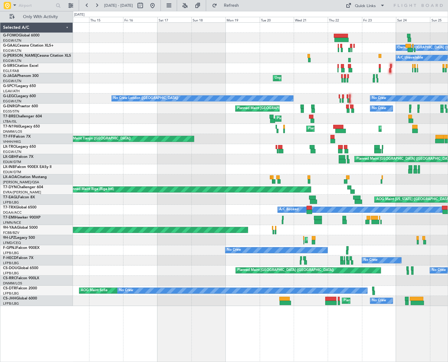
click at [284, 332] on div "Owner London (Luton) A/C Unavailable Planned Maint London (Luton) A/C Unavailab…" at bounding box center [260, 191] width 375 height 339
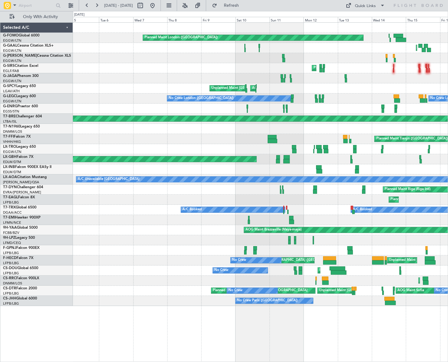
click at [398, 308] on div "Planned Maint London (Biggin Hill) Planned Maint London (Luton) No Crew London …" at bounding box center [260, 191] width 375 height 339
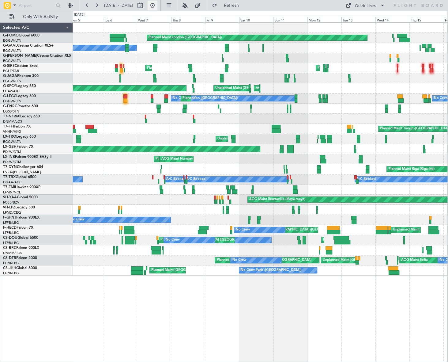
click at [157, 4] on button at bounding box center [153, 6] width 10 height 10
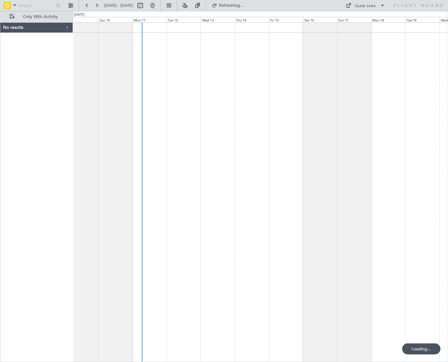
click at [250, 306] on div at bounding box center [260, 191] width 375 height 339
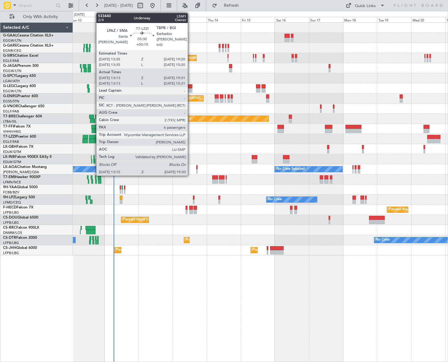
click at [184, 299] on div "No Crew Unplanned Maint London (Farnborough) A/C Unavailable London (Luton) A/C…" at bounding box center [260, 191] width 375 height 339
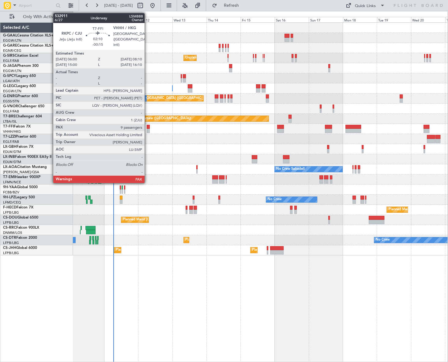
click at [147, 130] on div at bounding box center [148, 131] width 3 height 4
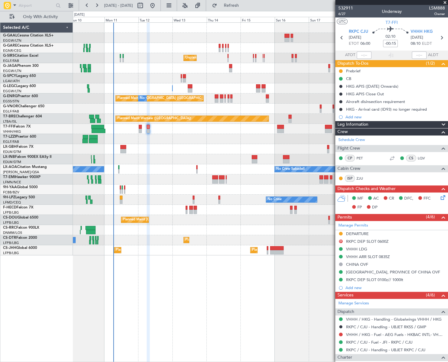
click at [164, 153] on div at bounding box center [260, 149] width 375 height 10
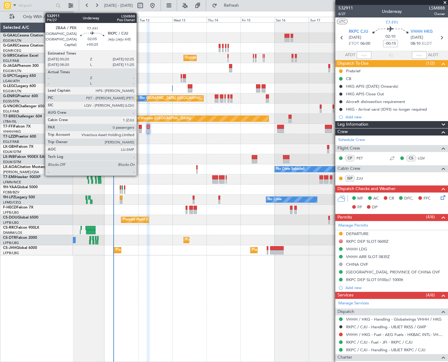
click at [139, 129] on div at bounding box center [140, 131] width 3 height 4
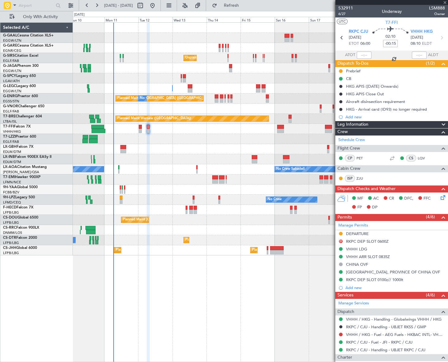
type input "+00:25"
type input "0"
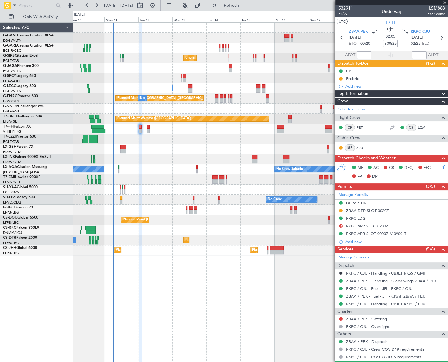
click at [230, 324] on div "No Crew Unplanned Maint London (Farnborough) A/C Unavailable London (Luton) A/C…" at bounding box center [260, 191] width 375 height 339
click at [284, 290] on div "No Crew Unplanned Maint London (Farnborough) A/C Unavailable London (Luton) A/C…" at bounding box center [260, 191] width 375 height 339
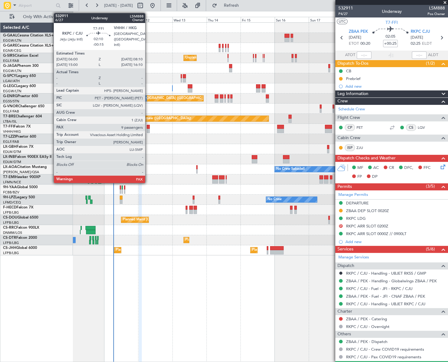
click at [148, 128] on div at bounding box center [148, 127] width 3 height 4
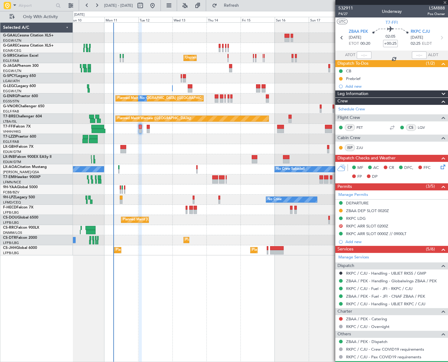
type input "-00:15"
type input "9"
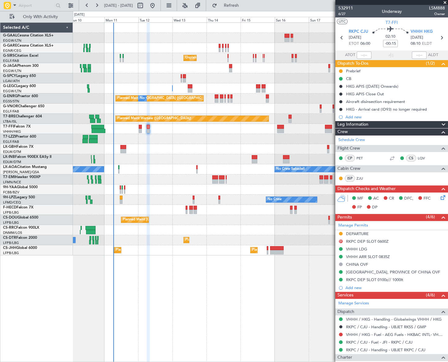
click at [304, 258] on div "No Crew Unplanned Maint London (Farnborough) A/C Unavailable London (Luton) A/C…" at bounding box center [260, 191] width 375 height 339
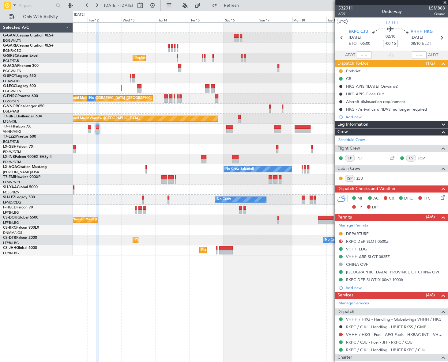
click at [197, 210] on div "Planned Maint Paris (Le Bourget) Planned Maint Paris (Le Bourget) No Crew" at bounding box center [260, 210] width 375 height 10
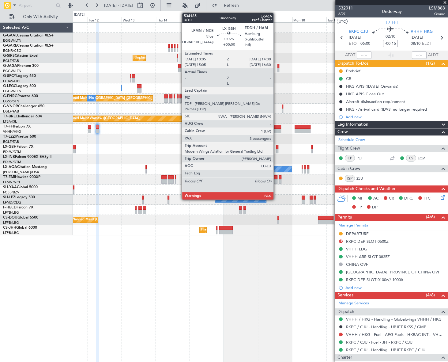
click at [276, 147] on div at bounding box center [277, 147] width 2 height 4
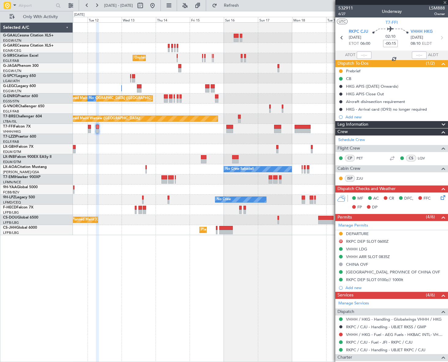
type input "3"
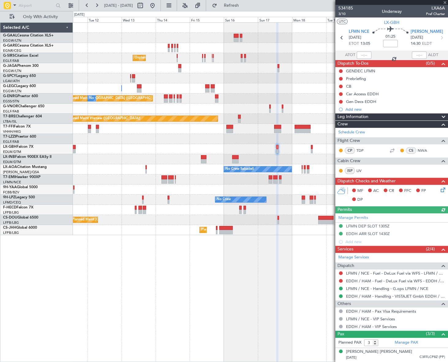
click at [183, 151] on div at bounding box center [260, 149] width 375 height 10
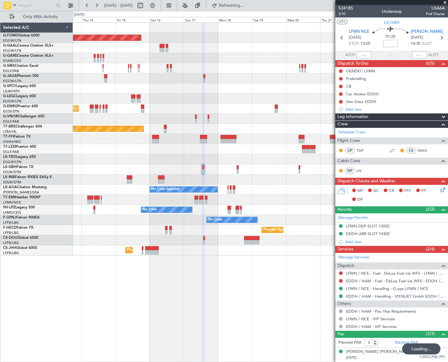
click at [382, 236] on mat-tooltip-component "EDDH ARR SLOT 1430Z" at bounding box center [368, 244] width 48 height 16
click at [385, 233] on div "EDDH ARR SLOT 1430Z" at bounding box center [368, 233] width 44 height 5
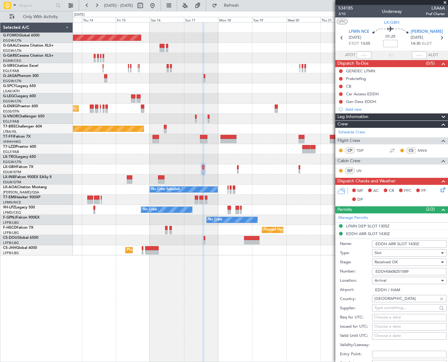
click at [399, 271] on input "EDDH0608251589" at bounding box center [409, 271] width 74 height 7
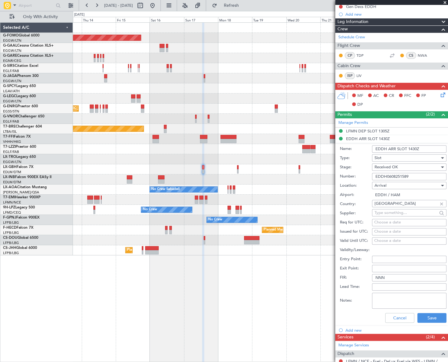
scroll to position [111, 0]
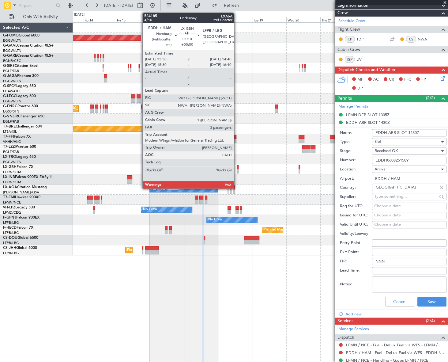
click at [237, 168] on div at bounding box center [238, 167] width 2 height 4
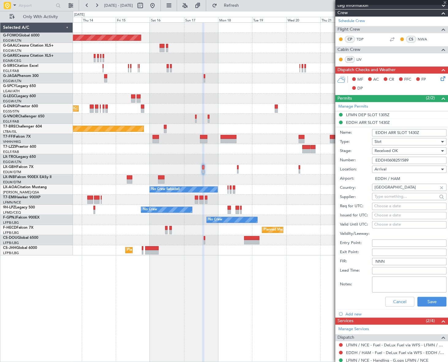
scroll to position [0, 0]
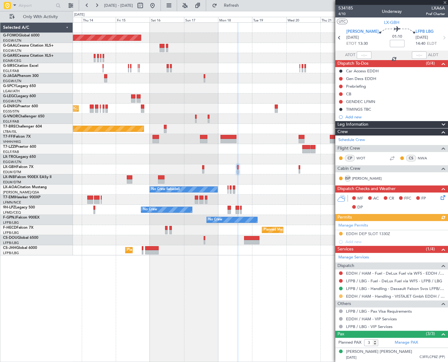
click at [340, 295] on button at bounding box center [341, 296] width 4 height 4
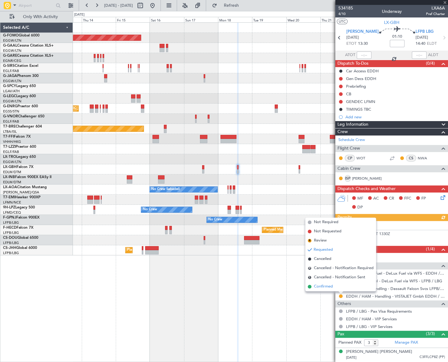
click at [330, 286] on span "Confirmed" at bounding box center [323, 286] width 19 height 6
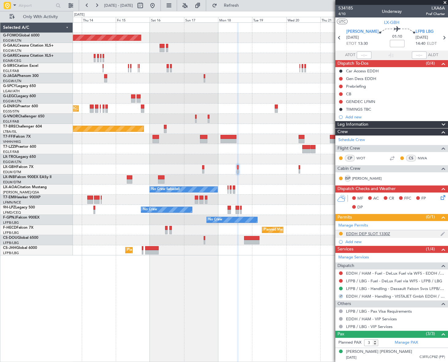
click at [369, 234] on div "EDDH DEP SLOT 1330Z" at bounding box center [368, 233] width 44 height 5
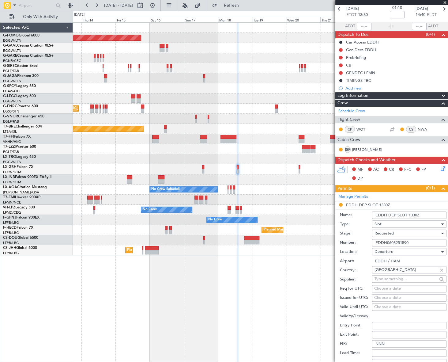
scroll to position [55, 0]
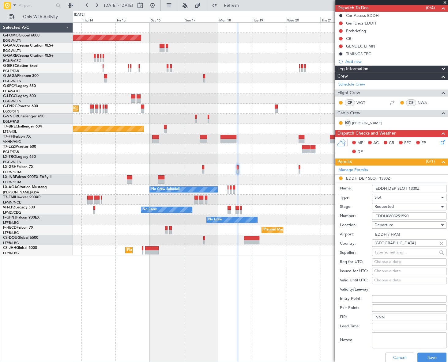
click at [397, 217] on input "EDDH0608251590" at bounding box center [409, 215] width 74 height 7
click at [401, 205] on div "Requested" at bounding box center [407, 206] width 65 height 9
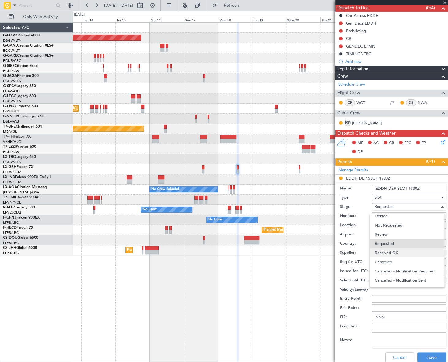
click at [402, 253] on span "Received OK" at bounding box center [407, 252] width 65 height 9
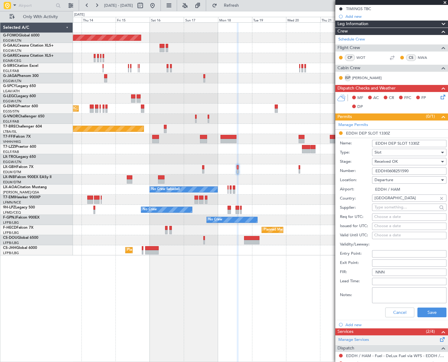
scroll to position [139, 0]
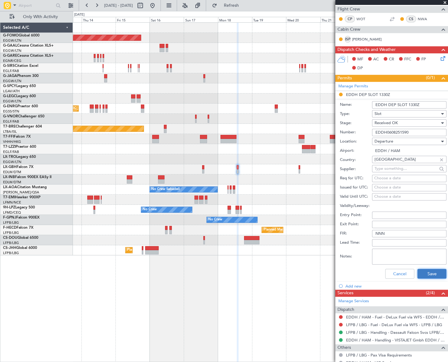
click at [431, 270] on button "Save" at bounding box center [432, 274] width 29 height 10
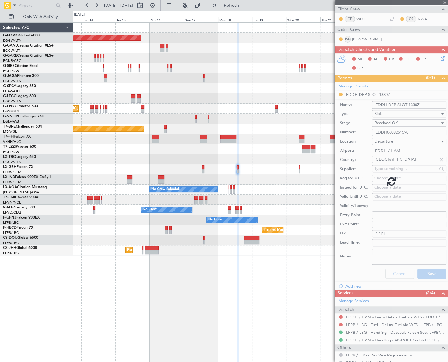
scroll to position [27, 0]
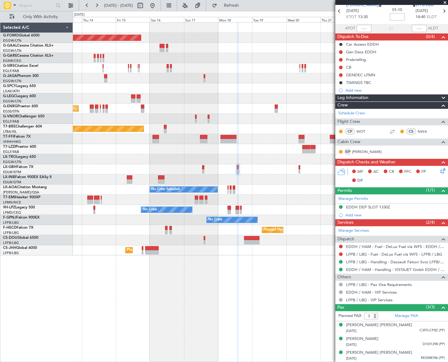
click at [183, 177] on div "Planned Maint Windsor Locks (Bradley Intl) Planned Maint Dusseldorf Unplanned M…" at bounding box center [260, 139] width 375 height 233
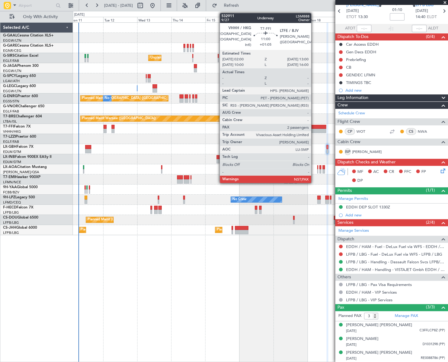
click at [314, 126] on div at bounding box center [318, 127] width 16 height 4
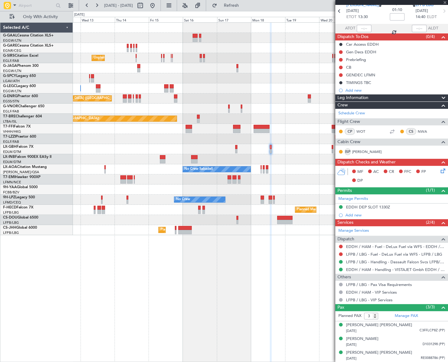
click at [241, 150] on div at bounding box center [260, 149] width 375 height 10
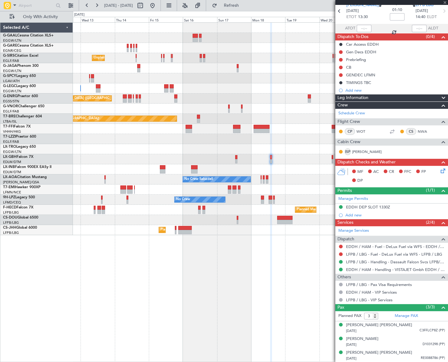
type input "+01:05"
type input "2"
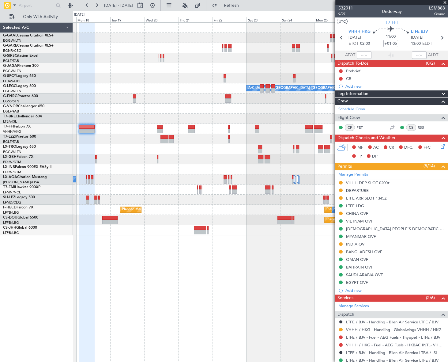
click at [71, 201] on div "Planned Maint Dusseldorf A/C Unavailable London (Luton) Planned Maint Warsaw (M…" at bounding box center [224, 186] width 448 height 351
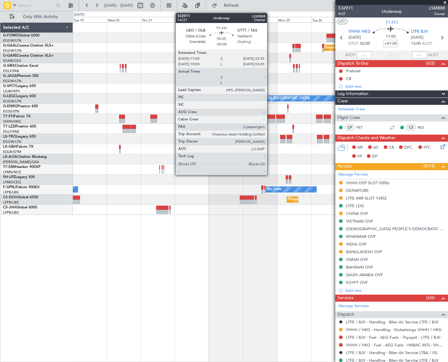
click at [270, 117] on div at bounding box center [271, 117] width 8 height 4
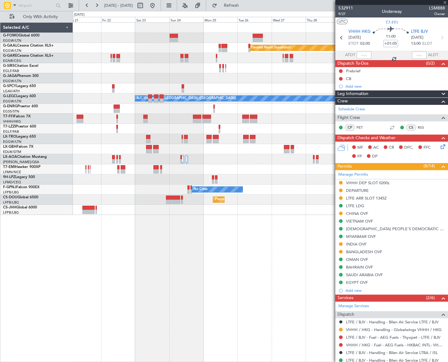
click at [211, 173] on div "Planned Maint Dusseldorf Planned Maint London (Luton) A/C Unavailable London (L…" at bounding box center [260, 119] width 375 height 192
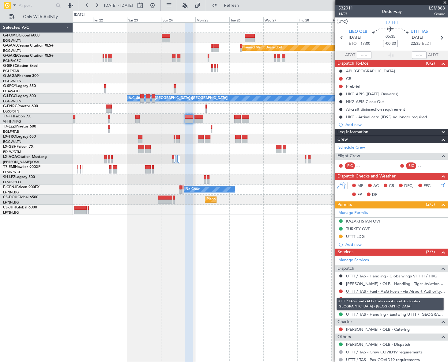
click at [410, 290] on link "UTTT / TAS - Fuel - AEG Fuels - via Airport Authority - UTTT / TAS" at bounding box center [395, 291] width 99 height 5
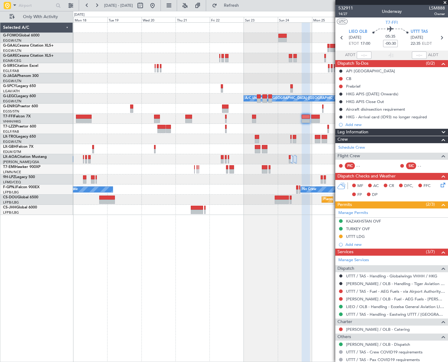
click at [282, 230] on div "Planned Maint Windsor Locks (Bradley Intl) Planned Maint Dusseldorf A/C Unavail…" at bounding box center [260, 191] width 375 height 339
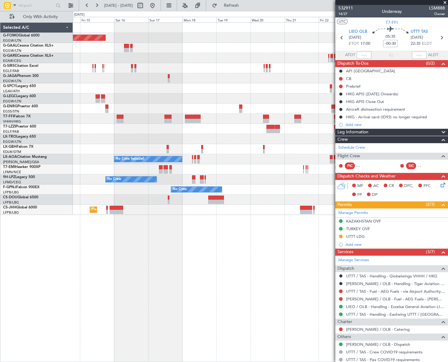
click at [246, 261] on div "Planned Maint Windsor Locks (Bradley Intl) Planned Maint Dusseldorf Unplanned M…" at bounding box center [260, 191] width 375 height 339
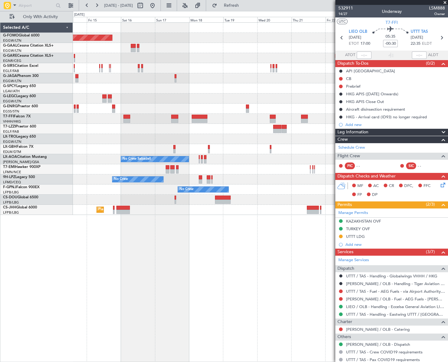
click at [321, 266] on div "Planned Maint Windsor Locks (Bradley Intl) Planned Maint Dusseldorf Unplanned M…" at bounding box center [260, 191] width 375 height 339
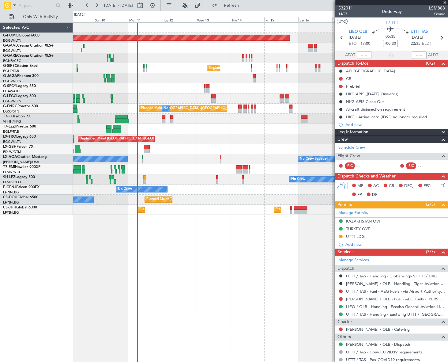
click at [212, 268] on div "Planned Maint Windsor Locks (Bradley Intl) No Crew Unplanned Maint London (Farn…" at bounding box center [260, 191] width 375 height 339
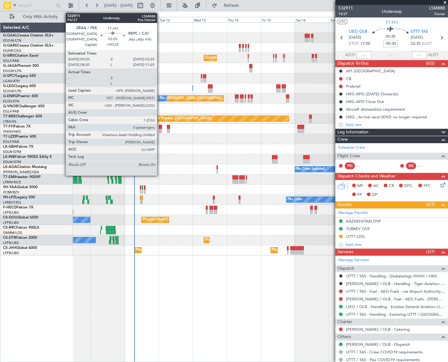
click at [160, 130] on div at bounding box center [160, 131] width 3 height 4
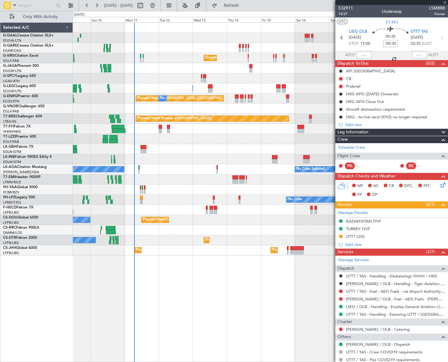
type input "+00:25"
type input "0"
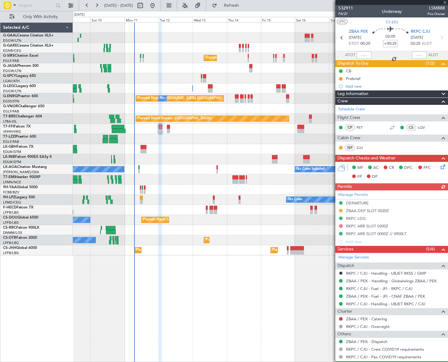
click at [362, 95] on span "Leg Information" at bounding box center [353, 93] width 31 height 7
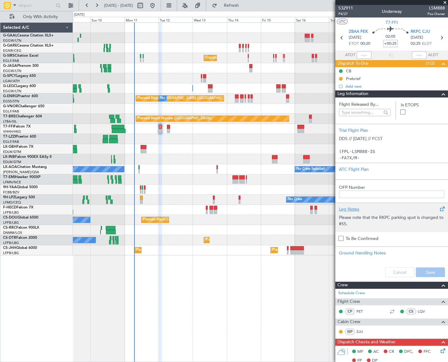
click at [370, 217] on p "Please note that the RKPC parking spot is changed to #55." at bounding box center [391, 220] width 105 height 13
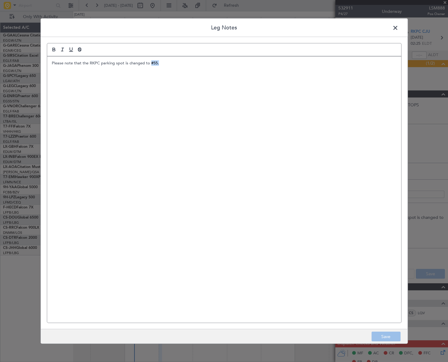
drag, startPoint x: 165, startPoint y: 63, endPoint x: 149, endPoint y: 63, distance: 15.3
click at [149, 63] on p "Please note that the RKPC parking spot is changed to #55." at bounding box center [224, 63] width 345 height 6
click at [387, 339] on button "Save" at bounding box center [386, 337] width 29 height 10
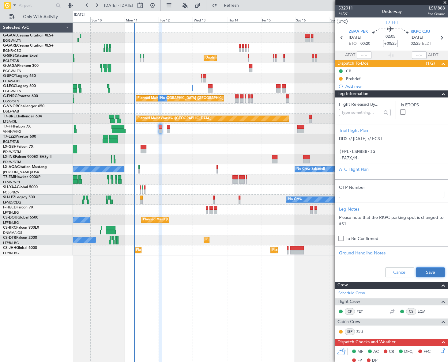
click at [431, 273] on button "Save" at bounding box center [430, 272] width 29 height 10
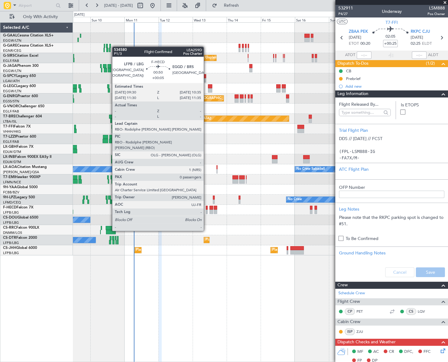
click at [207, 208] on div at bounding box center [207, 208] width 2 height 4
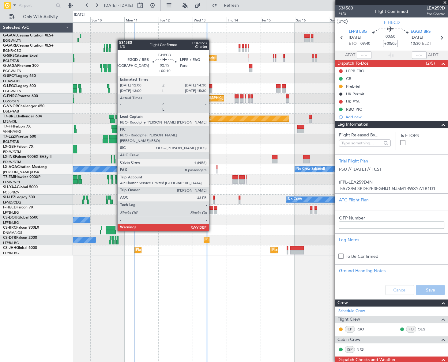
click at [212, 208] on div at bounding box center [212, 208] width 4 height 4
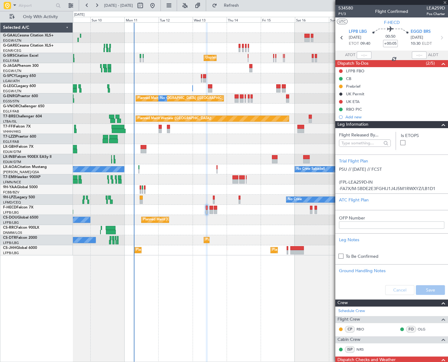
type input "+00:10"
type input "8"
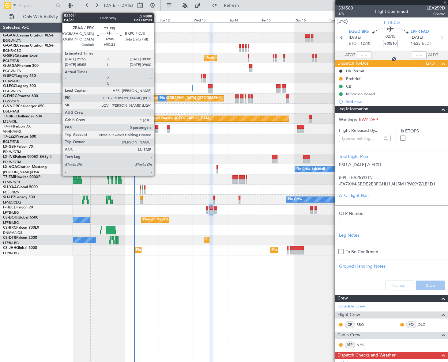
click at [157, 128] on div at bounding box center [156, 127] width 3 height 4
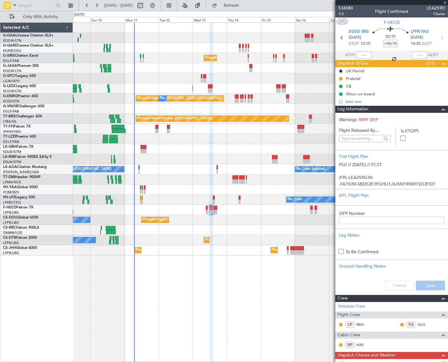
type input "+00:25"
type input "0"
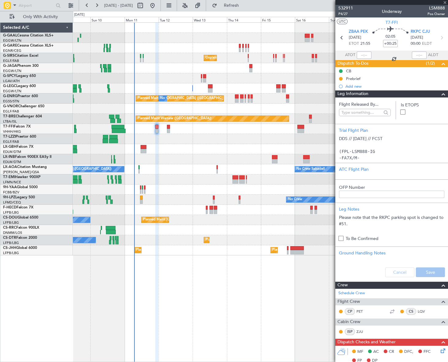
click at [440, 93] on span at bounding box center [443, 93] width 7 height 7
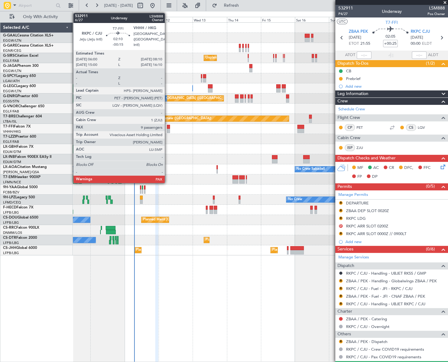
click at [168, 127] on div at bounding box center [168, 127] width 3 height 4
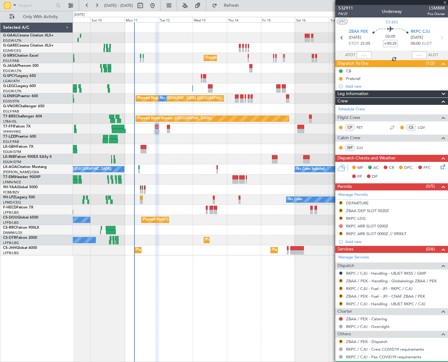
type input "-00:15"
type input "9"
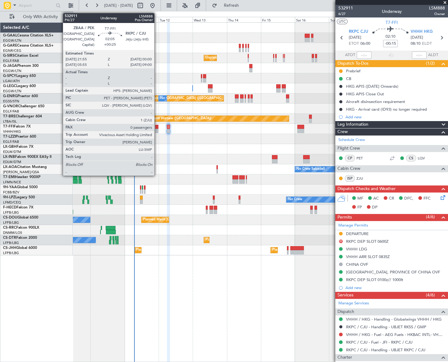
click at [157, 127] on div at bounding box center [156, 127] width 3 height 4
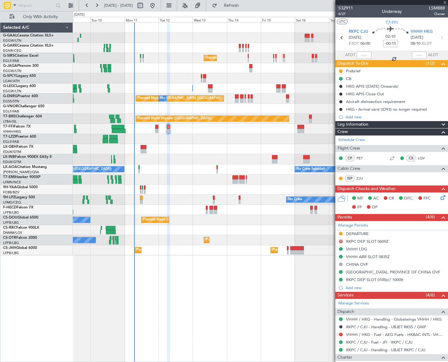
type input "+00:25"
type input "0"
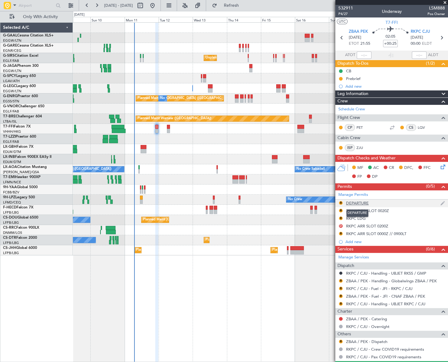
click at [355, 203] on div "DEPARTURE" at bounding box center [357, 202] width 23 height 5
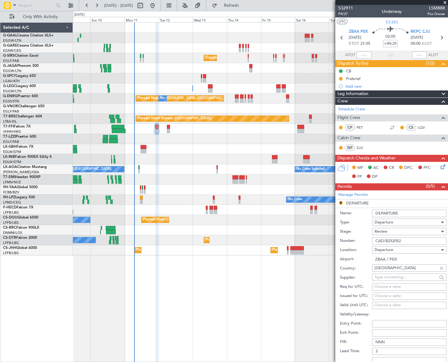
drag, startPoint x: 411, startPoint y: 240, endPoint x: 324, endPoint y: 252, distance: 88.1
click at [324, 252] on fb-app "[DATE] - [DATE] Refresh Quick Links Only With Activity No Crew Unplanned Maint …" at bounding box center [224, 183] width 448 height 357
click at [397, 231] on div "Review" at bounding box center [407, 231] width 65 height 9
click at [392, 271] on span "Requested" at bounding box center [407, 271] width 65 height 9
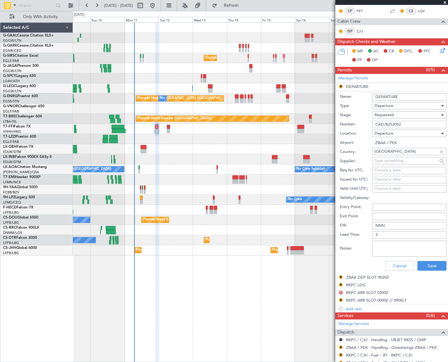
scroll to position [167, 0]
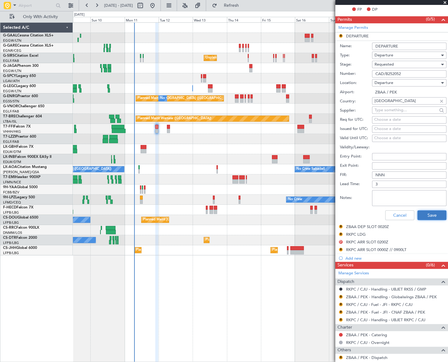
click at [422, 218] on button "Save" at bounding box center [432, 215] width 29 height 10
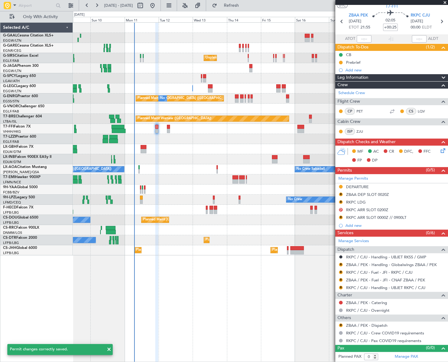
scroll to position [15, 0]
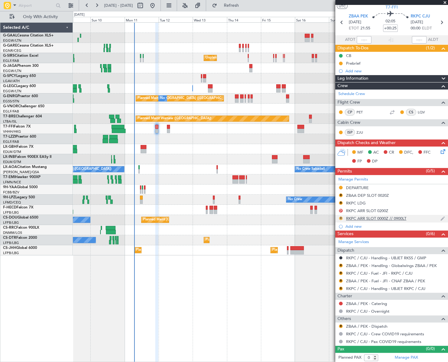
click at [340, 217] on button "R" at bounding box center [341, 218] width 4 height 4
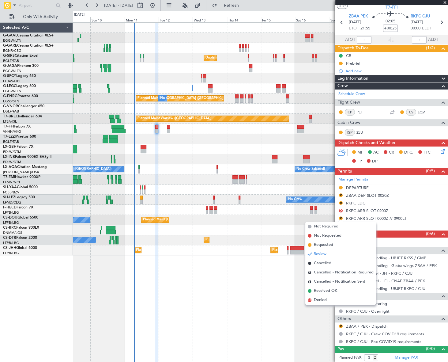
click at [325, 290] on span "Received OK" at bounding box center [325, 291] width 23 height 6
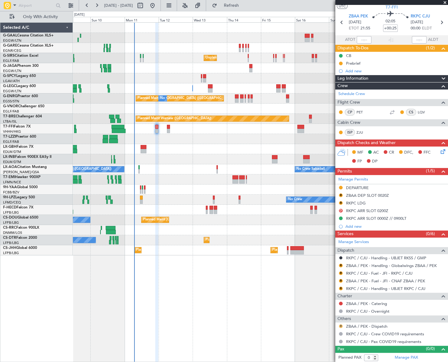
click at [340, 324] on button "R" at bounding box center [341, 326] width 4 height 4
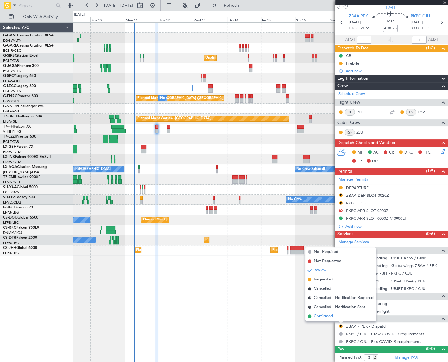
click at [331, 316] on span "Confirmed" at bounding box center [323, 316] width 19 height 6
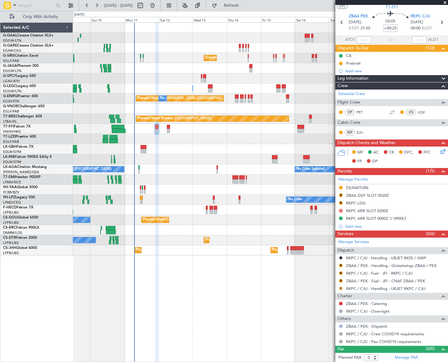
click at [341, 288] on button "R" at bounding box center [341, 288] width 4 height 4
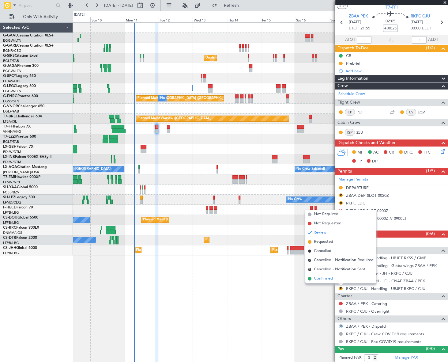
click at [329, 278] on span "Confirmed" at bounding box center [323, 278] width 19 height 6
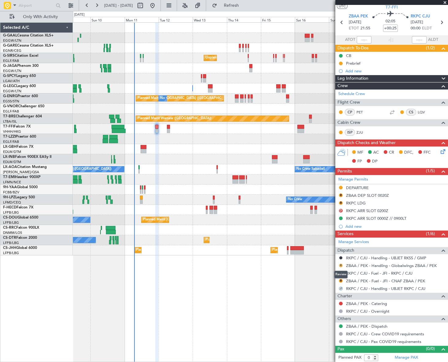
click at [340, 263] on button "R" at bounding box center [341, 265] width 4 height 4
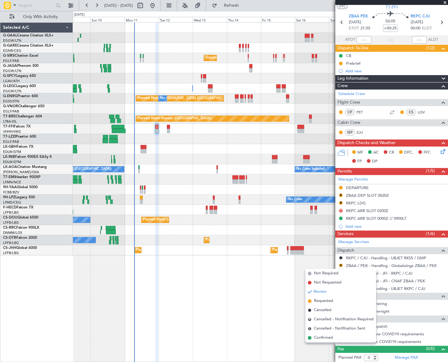
click at [322, 301] on span "Requested" at bounding box center [323, 301] width 19 height 6
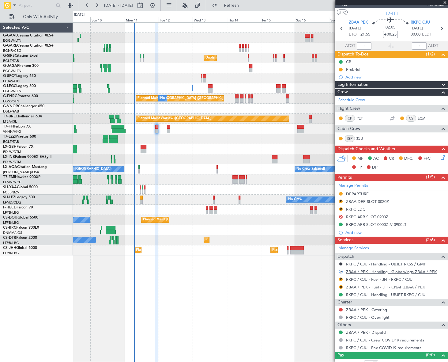
scroll to position [0, 0]
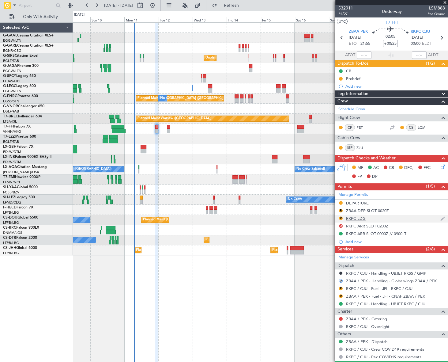
click at [357, 216] on div "RKPC LDG" at bounding box center [356, 218] width 20 height 5
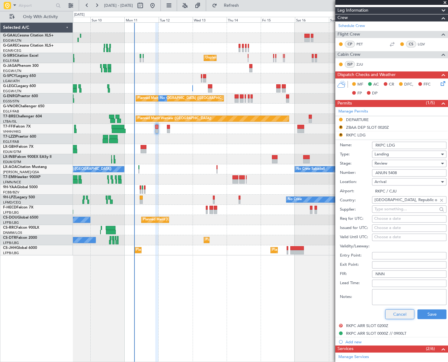
click at [402, 312] on button "Cancel" at bounding box center [399, 314] width 29 height 10
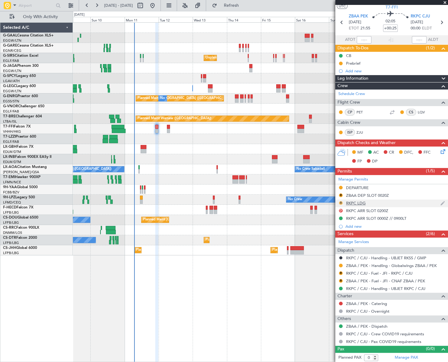
click at [339, 203] on button "R" at bounding box center [341, 203] width 4 height 4
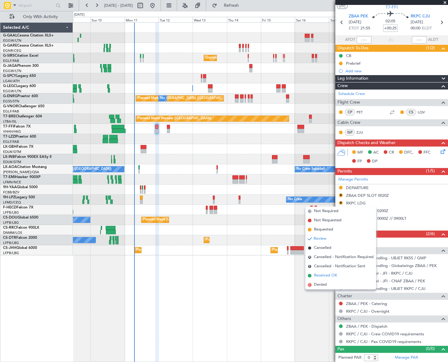
click at [330, 276] on span "Received OK" at bounding box center [325, 275] width 23 height 6
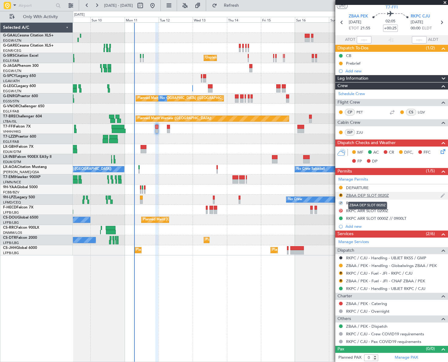
click at [373, 195] on div "ZBAA DEP SLOT 0020Z" at bounding box center [367, 195] width 43 height 5
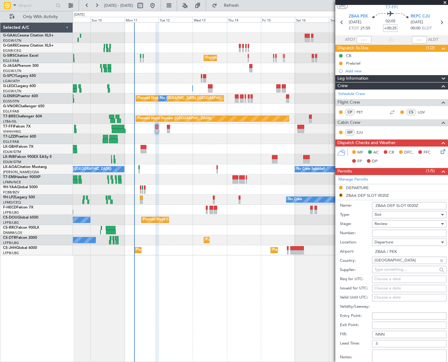
drag, startPoint x: 422, startPoint y: 204, endPoint x: 407, endPoint y: 205, distance: 14.7
click at [407, 205] on input "ZBAA DEP SLOT 0020Z" at bounding box center [409, 205] width 74 height 7
type input "ZBAA DEP SLOT 2155"
click at [399, 225] on div "Review" at bounding box center [407, 223] width 65 height 9
click at [393, 264] on span "Requested" at bounding box center [407, 263] width 65 height 9
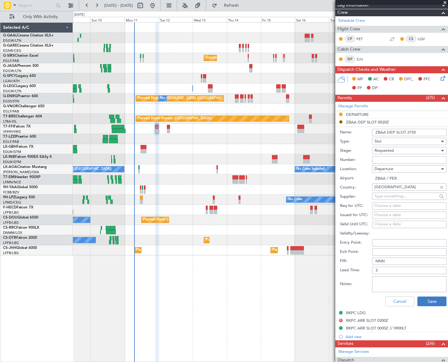
scroll to position [99, 0]
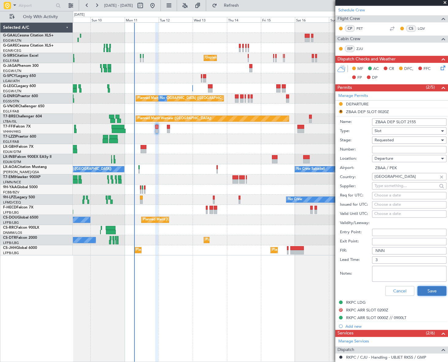
click at [423, 286] on button "Save" at bounding box center [432, 291] width 29 height 10
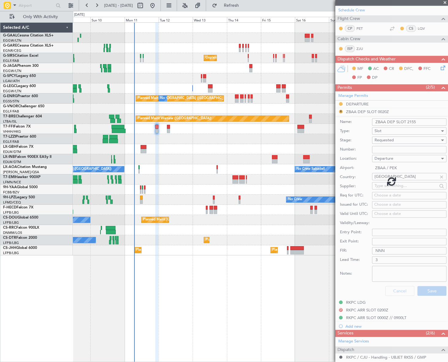
scroll to position [15, 0]
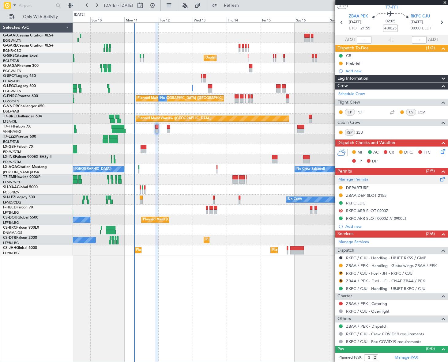
click at [439, 178] on span at bounding box center [442, 178] width 7 height 5
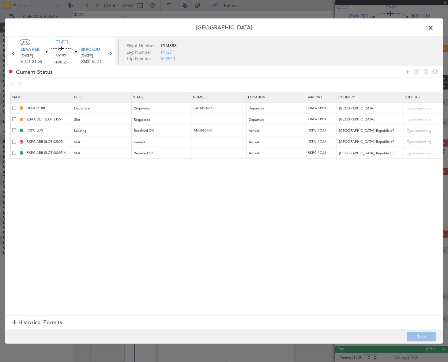
click at [15, 141] on span at bounding box center [14, 141] width 4 height 4
click at [17, 139] on input "checkbox" at bounding box center [17, 139] width 0 height 0
click at [424, 71] on icon at bounding box center [426, 71] width 7 height 7
type input "RKPC ARR SLOT 0000Z // 0900LT"
type input "slot tolerance 30min"
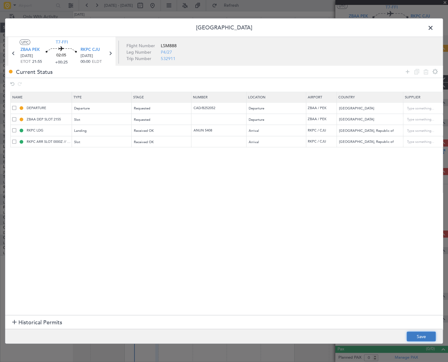
click at [422, 334] on button "Save" at bounding box center [421, 337] width 29 height 10
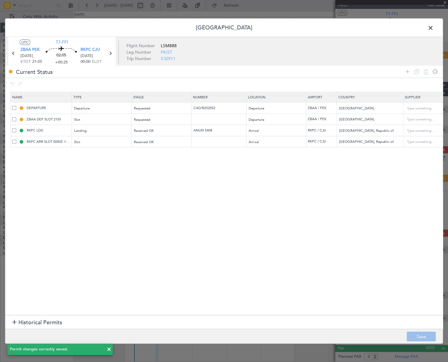
scroll to position [8, 0]
click at [434, 28] on span at bounding box center [434, 29] width 0 height 12
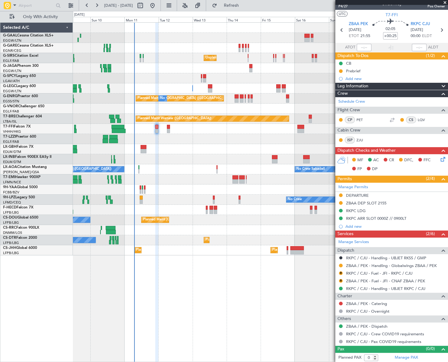
click at [440, 159] on icon at bounding box center [442, 158] width 5 height 5
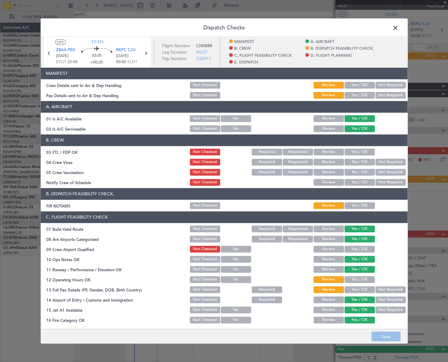
click at [359, 207] on button "Yes / OK" at bounding box center [360, 205] width 30 height 7
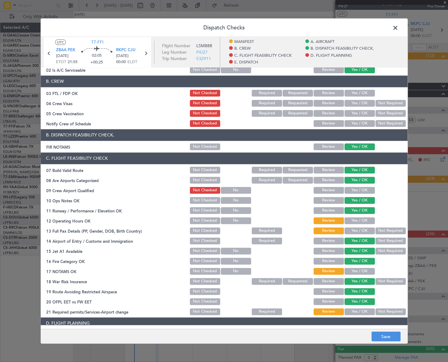
scroll to position [111, 0]
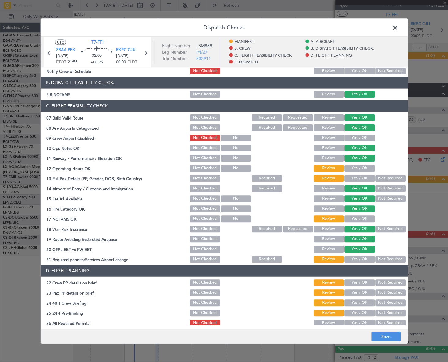
click at [361, 169] on button "Yes / OK" at bounding box center [360, 168] width 30 height 7
click at [363, 175] on button "Yes / OK" at bounding box center [360, 178] width 30 height 7
click at [360, 219] on button "Yes / OK" at bounding box center [360, 218] width 30 height 7
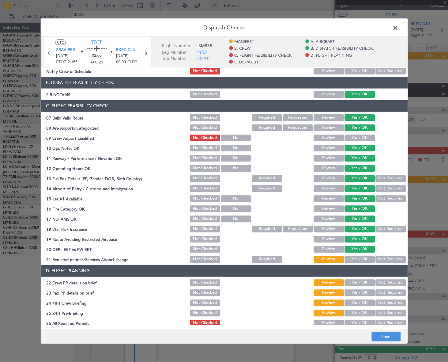
click at [363, 259] on button "Yes / OK" at bounding box center [360, 259] width 30 height 7
click at [382, 229] on button "Not Required" at bounding box center [391, 228] width 30 height 7
drag, startPoint x: 361, startPoint y: 278, endPoint x: 362, endPoint y: 289, distance: 10.7
click at [361, 279] on div "Yes / OK" at bounding box center [359, 282] width 31 height 9
click at [362, 282] on button "Yes / OK" at bounding box center [360, 282] width 30 height 7
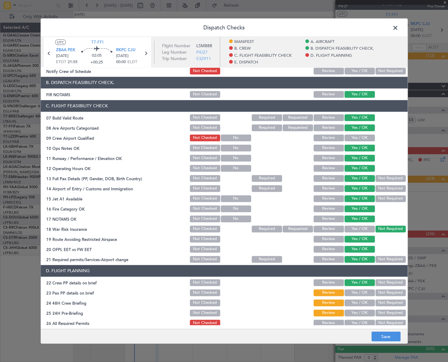
click at [362, 290] on button "Yes / OK" at bounding box center [360, 292] width 30 height 7
click at [365, 301] on button "Yes / OK" at bounding box center [360, 302] width 30 height 7
click at [385, 309] on button "Not Required" at bounding box center [391, 312] width 30 height 7
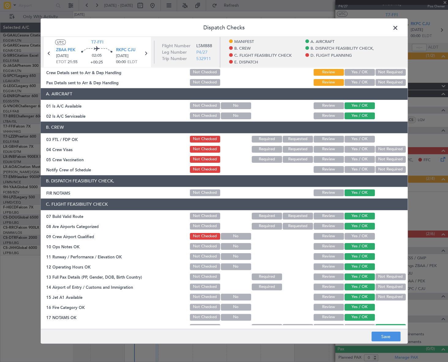
scroll to position [0, 0]
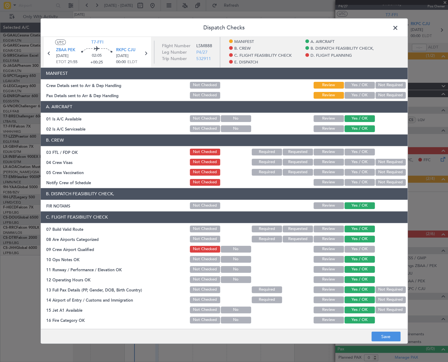
click at [358, 85] on button "Yes / OK" at bounding box center [360, 84] width 30 height 7
click at [358, 92] on button "Yes / OK" at bounding box center [360, 95] width 30 height 7
click at [397, 332] on button "Save" at bounding box center [386, 337] width 29 height 10
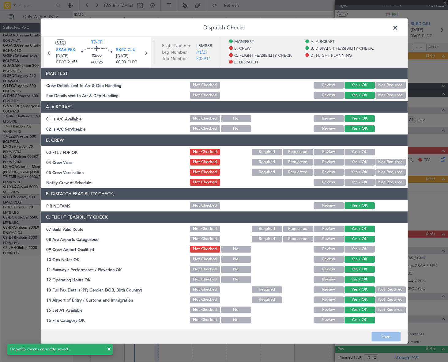
click at [399, 26] on span at bounding box center [399, 29] width 0 height 12
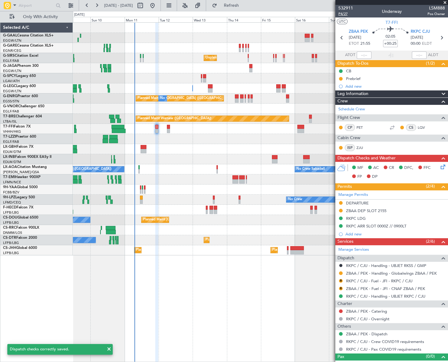
click at [343, 14] on span "P4/27" at bounding box center [346, 13] width 15 height 5
click at [383, 210] on div "ZBAA DEP SLOT 2155" at bounding box center [366, 210] width 40 height 5
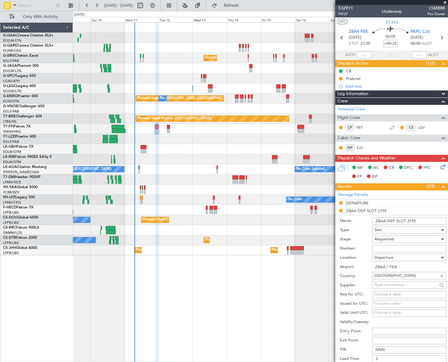
click at [422, 218] on input "ZBAA DEP SLOT 2155" at bounding box center [409, 220] width 74 height 7
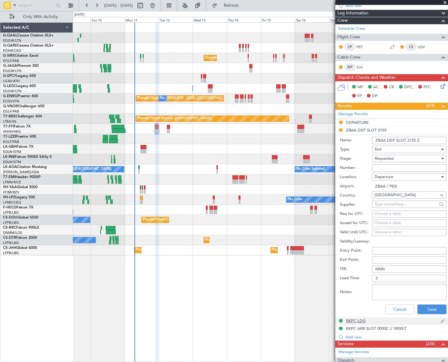
scroll to position [83, 0]
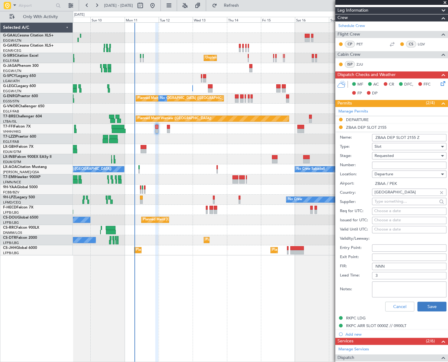
type input "ZBAA DEP SLOT 2155 Z"
click at [436, 303] on button "Save" at bounding box center [432, 306] width 29 height 10
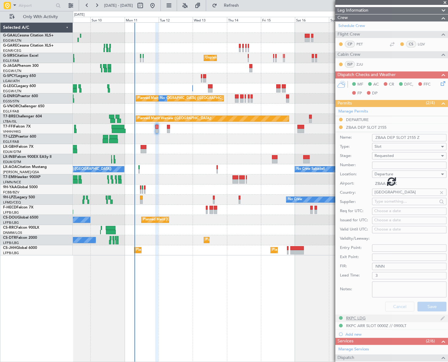
scroll to position [8, 0]
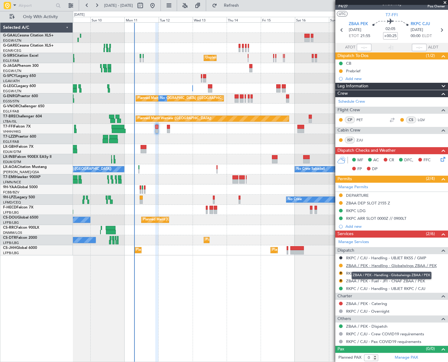
click at [393, 264] on link "ZBAA / PEK - Handling - Globalwings ZBAA / PEK" at bounding box center [391, 265] width 91 height 5
click at [244, 8] on span "Refresh" at bounding box center [231, 5] width 26 height 4
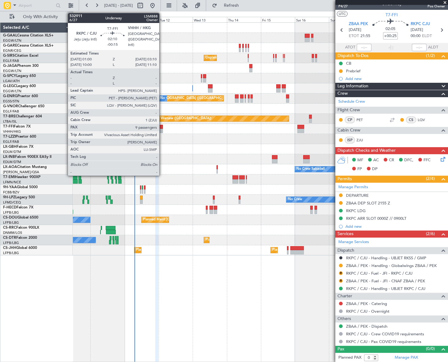
click at [162, 127] on div at bounding box center [161, 127] width 3 height 4
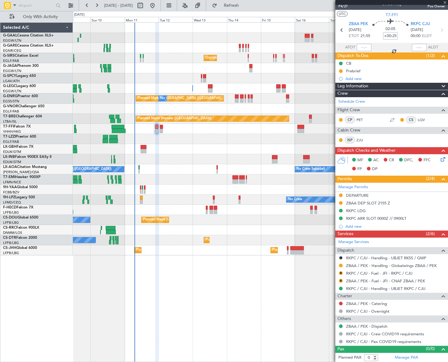
type input "-00:15"
type input "9"
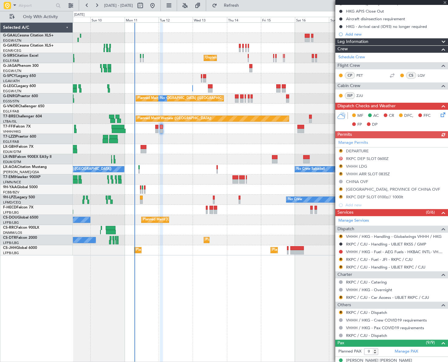
scroll to position [83, 0]
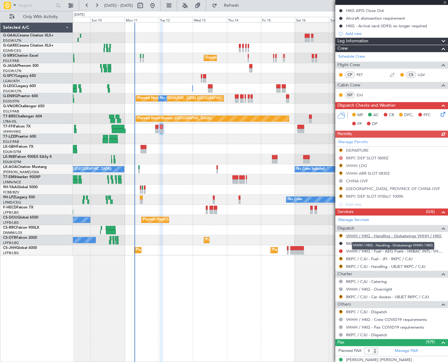
click at [392, 234] on link "VHHH / HKG - Handling - Globalwings VHHH / HKG" at bounding box center [394, 235] width 96 height 5
click at [341, 311] on button "R" at bounding box center [341, 312] width 4 height 4
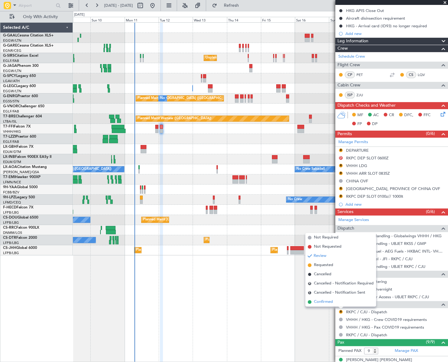
click at [325, 300] on span "Confirmed" at bounding box center [323, 302] width 19 height 6
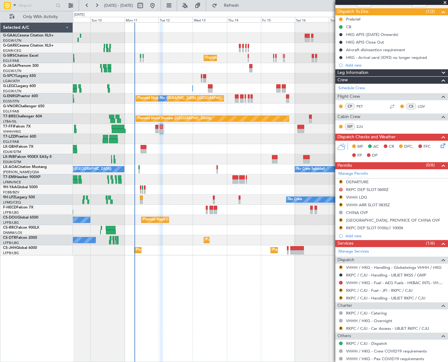
scroll to position [0, 0]
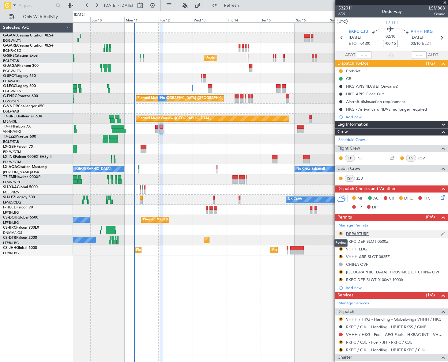
click at [341, 233] on button "R" at bounding box center [341, 234] width 4 height 4
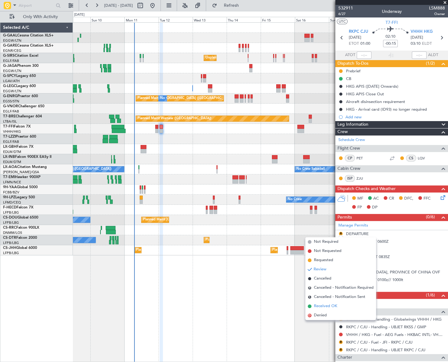
click at [329, 306] on span "Received OK" at bounding box center [325, 306] width 23 height 6
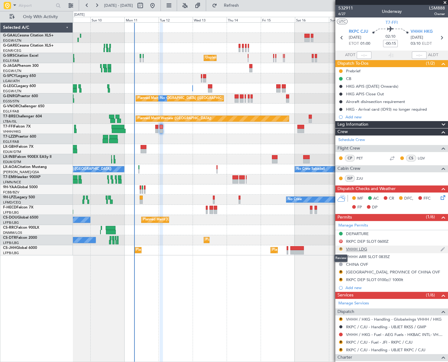
click at [342, 248] on button "R" at bounding box center [341, 249] width 4 height 4
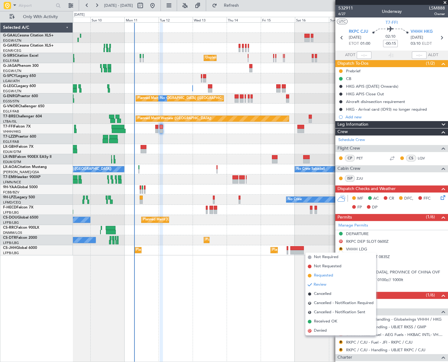
click at [319, 275] on span "Requested" at bounding box center [323, 275] width 19 height 6
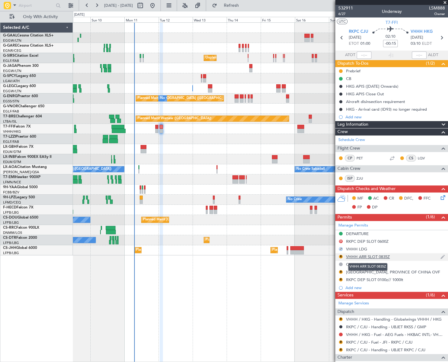
click at [368, 257] on div "VHHH ARR SLOT 0835Z" at bounding box center [368, 256] width 44 height 5
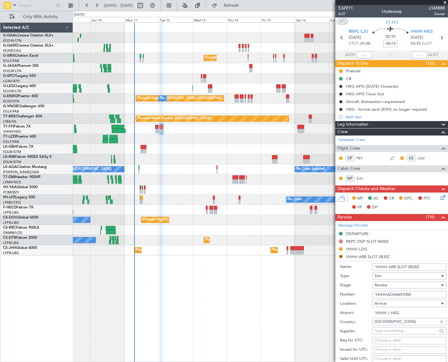
drag, startPoint x: 423, startPoint y: 265, endPoint x: 409, endPoint y: 266, distance: 14.5
click at [409, 266] on input "VHHH ARR SLOT 0835Z" at bounding box center [409, 266] width 74 height 7
type input "VHHH ARR SLOT 0310z"
click at [386, 282] on span "Review" at bounding box center [381, 285] width 13 height 6
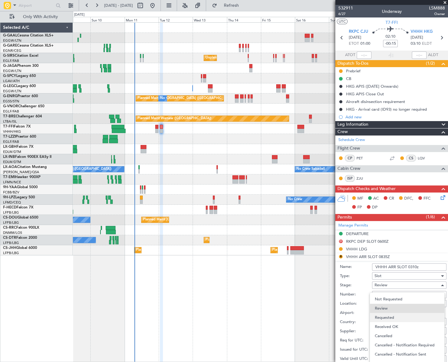
scroll to position [9, 0]
click at [398, 315] on span "Requested" at bounding box center [407, 315] width 65 height 9
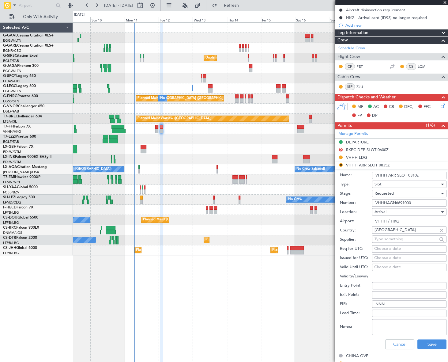
scroll to position [139, 0]
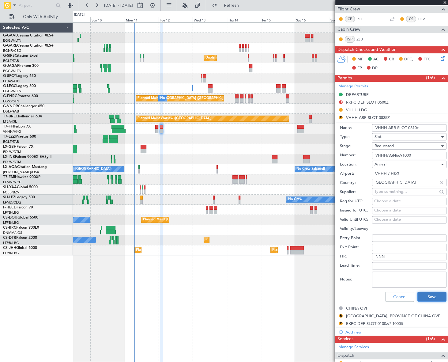
click at [430, 294] on button "Save" at bounding box center [432, 297] width 29 height 10
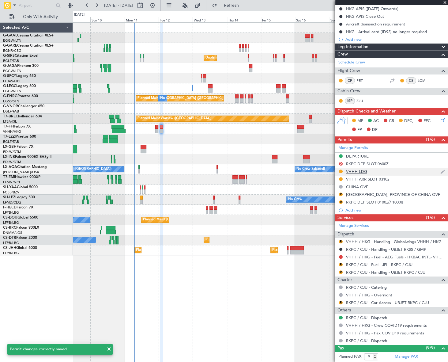
scroll to position [55, 0]
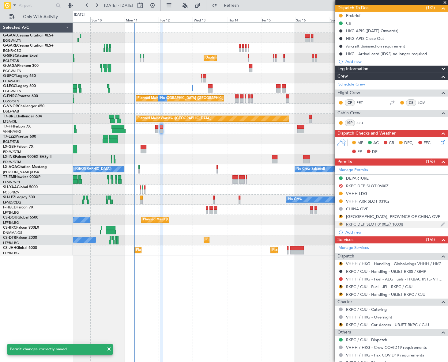
click at [341, 223] on button "R" at bounding box center [341, 224] width 4 height 4
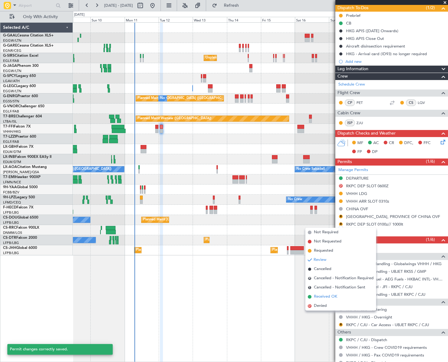
click at [326, 296] on span "Received OK" at bounding box center [325, 297] width 23 height 6
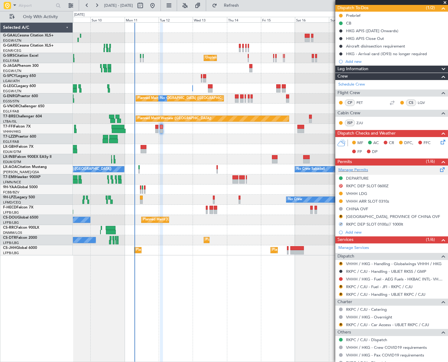
click at [439, 168] on span at bounding box center [442, 168] width 7 height 5
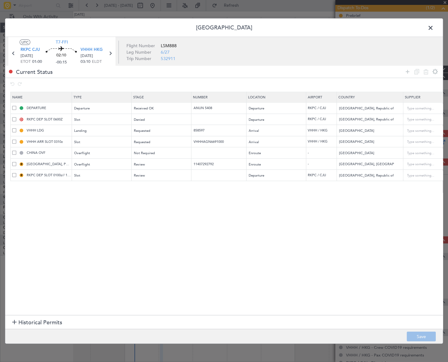
click at [14, 119] on span at bounding box center [14, 119] width 4 height 4
click at [17, 117] on input "checkbox" at bounding box center [17, 117] width 0 height 0
click at [426, 71] on icon at bounding box center [426, 71] width 7 height 7
type input "VHHH LDG"
type input "858597"
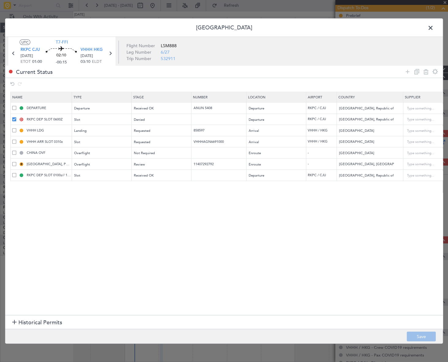
type input "Hong Kong"
type input "VHHH ARR SLOT 0310z"
type input "VHHHAGN6691000"
type input "CHINA OVF"
type input "China"
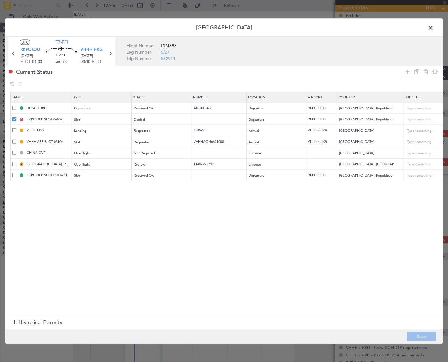
type input "3"
type input "[GEOGRAPHIC_DATA], PROVINCE OF CHINA OVF"
type input "11407292792"
type input "[GEOGRAPHIC_DATA], [GEOGRAPHIC_DATA]"
type input "RKPC DEP SLOT 0100z// 1000lt"
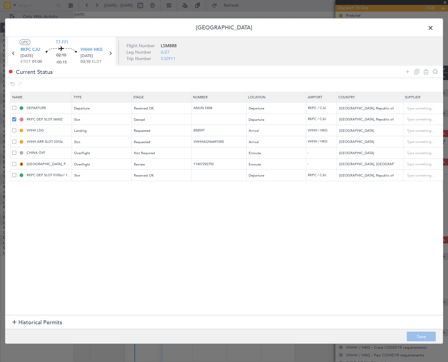
type input "Korea, Republic of"
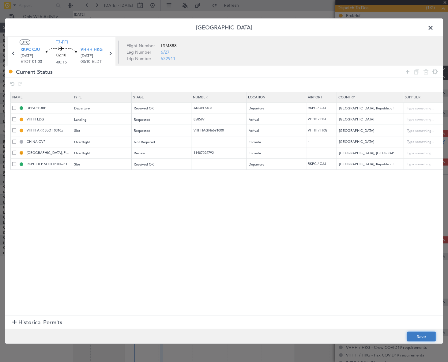
click at [424, 337] on button "Save" at bounding box center [421, 337] width 29 height 10
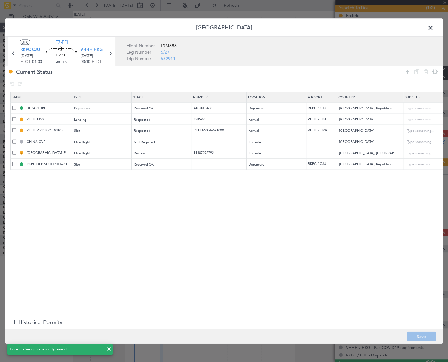
click at [434, 28] on span at bounding box center [434, 29] width 0 height 12
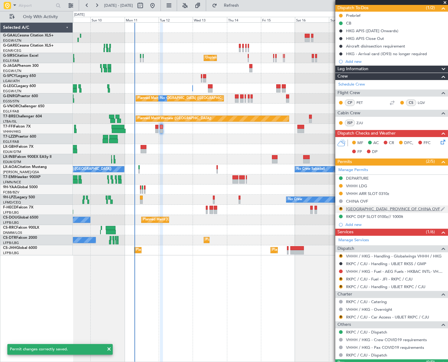
click at [373, 211] on div "R TAIWAN, PROVINCE OF CHINA OVF" at bounding box center [391, 209] width 113 height 8
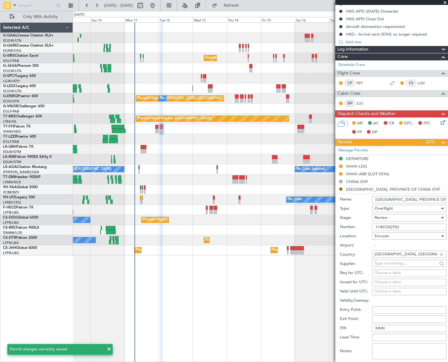
scroll to position [83, 0]
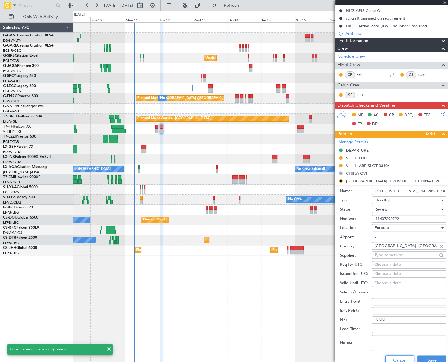
click at [399, 355] on button "Cancel" at bounding box center [399, 360] width 29 height 10
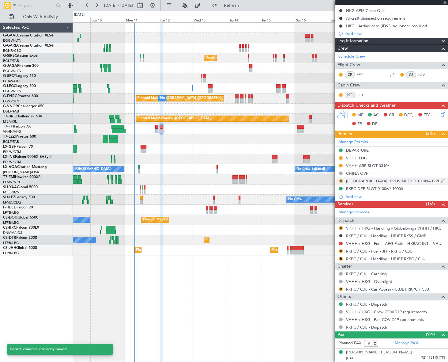
click at [341, 180] on button "R" at bounding box center [341, 181] width 4 height 4
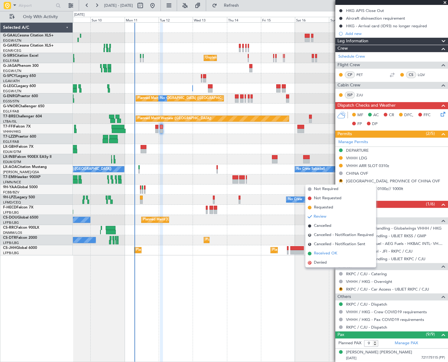
click at [330, 254] on span "Received OK" at bounding box center [325, 253] width 23 height 6
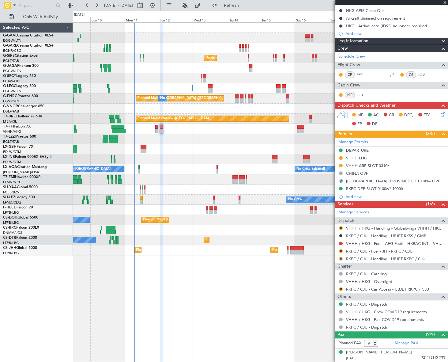
click at [341, 257] on button "R" at bounding box center [341, 259] width 4 height 4
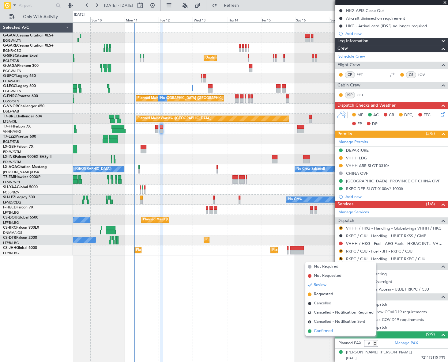
click at [326, 328] on span "Confirmed" at bounding box center [323, 331] width 19 height 6
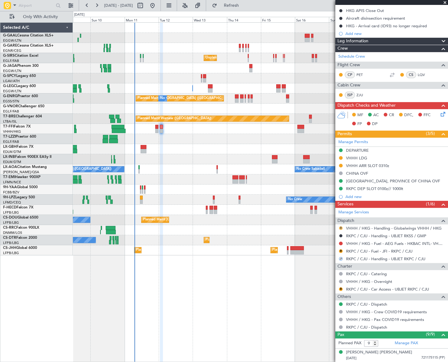
click at [341, 227] on button "R" at bounding box center [341, 228] width 4 height 4
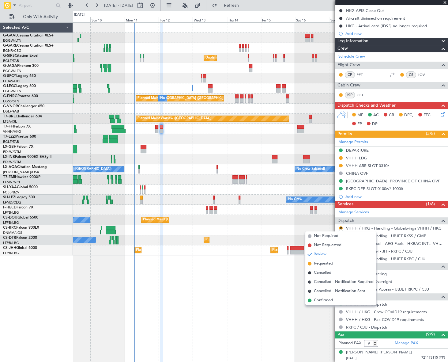
click at [316, 264] on span "Requested" at bounding box center [323, 263] width 19 height 6
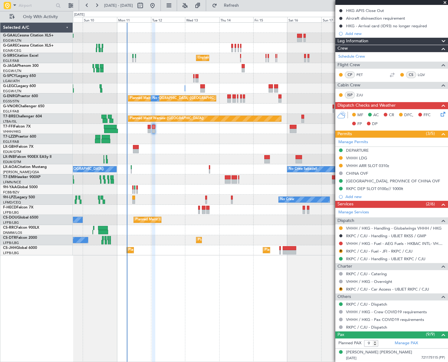
click at [182, 159] on div "Unplanned Maint Nice ([GEOGRAPHIC_DATA])" at bounding box center [260, 159] width 375 height 10
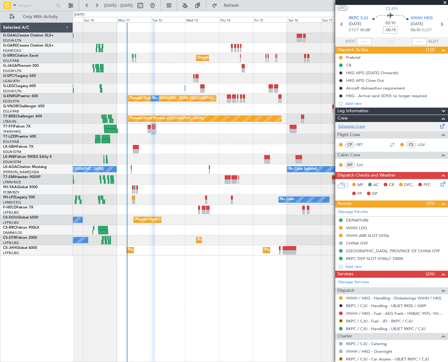
scroll to position [0, 0]
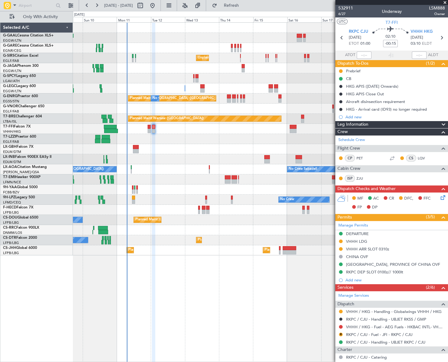
click at [440, 198] on icon at bounding box center [442, 196] width 5 height 5
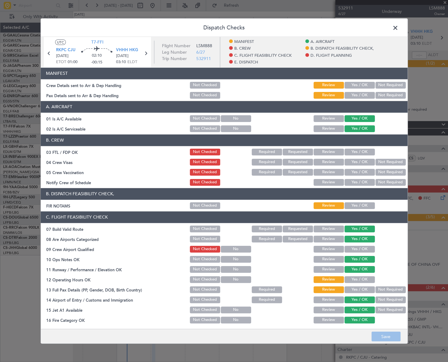
click at [358, 85] on button "Yes / OK" at bounding box center [360, 84] width 30 height 7
click at [359, 94] on button "Yes / OK" at bounding box center [360, 95] width 30 height 7
click at [359, 201] on div "Yes / OK" at bounding box center [359, 205] width 31 height 9
click at [365, 203] on button "Yes / OK" at bounding box center [360, 205] width 30 height 7
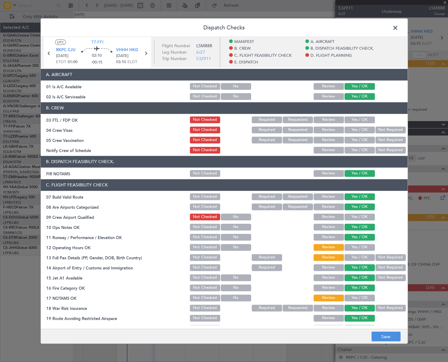
scroll to position [55, 0]
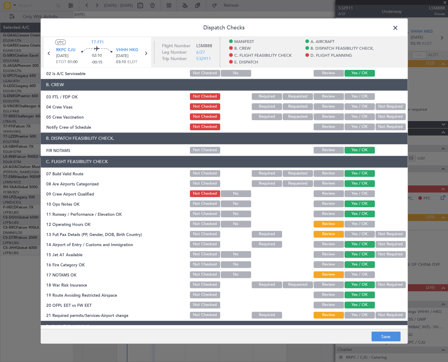
click at [366, 224] on button "Yes / OK" at bounding box center [360, 223] width 30 height 7
click at [365, 231] on button "Yes / OK" at bounding box center [360, 233] width 30 height 7
click at [359, 275] on button "Yes / OK" at bounding box center [360, 274] width 30 height 7
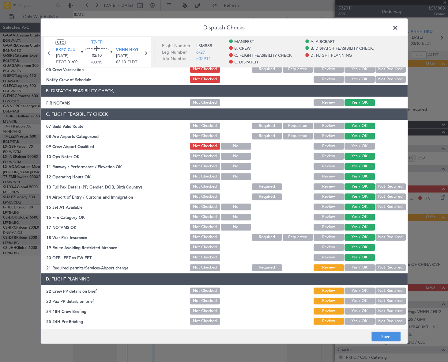
scroll to position [167, 0]
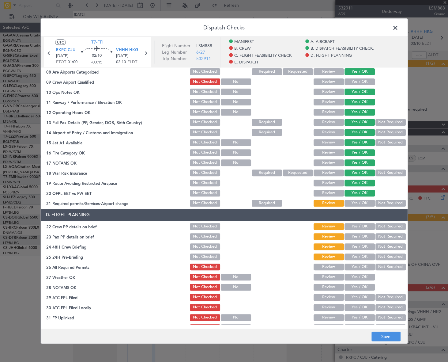
drag, startPoint x: 361, startPoint y: 204, endPoint x: 362, endPoint y: 208, distance: 4.5
click at [361, 203] on button "Yes / OK" at bounding box center [360, 203] width 30 height 7
click at [366, 226] on button "Yes / OK" at bounding box center [360, 226] width 30 height 7
click at [365, 237] on button "Yes / OK" at bounding box center [360, 236] width 30 height 7
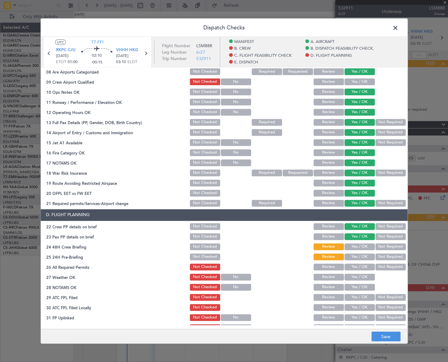
click at [367, 246] on button "Yes / OK" at bounding box center [360, 246] width 30 height 7
click at [386, 257] on button "Not Required" at bounding box center [391, 256] width 30 height 7
click at [381, 172] on button "Not Required" at bounding box center [391, 172] width 30 height 7
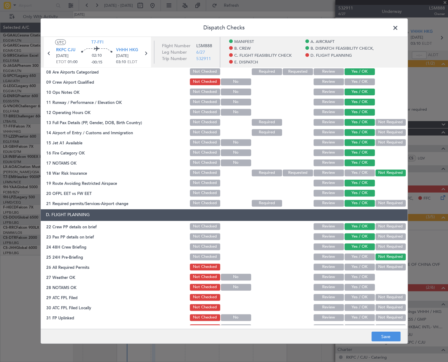
scroll to position [0, 0]
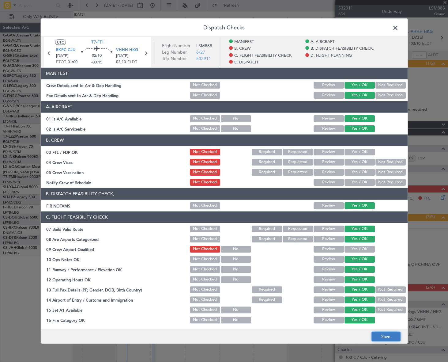
click at [395, 339] on button "Save" at bounding box center [386, 337] width 29 height 10
click at [399, 28] on span at bounding box center [399, 29] width 0 height 12
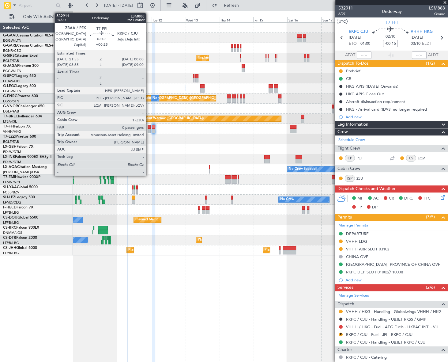
click at [149, 128] on div at bounding box center [149, 127] width 3 height 4
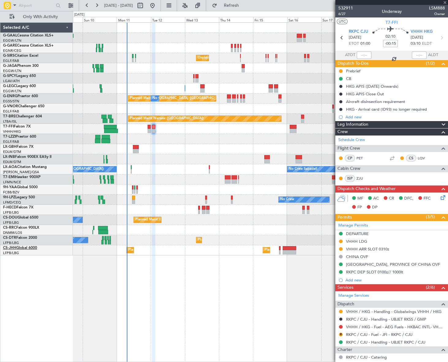
type input "+00:25"
type input "0"
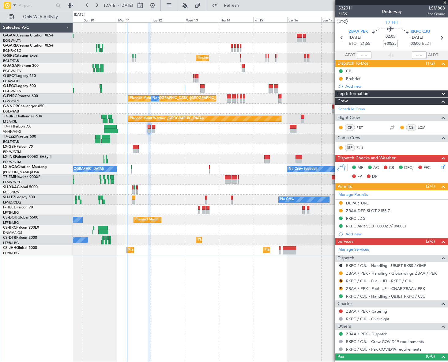
click at [382, 295] on link "RKPC / CJU - Handling - UBJET RKPC / CJU" at bounding box center [385, 296] width 79 height 5
click at [362, 218] on div "RKPC LDG" at bounding box center [356, 218] width 20 height 5
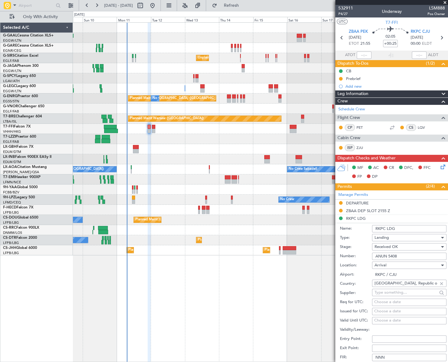
drag, startPoint x: 404, startPoint y: 256, endPoint x: 376, endPoint y: 256, distance: 27.3
click at [376, 256] on input "ANUN 5408" at bounding box center [409, 255] width 74 height 7
click at [280, 306] on div "No Crew Unplanned Maint London (Farnborough) A/C Unavailable London (Luton) A/C…" at bounding box center [260, 191] width 375 height 339
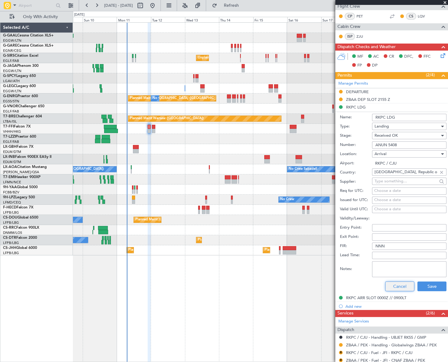
click at [401, 288] on button "Cancel" at bounding box center [399, 286] width 29 height 10
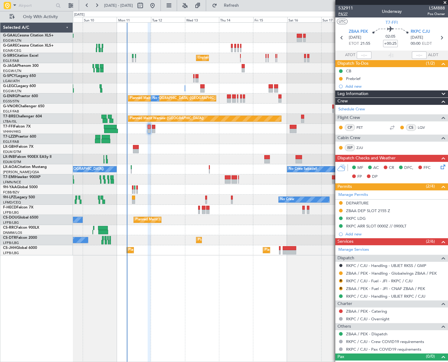
click at [345, 13] on span "P4/27" at bounding box center [346, 13] width 15 height 5
click at [341, 279] on button "R" at bounding box center [341, 281] width 4 height 4
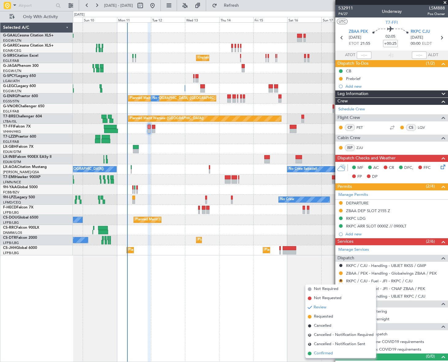
click at [323, 351] on span "Confirmed" at bounding box center [323, 353] width 19 height 6
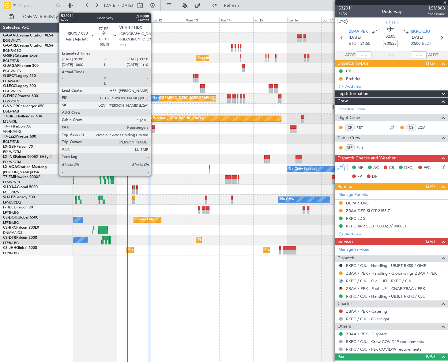
click at [153, 130] on div at bounding box center [153, 131] width 3 height 4
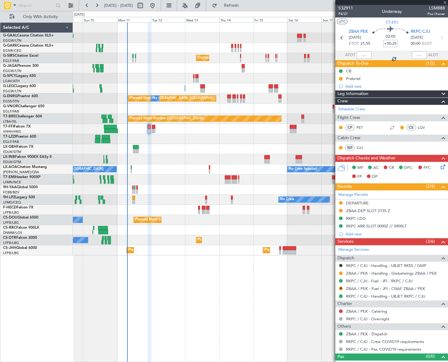
type input "-00:15"
type input "9"
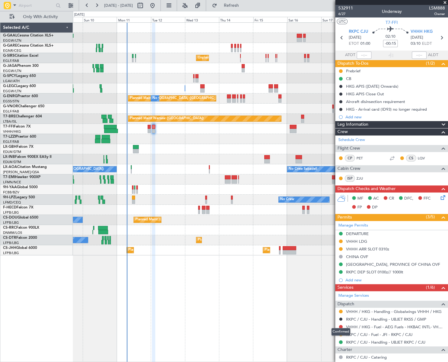
click at [342, 333] on div "Confirmed" at bounding box center [341, 332] width 19 height 8
click at [340, 334] on button "R" at bounding box center [341, 334] width 4 height 4
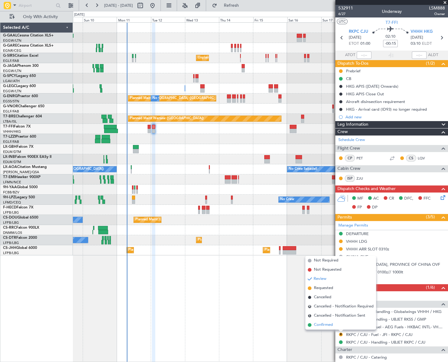
click at [331, 324] on span "Confirmed" at bounding box center [323, 325] width 19 height 6
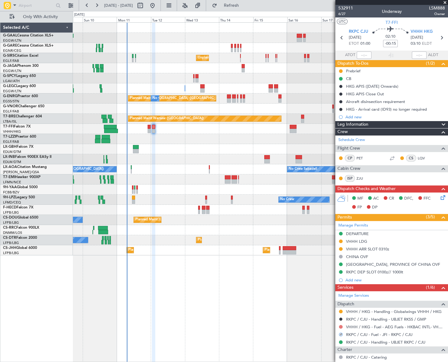
click at [341, 326] on button at bounding box center [341, 327] width 4 height 4
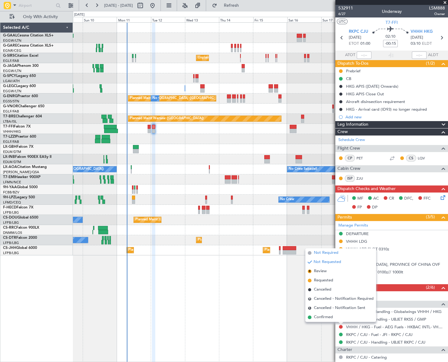
click at [326, 253] on span "Not Required" at bounding box center [326, 253] width 25 height 6
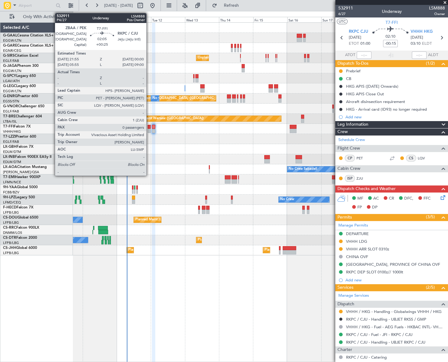
click at [150, 129] on div at bounding box center [149, 131] width 3 height 4
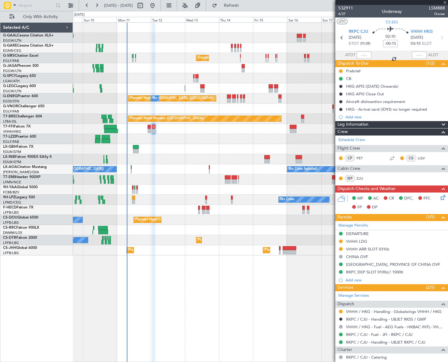
type input "+00:25"
type input "0"
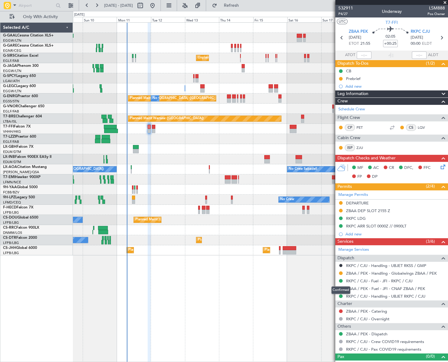
click at [341, 288] on div "Confirmed" at bounding box center [341, 290] width 19 height 8
click at [341, 288] on button "R" at bounding box center [341, 288] width 4 height 4
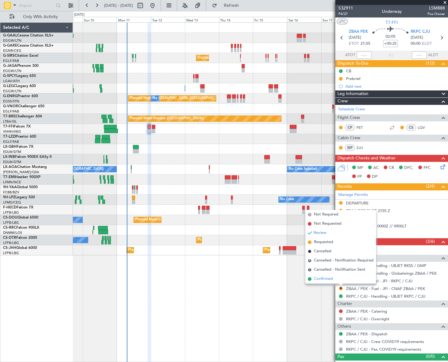
click at [320, 280] on span "Confirmed" at bounding box center [323, 279] width 19 height 6
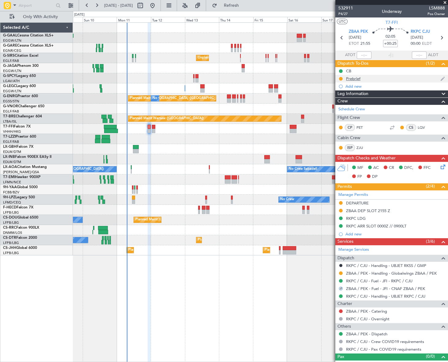
click at [348, 79] on div "Prebrief" at bounding box center [353, 78] width 14 height 5
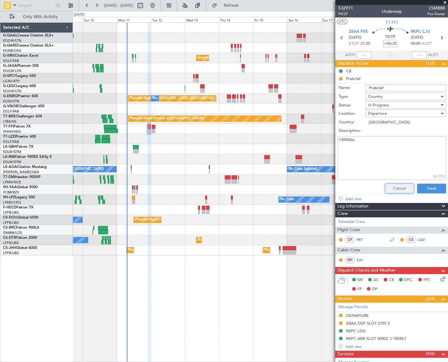
click at [392, 187] on button "Cancel" at bounding box center [399, 189] width 29 height 10
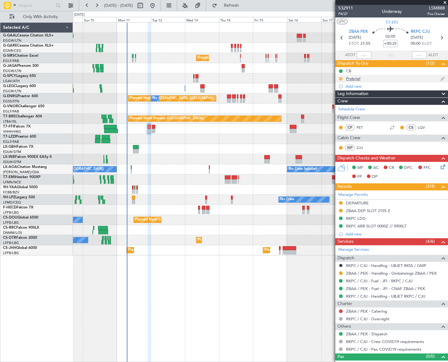
click at [342, 78] on button at bounding box center [341, 79] width 4 height 4
drag, startPoint x: 341, startPoint y: 105, endPoint x: 329, endPoint y: 113, distance: 14.5
click at [341, 104] on span "Completed" at bounding box center [343, 106] width 20 height 6
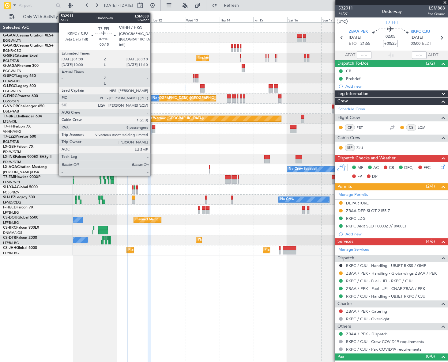
click at [153, 129] on div at bounding box center [153, 131] width 3 height 4
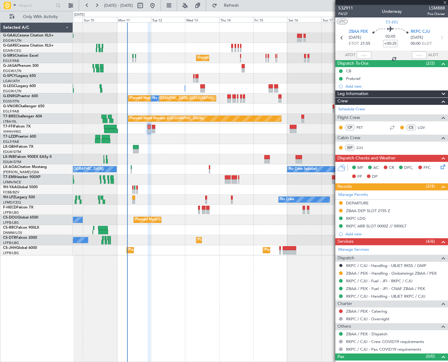
type input "-00:15"
type input "9"
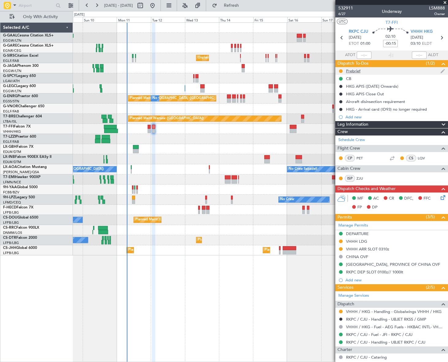
click at [351, 71] on div "Prebrief" at bounding box center [353, 70] width 14 height 5
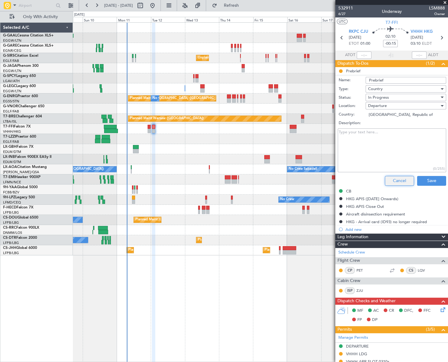
click at [397, 181] on button "Cancel" at bounding box center [399, 181] width 29 height 10
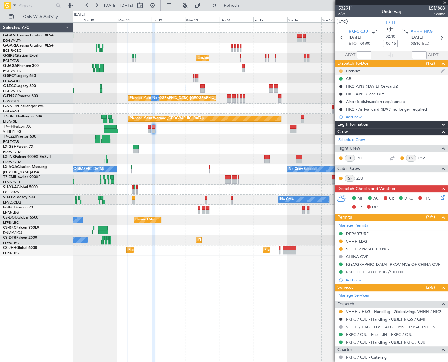
click at [340, 69] on button at bounding box center [341, 71] width 4 height 4
click at [345, 106] on span "Cancelled" at bounding box center [341, 107] width 17 height 6
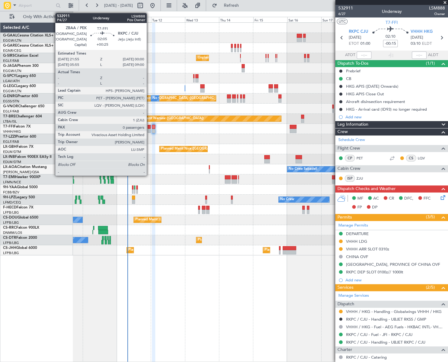
click at [150, 129] on div at bounding box center [149, 131] width 3 height 4
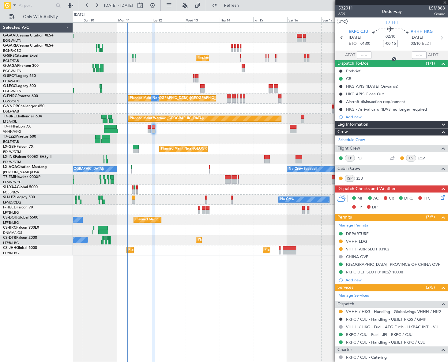
type input "+00:25"
type input "0"
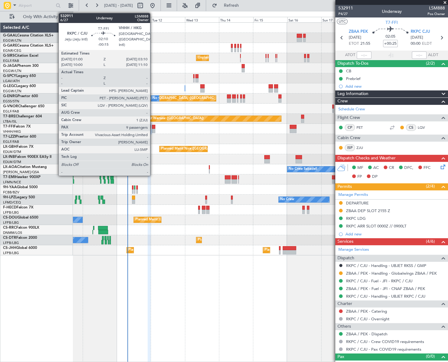
click at [153, 129] on div at bounding box center [153, 131] width 3 height 4
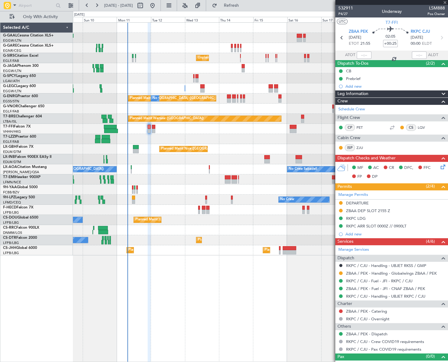
type input "-00:15"
type input "9"
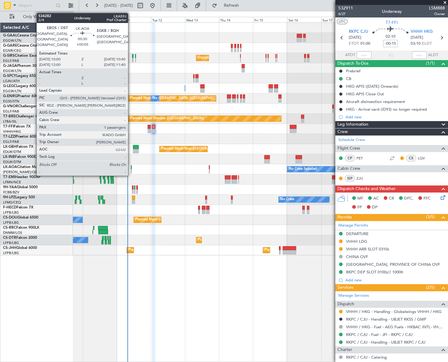
click at [131, 168] on div at bounding box center [131, 167] width 1 height 4
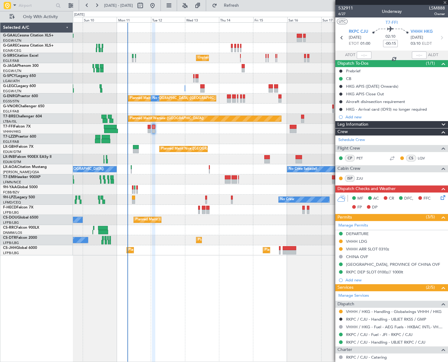
type input "+00:05"
type input "1"
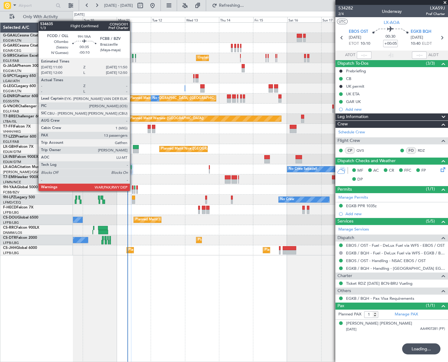
click at [133, 190] on div at bounding box center [132, 191] width 1 height 4
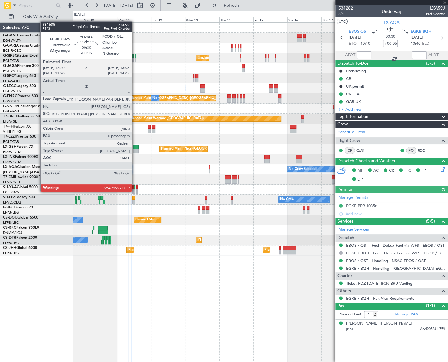
type input "-00:10"
type input "13"
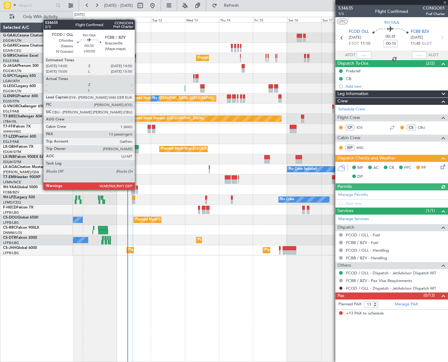
click at [138, 189] on div at bounding box center [136, 191] width 1 height 4
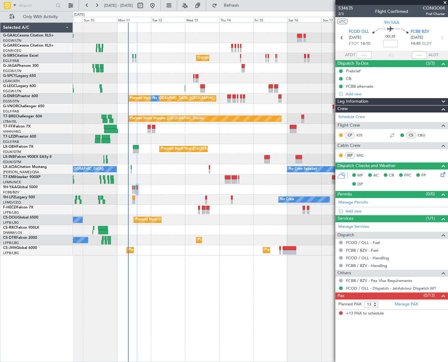
click at [107, 282] on div "No Crew Unplanned Maint [GEOGRAPHIC_DATA] ([GEOGRAPHIC_DATA]) A/C Unavailable […" at bounding box center [260, 191] width 375 height 339
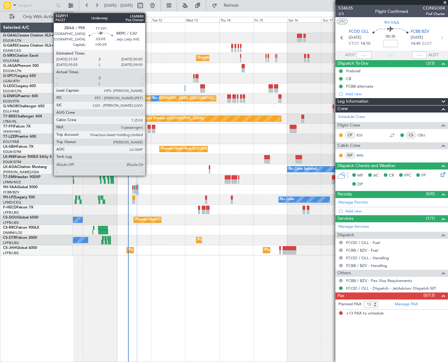
click at [148, 127] on div at bounding box center [149, 127] width 3 height 4
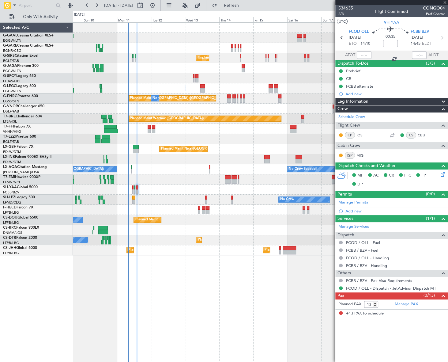
type input "+00:25"
type input "0"
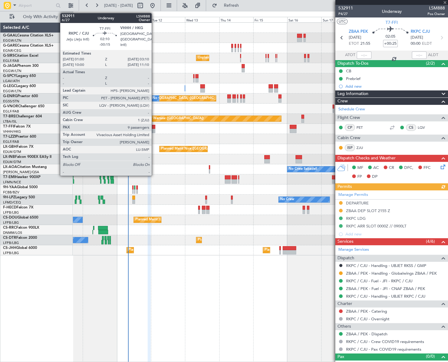
click at [154, 127] on div at bounding box center [153, 127] width 3 height 4
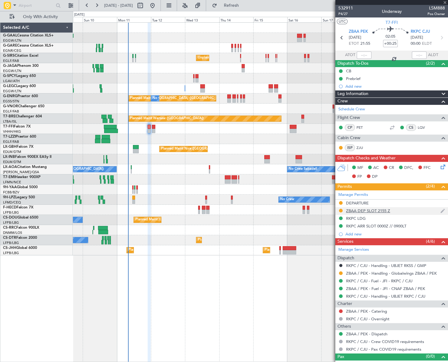
type input "-00:15"
type input "9"
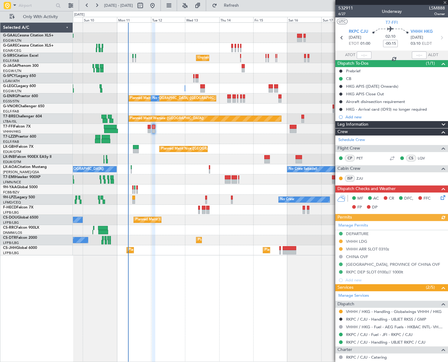
click at [342, 263] on div "Manage Permits DEPARTURE VHHH LDG VHHH ARR SLOT 0310z [GEOGRAPHIC_DATA] OVF [GE…" at bounding box center [391, 252] width 113 height 63
click at [340, 264] on button at bounding box center [341, 264] width 4 height 4
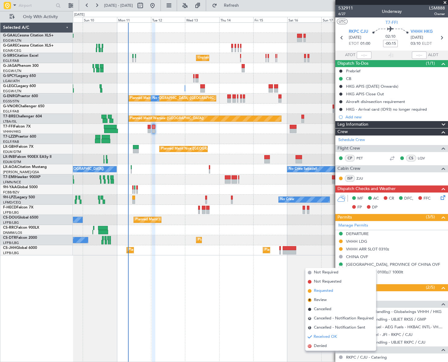
click at [322, 290] on span "Requested" at bounding box center [323, 291] width 19 height 6
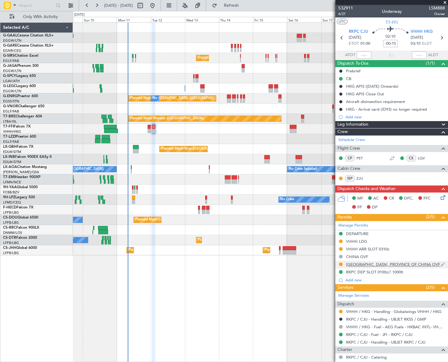
click at [368, 266] on div "[GEOGRAPHIC_DATA], PROVINCE OF CHINA OVF" at bounding box center [393, 264] width 94 height 5
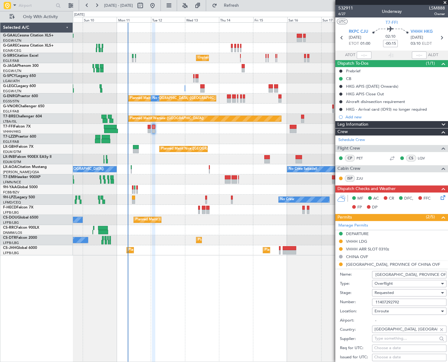
drag, startPoint x: 407, startPoint y: 302, endPoint x: 373, endPoint y: 302, distance: 34.9
click at [373, 302] on input "11407292792" at bounding box center [409, 301] width 74 height 7
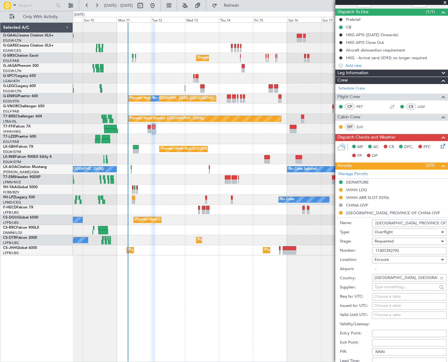
scroll to position [83, 0]
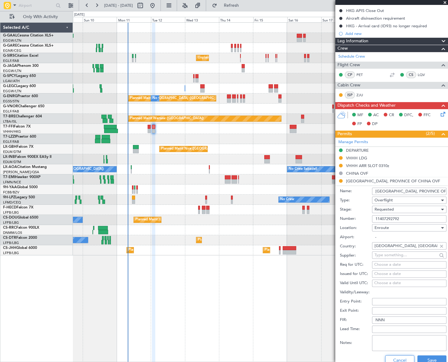
click at [399, 361] on button "Cancel" at bounding box center [399, 360] width 29 height 10
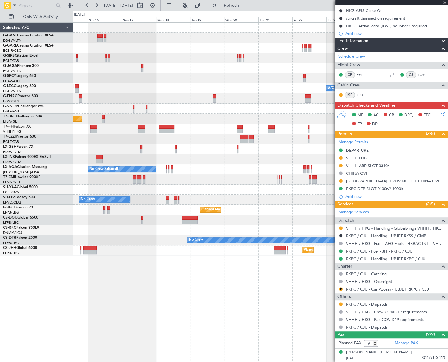
click at [56, 272] on div "Planned Maint Dusseldorf Unplanned Maint [GEOGRAPHIC_DATA] ([GEOGRAPHIC_DATA]) …" at bounding box center [224, 186] width 448 height 351
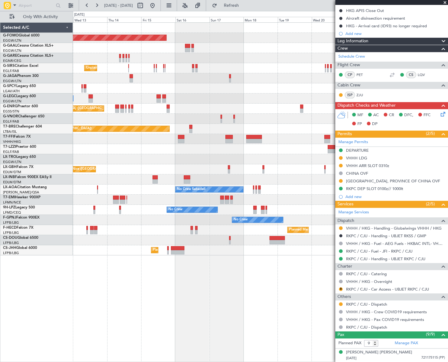
click at [316, 255] on div "Planned Maint Windsor Locks ([PERSON_NAME] Intl) Planned [GEOGRAPHIC_DATA] Unpl…" at bounding box center [260, 191] width 375 height 339
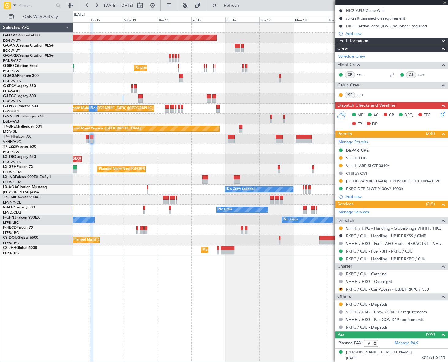
click at [188, 276] on div "Planned Maint Windsor Locks ([PERSON_NAME] Intl) No Crew Unplanned Maint [GEOGR…" at bounding box center [260, 191] width 375 height 339
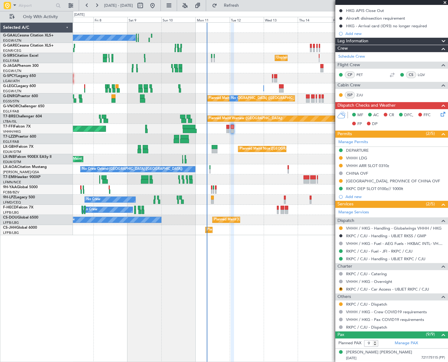
click at [289, 134] on div "No Crew Unplanned Maint [GEOGRAPHIC_DATA] ([GEOGRAPHIC_DATA]) A/C Unavailable A…" at bounding box center [260, 129] width 375 height 212
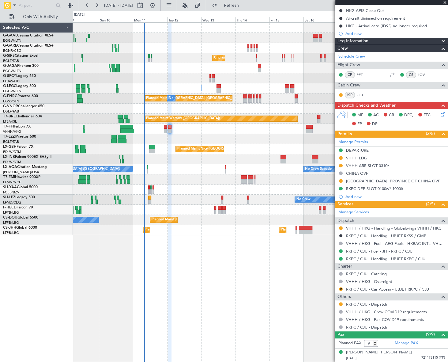
click at [190, 163] on div "No Crew Unplanned Maint [GEOGRAPHIC_DATA] ([GEOGRAPHIC_DATA]) A/C Unavailable […" at bounding box center [260, 129] width 375 height 212
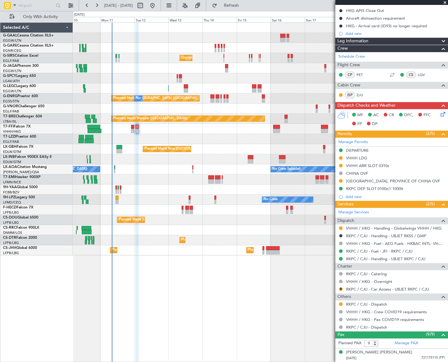
click at [166, 85] on div "No Crew Unplanned Maint [GEOGRAPHIC_DATA] ([GEOGRAPHIC_DATA]) A/C Unavailable […" at bounding box center [260, 139] width 375 height 233
click at [32, 7] on input "text" at bounding box center [36, 5] width 35 height 9
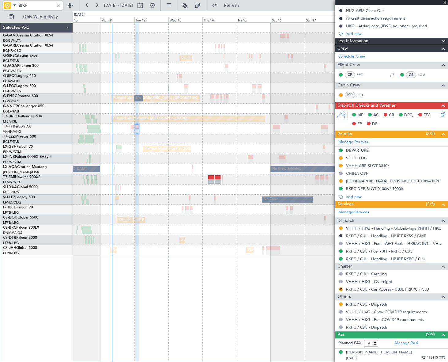
type input "BIKF"
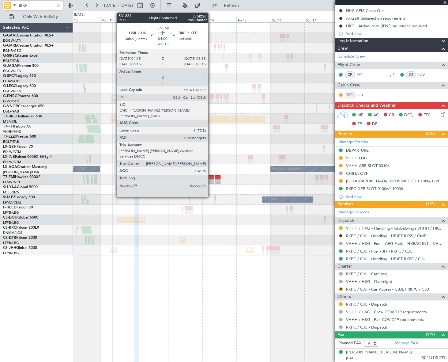
click at [211, 175] on div at bounding box center [211, 177] width 6 height 4
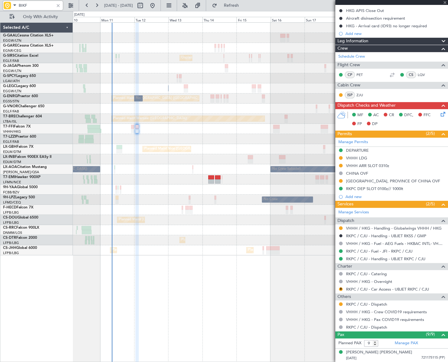
type input "+00:15"
type input "0"
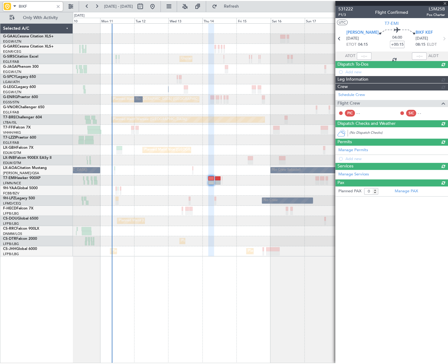
scroll to position [0, 0]
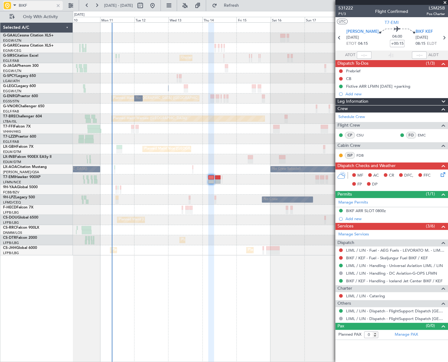
click at [57, 6] on div at bounding box center [58, 5] width 7 height 7
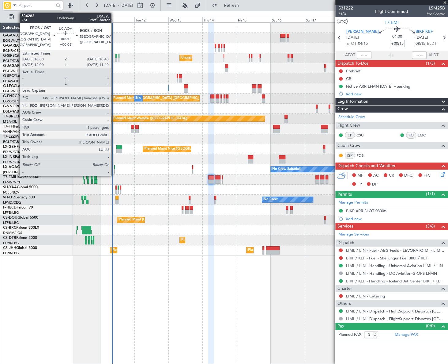
click at [114, 167] on div at bounding box center [114, 167] width 1 height 4
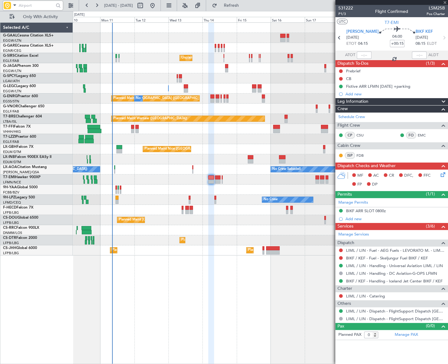
type input "+00:05"
type input "1"
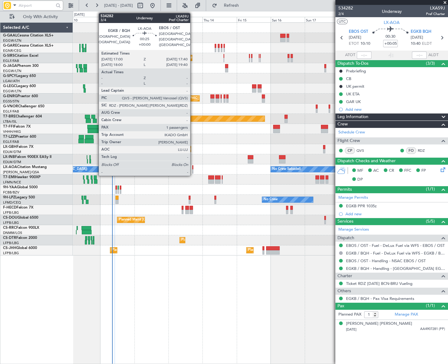
click at [193, 171] on div at bounding box center [192, 171] width 1 height 4
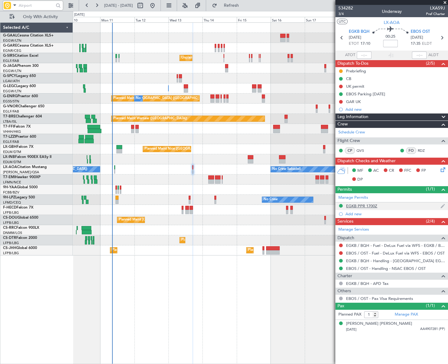
click at [374, 207] on div "EGKB PPR 1700Z" at bounding box center [361, 205] width 31 height 5
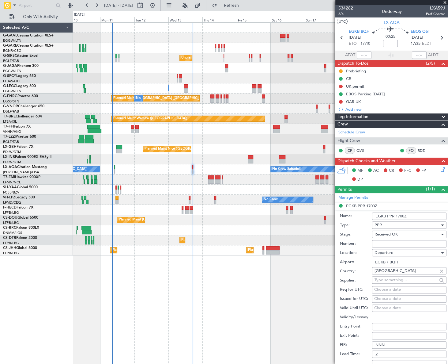
click at [398, 243] on input "Number:" at bounding box center [409, 243] width 74 height 7
paste input "Our order: BQH-233465"
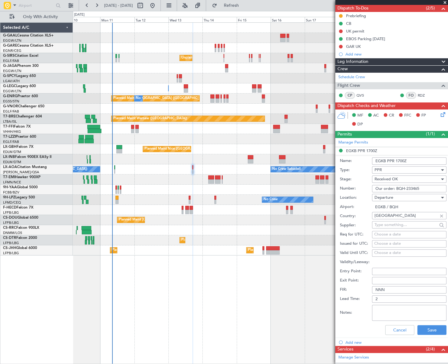
scroll to position [139, 0]
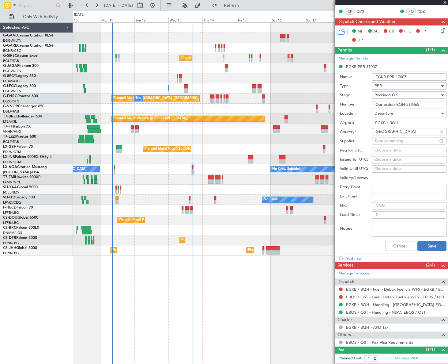
type input "Our order: BQH-233465"
click at [419, 248] on button "Save" at bounding box center [432, 246] width 29 height 10
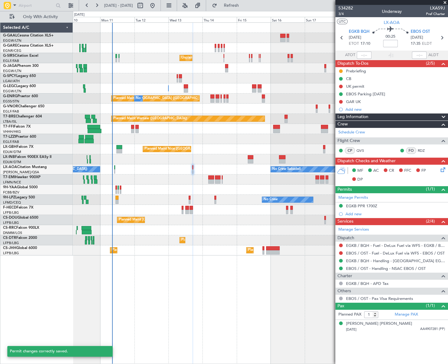
scroll to position [0, 0]
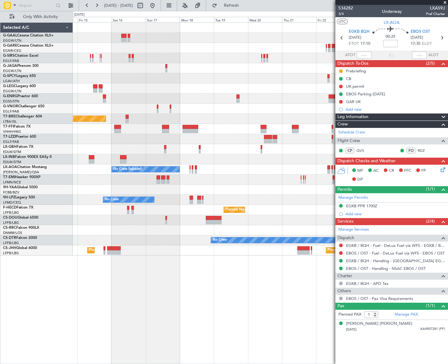
click at [57, 325] on div "Planned Maint Dusseldorf Unplanned Maint [GEOGRAPHIC_DATA] ([GEOGRAPHIC_DATA]) …" at bounding box center [224, 187] width 448 height 353
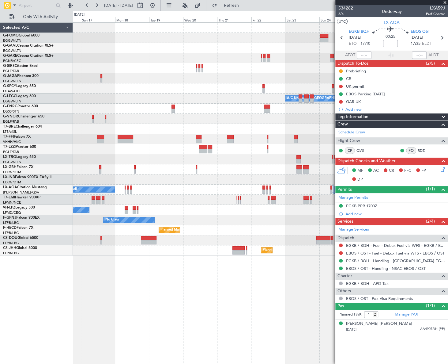
click at [114, 314] on div "Planned Maint Windsor Locks ([PERSON_NAME] Intl) Planned [GEOGRAPHIC_DATA] A/C …" at bounding box center [260, 192] width 375 height 341
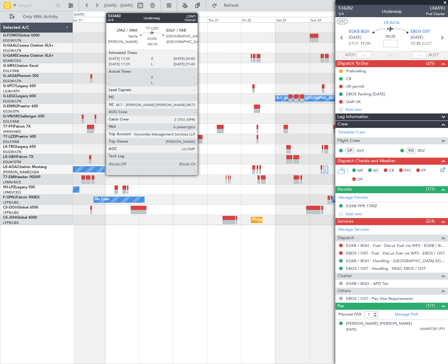
click at [200, 138] on div at bounding box center [200, 137] width 5 height 4
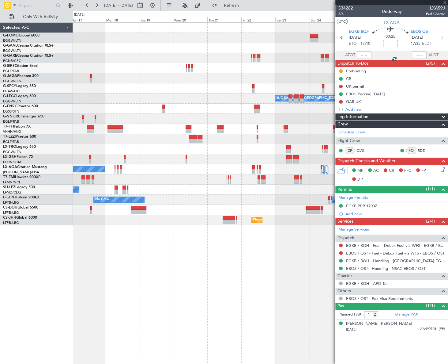
type input "-00:10"
type input "6"
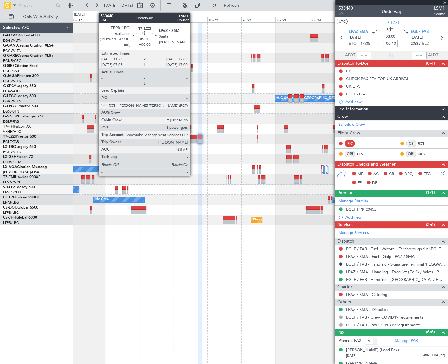
click at [193, 137] on div at bounding box center [193, 137] width 8 height 4
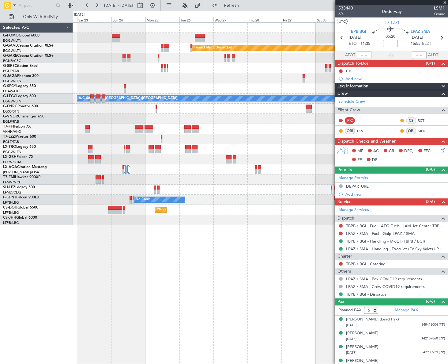
click at [39, 222] on div "Planned Maint Dusseldorf Planned Maint [GEOGRAPHIC_DATA] ([GEOGRAPHIC_DATA]) A/…" at bounding box center [224, 187] width 448 height 353
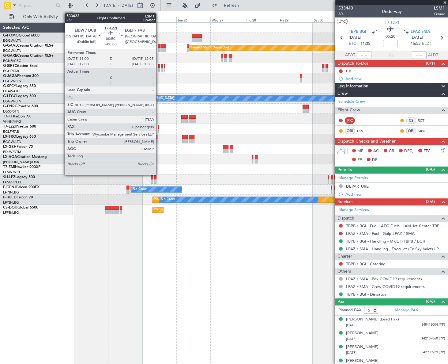
click at [159, 127] on div at bounding box center [159, 127] width 2 height 4
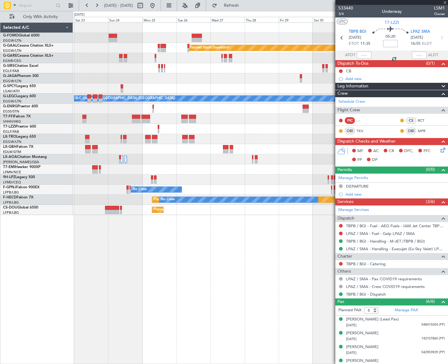
type input "0"
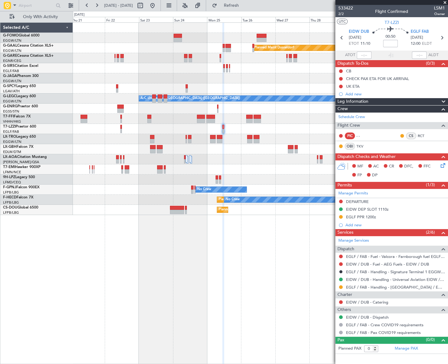
click at [202, 174] on div "Planned Maint Dusseldorf Planned Maint [GEOGRAPHIC_DATA] ([GEOGRAPHIC_DATA]) A/…" at bounding box center [260, 119] width 375 height 192
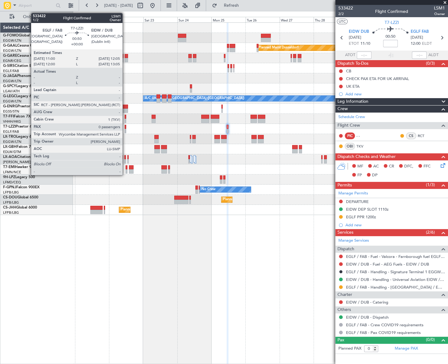
click at [125, 130] on div at bounding box center [126, 131] width 2 height 4
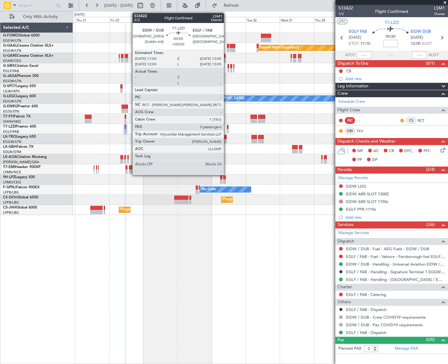
click at [227, 129] on div at bounding box center [228, 131] width 2 height 4
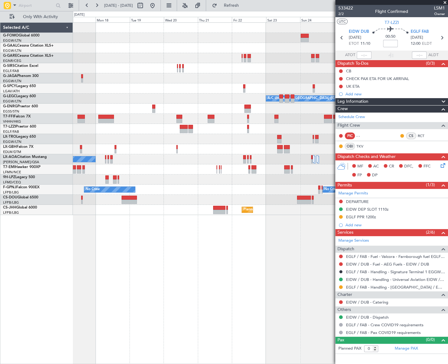
click at [243, 277] on div "Planned Maint Windsor Locks ([PERSON_NAME] Intl) Planned [GEOGRAPHIC_DATA] A/C …" at bounding box center [260, 192] width 375 height 341
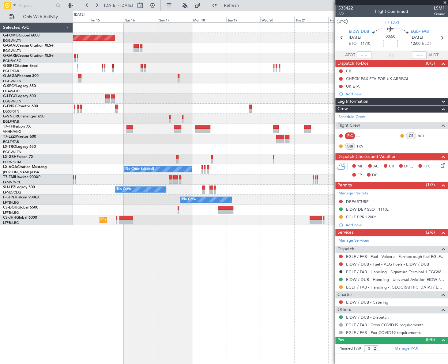
click at [298, 285] on div "Planned Maint Windsor Locks ([PERSON_NAME] Intl) Planned [GEOGRAPHIC_DATA] Unpl…" at bounding box center [260, 192] width 375 height 341
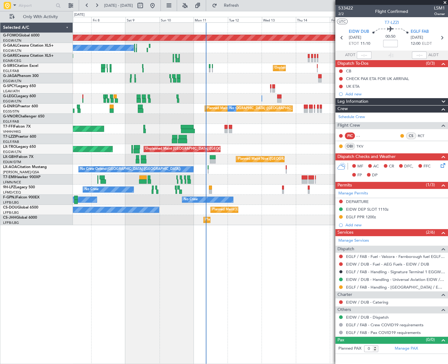
click at [312, 297] on div "Planned Maint Windsor Locks ([PERSON_NAME] Intl) No Crew Unplanned Maint [GEOGR…" at bounding box center [260, 192] width 375 height 341
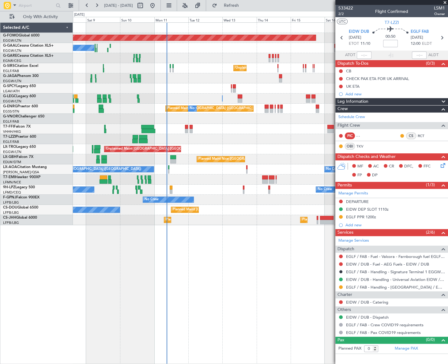
click at [227, 298] on div "Planned Maint Windsor Locks ([PERSON_NAME] Intl) No Crew Unplanned Maint [GEOGR…" at bounding box center [260, 192] width 375 height 341
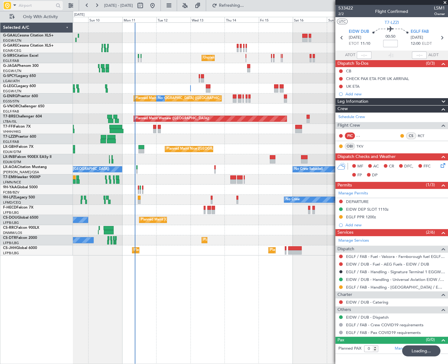
click at [27, 8] on input "text" at bounding box center [36, 5] width 35 height 9
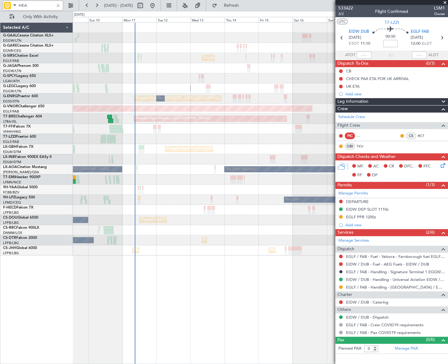
type input "HEAL"
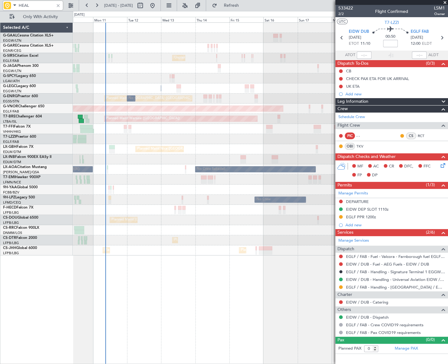
click at [222, 261] on div "No Crew Unplanned Maint [GEOGRAPHIC_DATA] ([GEOGRAPHIC_DATA]) A/C Unavailable […" at bounding box center [260, 192] width 375 height 341
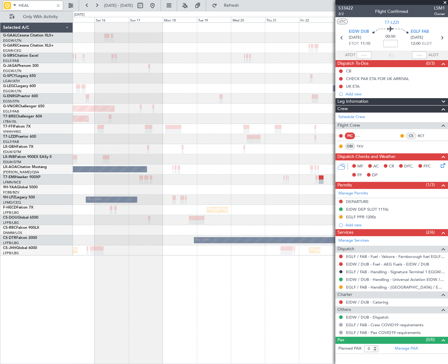
click at [50, 300] on div "Planned Maint Dusseldorf Unplanned Maint [GEOGRAPHIC_DATA] ([GEOGRAPHIC_DATA]) …" at bounding box center [224, 187] width 448 height 353
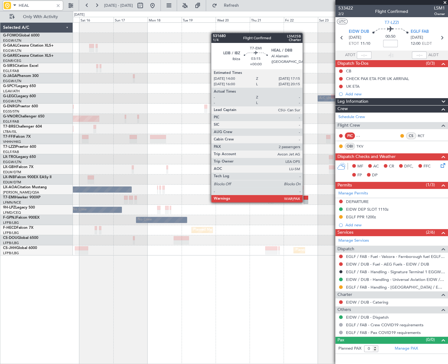
click at [305, 202] on div at bounding box center [306, 201] width 5 height 4
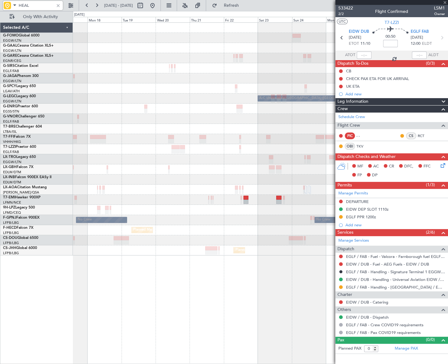
click at [217, 232] on div "Planned Maint [GEOGRAPHIC_DATA] ([GEOGRAPHIC_DATA]) Planned Maint [GEOGRAPHIC_D…" at bounding box center [260, 230] width 375 height 10
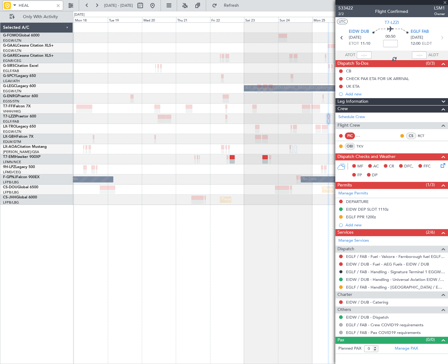
type input "2"
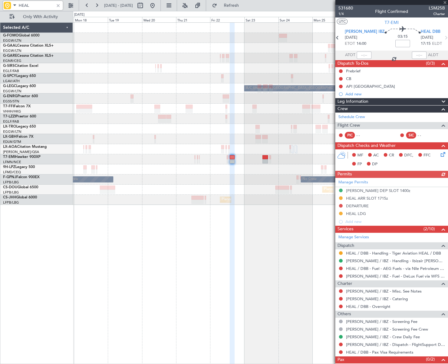
type input "HEAL"
click at [388, 102] on div "Leg Information" at bounding box center [391, 101] width 113 height 7
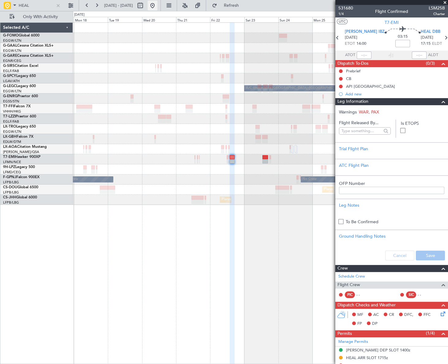
click at [157, 6] on button at bounding box center [153, 6] width 10 height 10
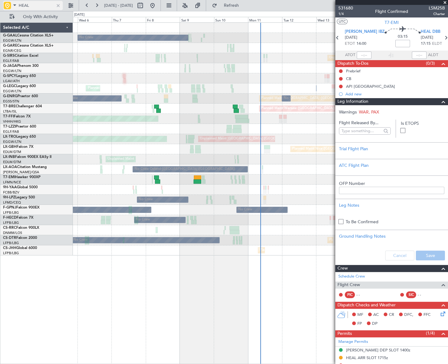
click at [61, 6] on div at bounding box center [58, 5] width 7 height 7
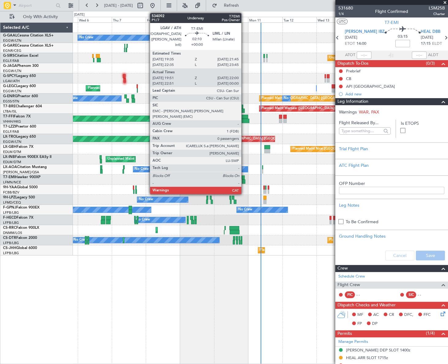
click at [244, 178] on div at bounding box center [243, 177] width 3 height 4
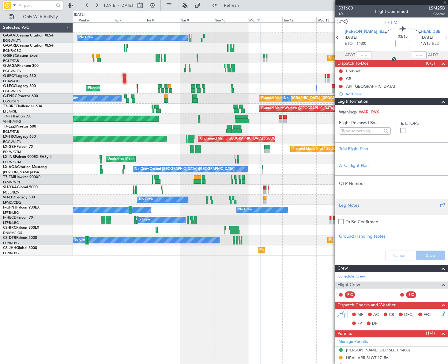
type input "19:51"
type input "22:00"
type input "0"
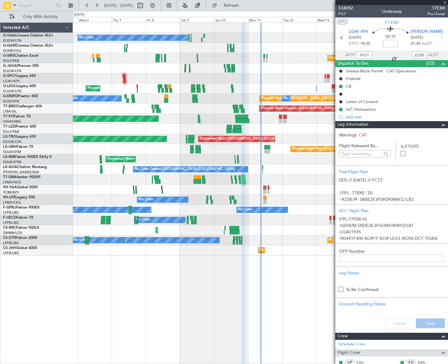
click at [440, 123] on span at bounding box center [443, 124] width 7 height 7
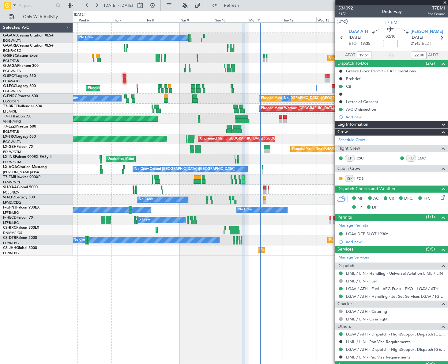
click at [177, 281] on div "No Crew Unplanned Maint [GEOGRAPHIC_DATA] ([GEOGRAPHIC_DATA]) A/C Unavailable P…" at bounding box center [260, 192] width 375 height 341
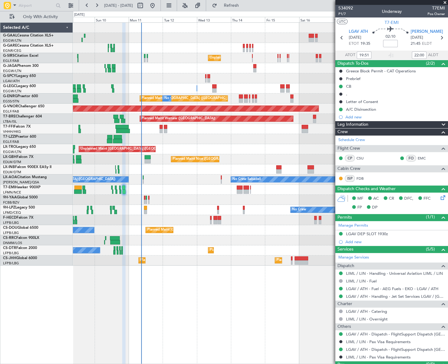
click at [165, 292] on div "No Crew Unplanned Maint [GEOGRAPHIC_DATA] ([GEOGRAPHIC_DATA]) A/C Unavailable […" at bounding box center [260, 192] width 375 height 341
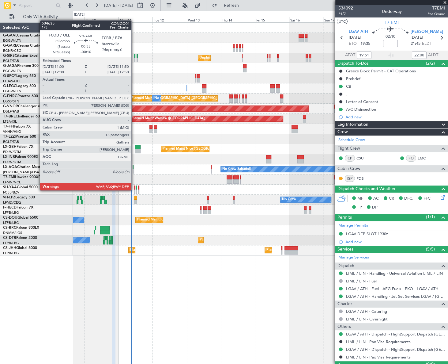
click at [134, 190] on div at bounding box center [134, 191] width 1 height 4
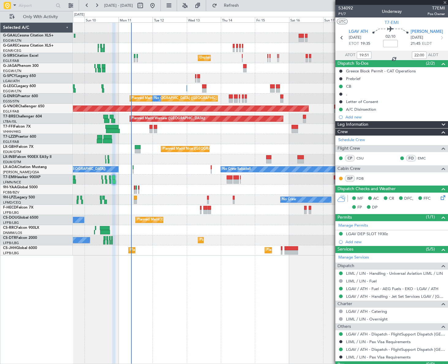
type input "-00:10"
type input "13"
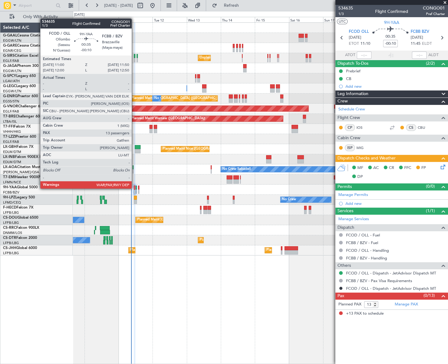
click at [135, 188] on div at bounding box center [134, 187] width 1 height 4
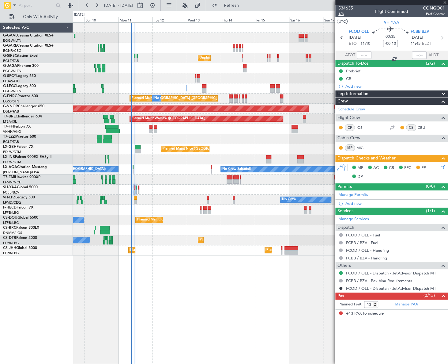
click at [340, 14] on span "1/3" at bounding box center [346, 13] width 15 height 5
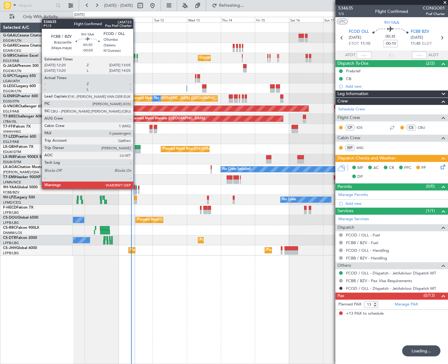
click at [136, 188] on div at bounding box center [136, 187] width 1 height 4
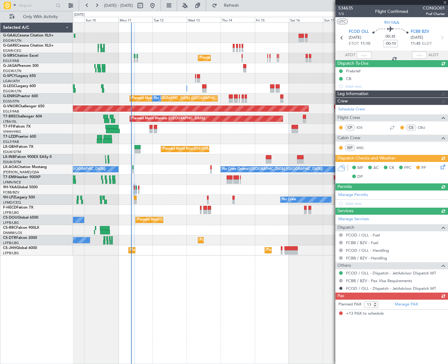
type input "-00:05"
type input "0"
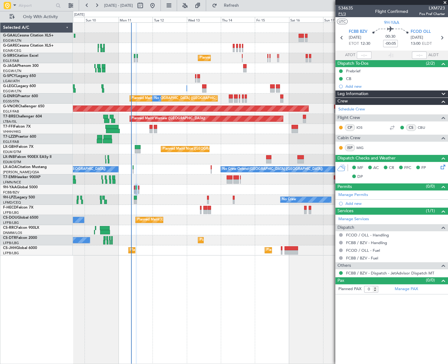
click at [342, 13] on span "P1/3" at bounding box center [346, 13] width 15 height 5
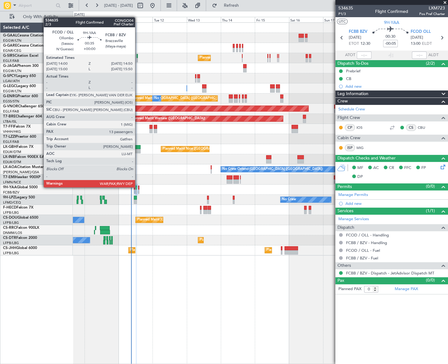
click at [138, 187] on div at bounding box center [138, 187] width 1 height 4
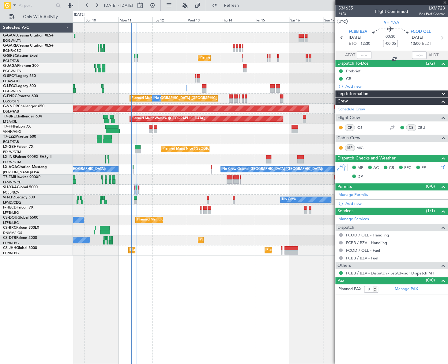
type input "13"
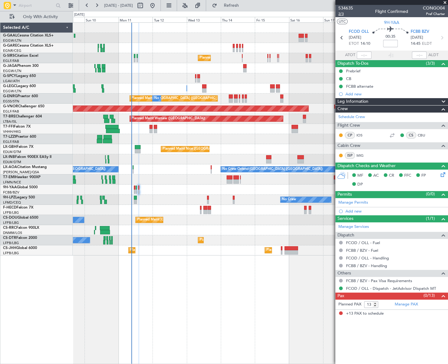
click at [341, 15] on span "2/3" at bounding box center [346, 13] width 15 height 5
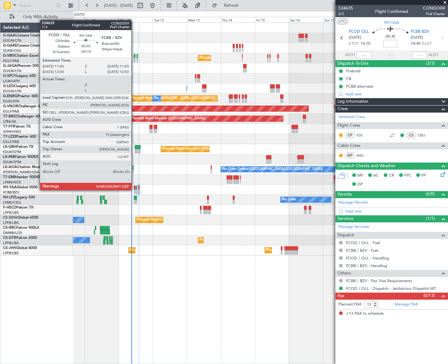
click at [134, 189] on div at bounding box center [134, 191] width 1 height 4
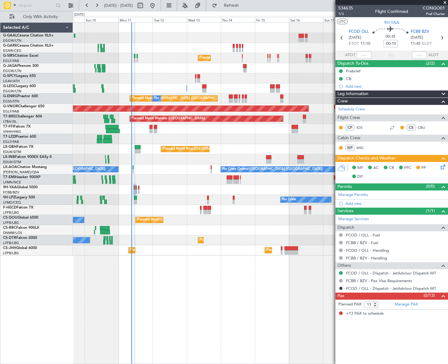
click at [443, 166] on icon at bounding box center [442, 165] width 5 height 5
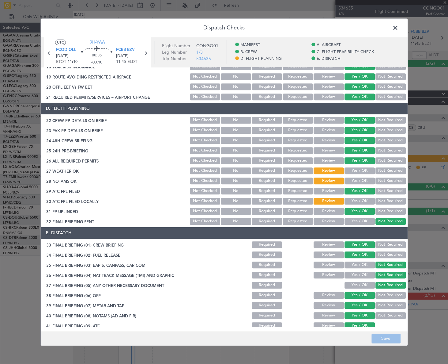
scroll to position [251, 0]
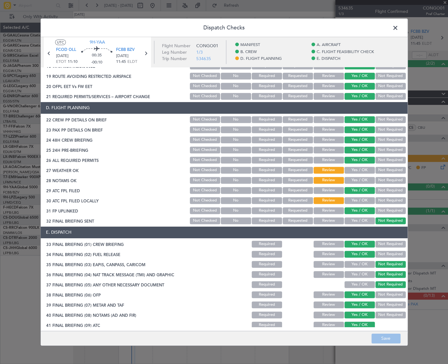
click at [364, 171] on button "Yes / OK" at bounding box center [360, 170] width 30 height 7
click at [365, 180] on button "Yes / OK" at bounding box center [360, 180] width 30 height 7
click at [368, 200] on button "Yes / OK" at bounding box center [360, 200] width 30 height 7
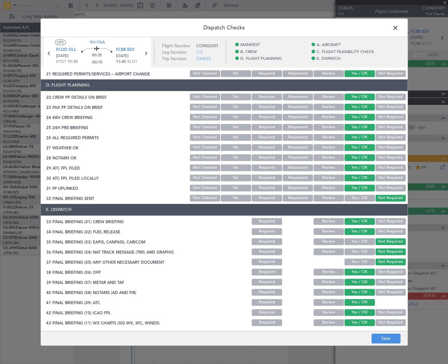
scroll to position [285, 0]
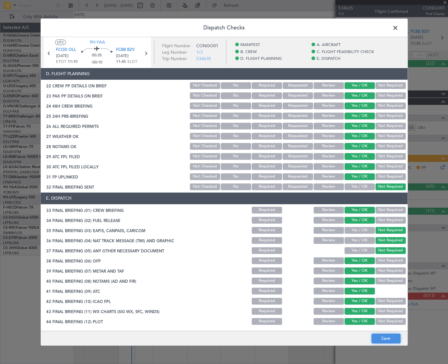
click at [386, 336] on button "Save" at bounding box center [386, 338] width 29 height 10
click at [399, 25] on span at bounding box center [399, 29] width 0 height 12
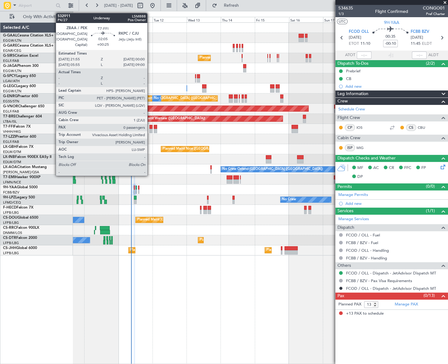
click at [150, 127] on div at bounding box center [151, 127] width 3 height 4
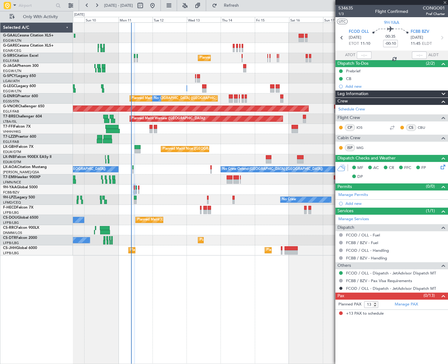
type input "+00:25"
type input "0"
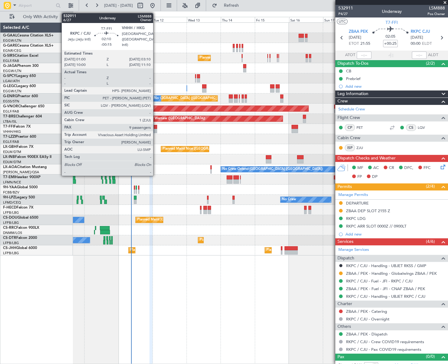
click at [156, 130] on div at bounding box center [155, 131] width 3 height 4
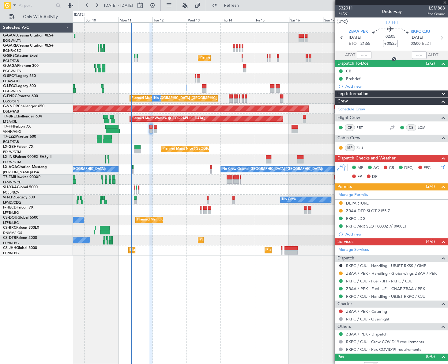
type input "-00:15"
type input "9"
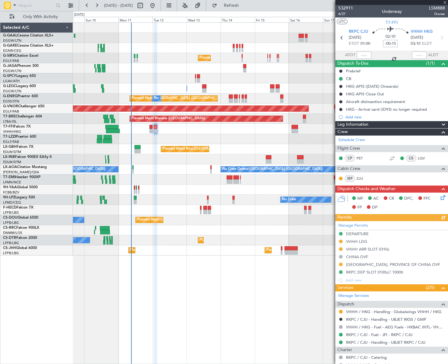
click at [373, 263] on div "Manage Permits DEPARTURE VHHH LDG VHHH ARR SLOT 0310z [GEOGRAPHIC_DATA] OVF [GE…" at bounding box center [391, 252] width 113 height 63
click at [403, 263] on div "[GEOGRAPHIC_DATA], PROVINCE OF CHINA OVF" at bounding box center [393, 264] width 94 height 5
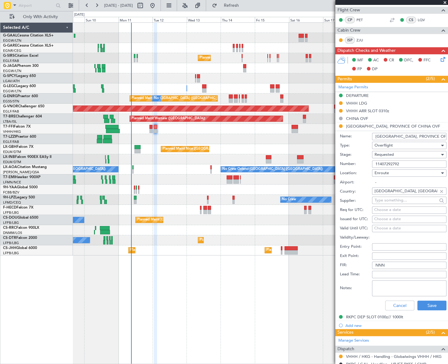
scroll to position [139, 0]
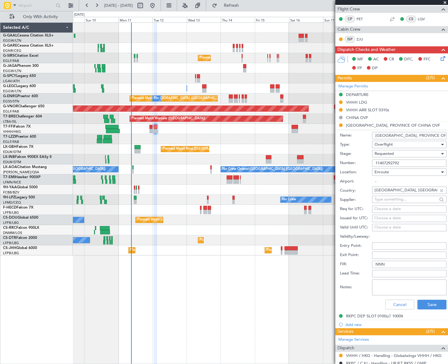
click at [386, 285] on textarea "Notes:" at bounding box center [409, 287] width 74 height 16
paste textarea "ETD(Z): [DATE] 01:00"
type textarea "UAS ETD(Z): [DATE] 01:00"
click at [427, 304] on button "Save" at bounding box center [432, 304] width 29 height 10
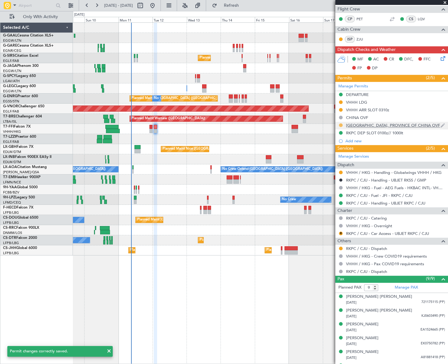
click at [341, 124] on button at bounding box center [341, 125] width 4 height 4
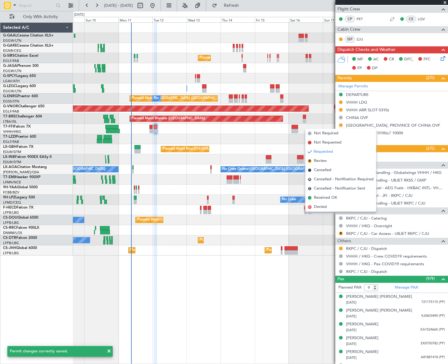
drag, startPoint x: 325, startPoint y: 196, endPoint x: 325, endPoint y: 200, distance: 4.0
click at [325, 196] on span "Received OK" at bounding box center [325, 198] width 23 height 6
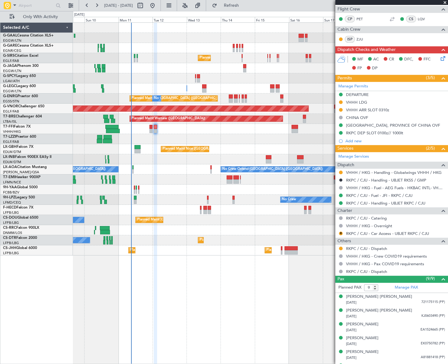
click at [257, 335] on div "No Crew Planned Maint [GEOGRAPHIC_DATA] ([GEOGRAPHIC_DATA]) A/C Unavailable [GE…" at bounding box center [260, 192] width 375 height 341
click at [342, 246] on button at bounding box center [341, 248] width 4 height 4
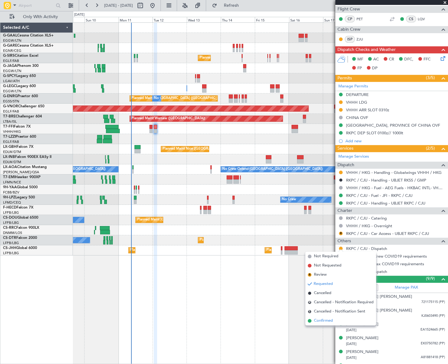
click at [325, 319] on span "Confirmed" at bounding box center [323, 320] width 19 height 6
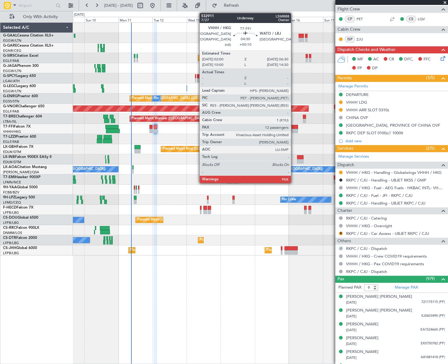
click at [294, 129] on div at bounding box center [295, 131] width 6 height 4
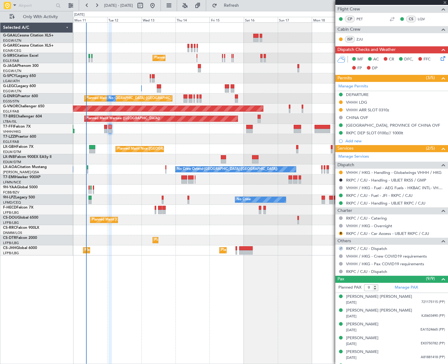
click at [238, 157] on div at bounding box center [260, 159] width 375 height 10
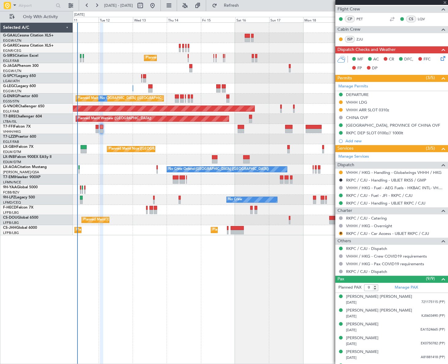
type input "+00:10"
type input "14"
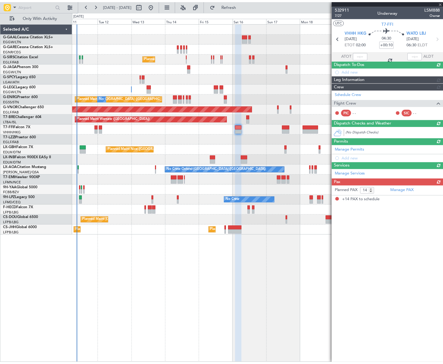
scroll to position [0, 0]
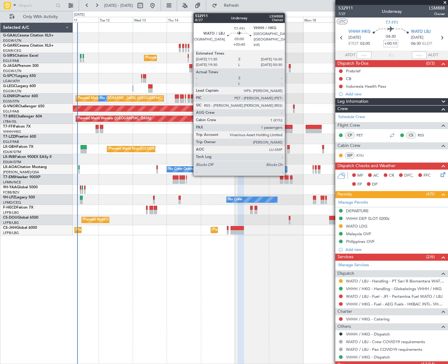
click at [288, 129] on div at bounding box center [288, 131] width 7 height 4
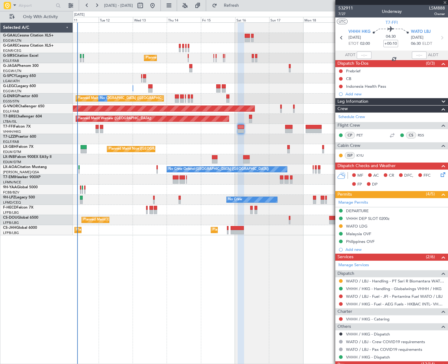
click at [256, 251] on div "No Crew Planned Maint [GEOGRAPHIC_DATA] ([GEOGRAPHIC_DATA]) A/C Unavailable [GE…" at bounding box center [260, 192] width 375 height 341
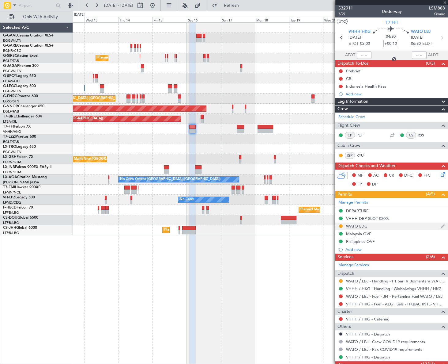
type input "+00:40"
type input "1"
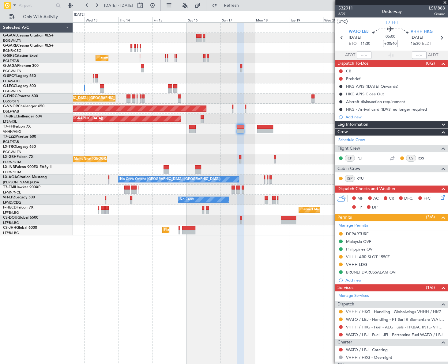
click at [163, 269] on div "Planned Maint Dusseldorf Planned Maint [GEOGRAPHIC_DATA] ([GEOGRAPHIC_DATA]) A/…" at bounding box center [260, 192] width 375 height 341
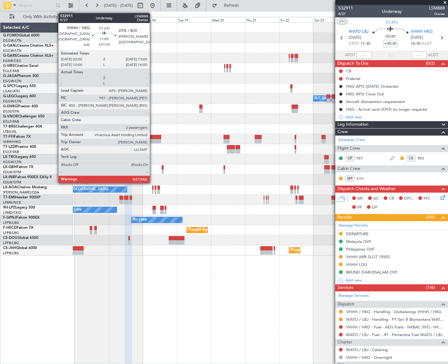
click at [153, 139] on div at bounding box center [154, 141] width 16 height 4
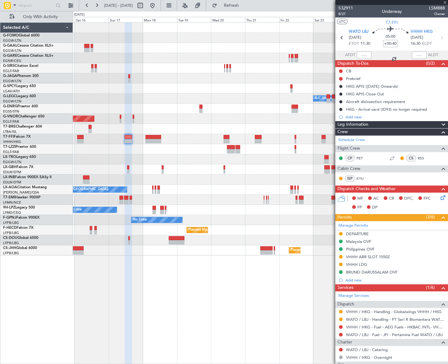
type input "+01:05"
type input "2"
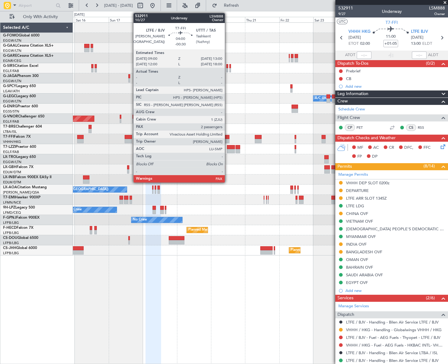
click at [227, 140] on div at bounding box center [227, 141] width 6 height 4
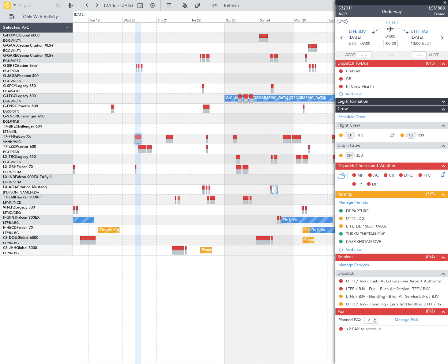
click at [128, 173] on div at bounding box center [260, 169] width 375 height 10
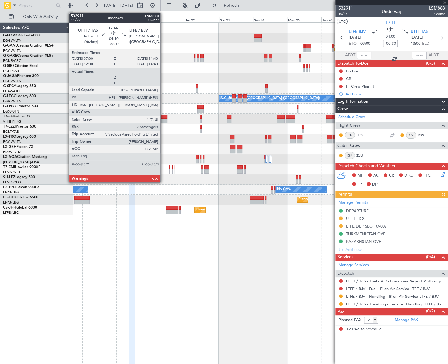
click at [182, 141] on div at bounding box center [260, 139] width 375 height 10
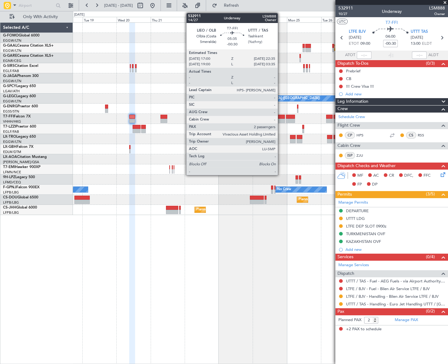
click at [281, 120] on div at bounding box center [281, 121] width 8 height 4
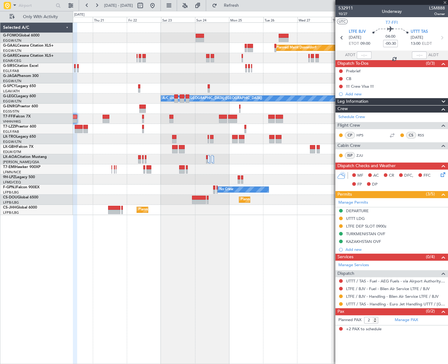
click at [202, 139] on div "Planned Maint Dusseldorf A/C Unavailable [GEOGRAPHIC_DATA] ([GEOGRAPHIC_DATA]) …" at bounding box center [260, 119] width 375 height 192
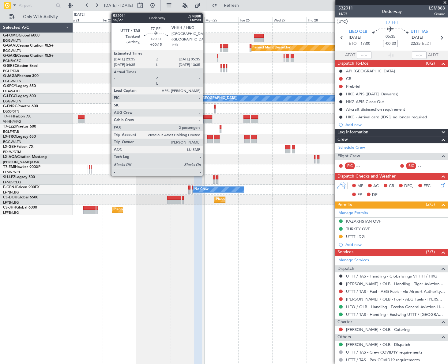
click at [207, 120] on div at bounding box center [207, 121] width 9 height 4
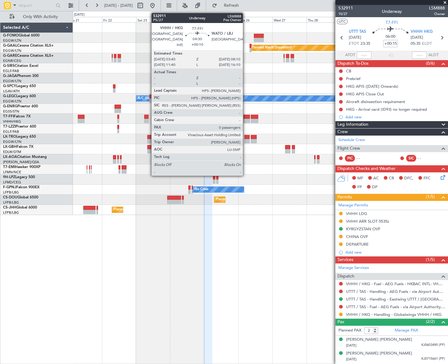
click at [246, 119] on div at bounding box center [247, 121] width 6 height 4
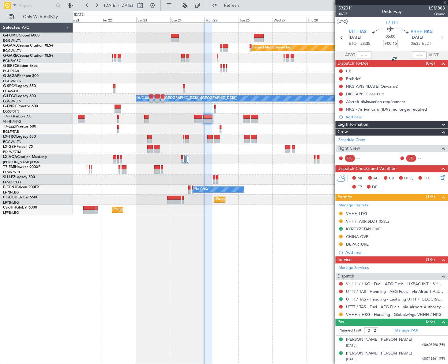
type input "+00:10"
type input "0"
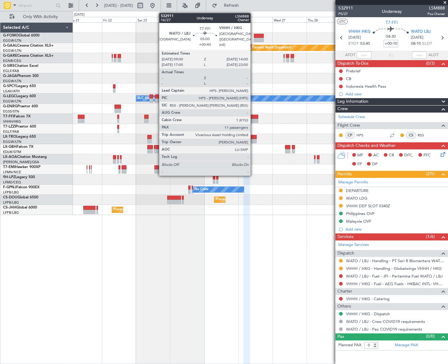
click at [253, 119] on div at bounding box center [254, 121] width 7 height 4
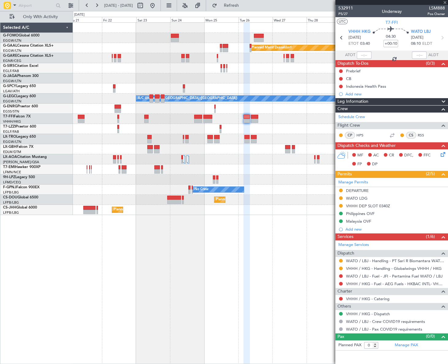
type input "+00:40"
type input "11"
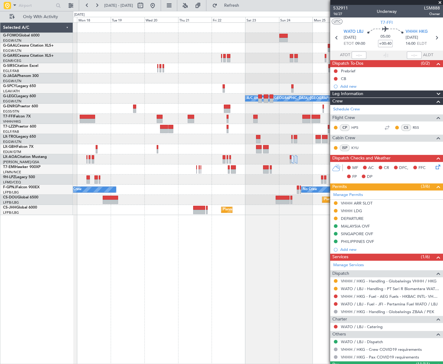
click at [279, 243] on div "Planned Maint Windsor Locks ([PERSON_NAME] Intl) Planned [GEOGRAPHIC_DATA] A/C …" at bounding box center [258, 192] width 370 height 341
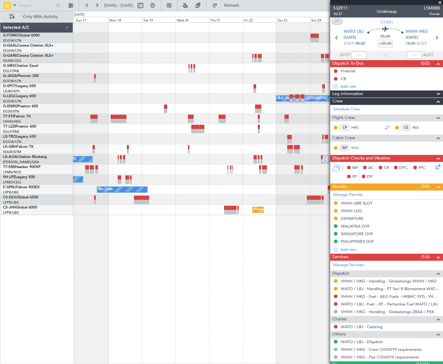
click at [275, 263] on div "Planned Maint Windsor Locks ([PERSON_NAME] Intl) Planned [GEOGRAPHIC_DATA] A/C …" at bounding box center [257, 192] width 369 height 341
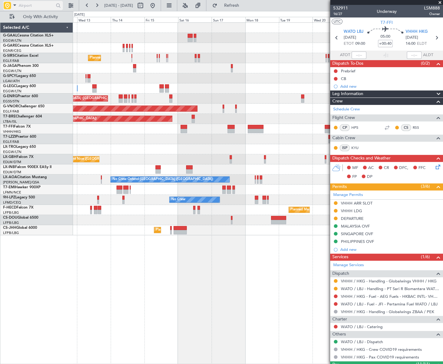
click at [28, 4] on input "text" at bounding box center [36, 5] width 35 height 9
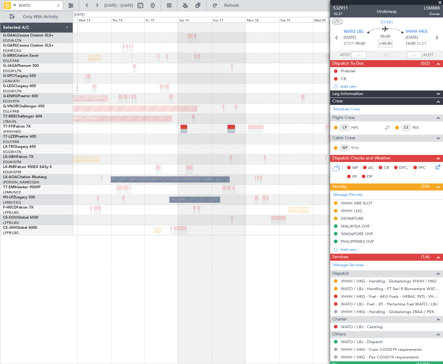
type input "WATO"
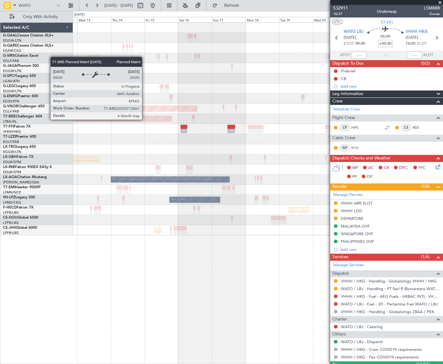
click at [260, 101] on div "Planned Maint Dusseldorf Planned Maint [GEOGRAPHIC_DATA] ([GEOGRAPHIC_DATA]) A/…" at bounding box center [257, 129] width 369 height 212
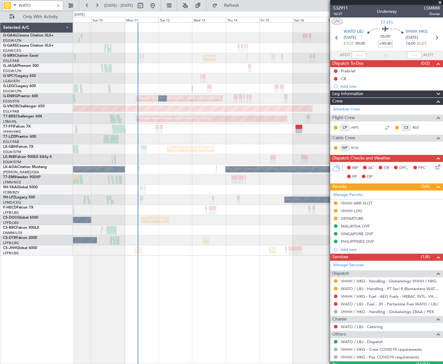
click at [57, 5] on div at bounding box center [58, 5] width 7 height 7
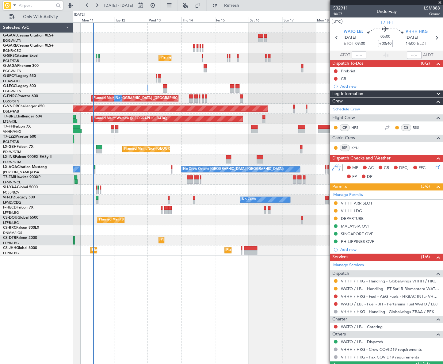
click at [198, 203] on div "No Crew No Crew" at bounding box center [257, 200] width 369 height 10
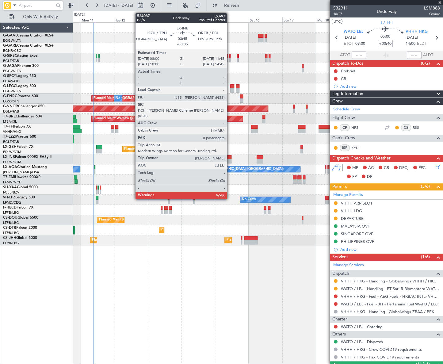
click at [229, 157] on div at bounding box center [229, 157] width 6 height 4
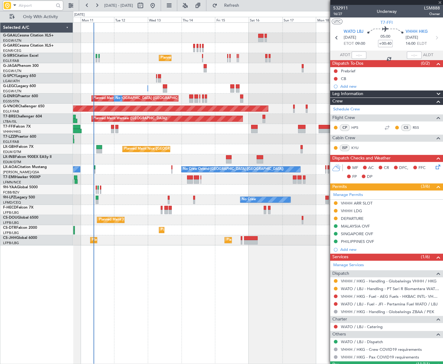
type input "-00:05"
type input "0"
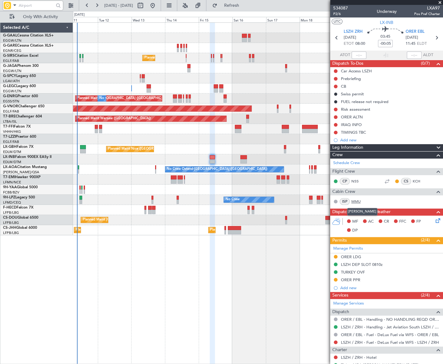
click at [355, 201] on link "MMU" at bounding box center [358, 202] width 14 height 6
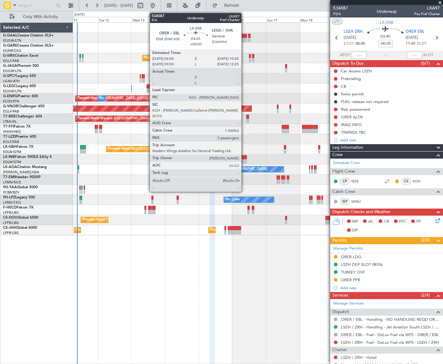
click at [244, 159] on div at bounding box center [243, 161] width 6 height 4
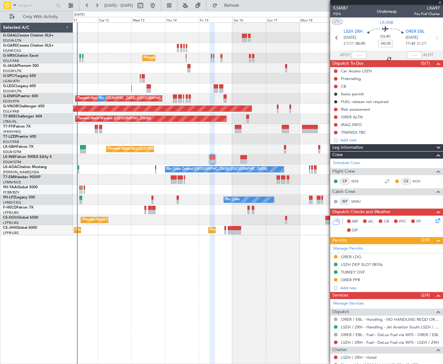
type input "2"
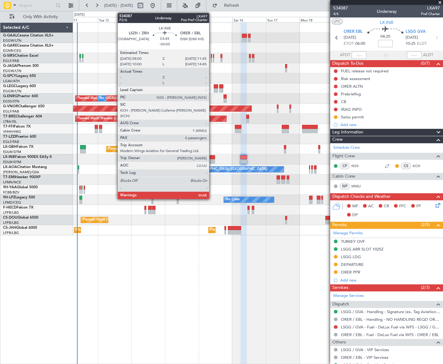
click at [212, 157] on div at bounding box center [213, 157] width 6 height 4
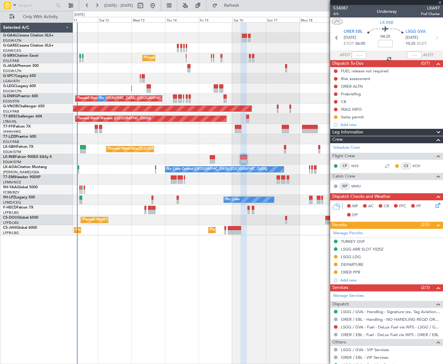
type input "-00:05"
type input "0"
